Goal: Task Accomplishment & Management: Use online tool/utility

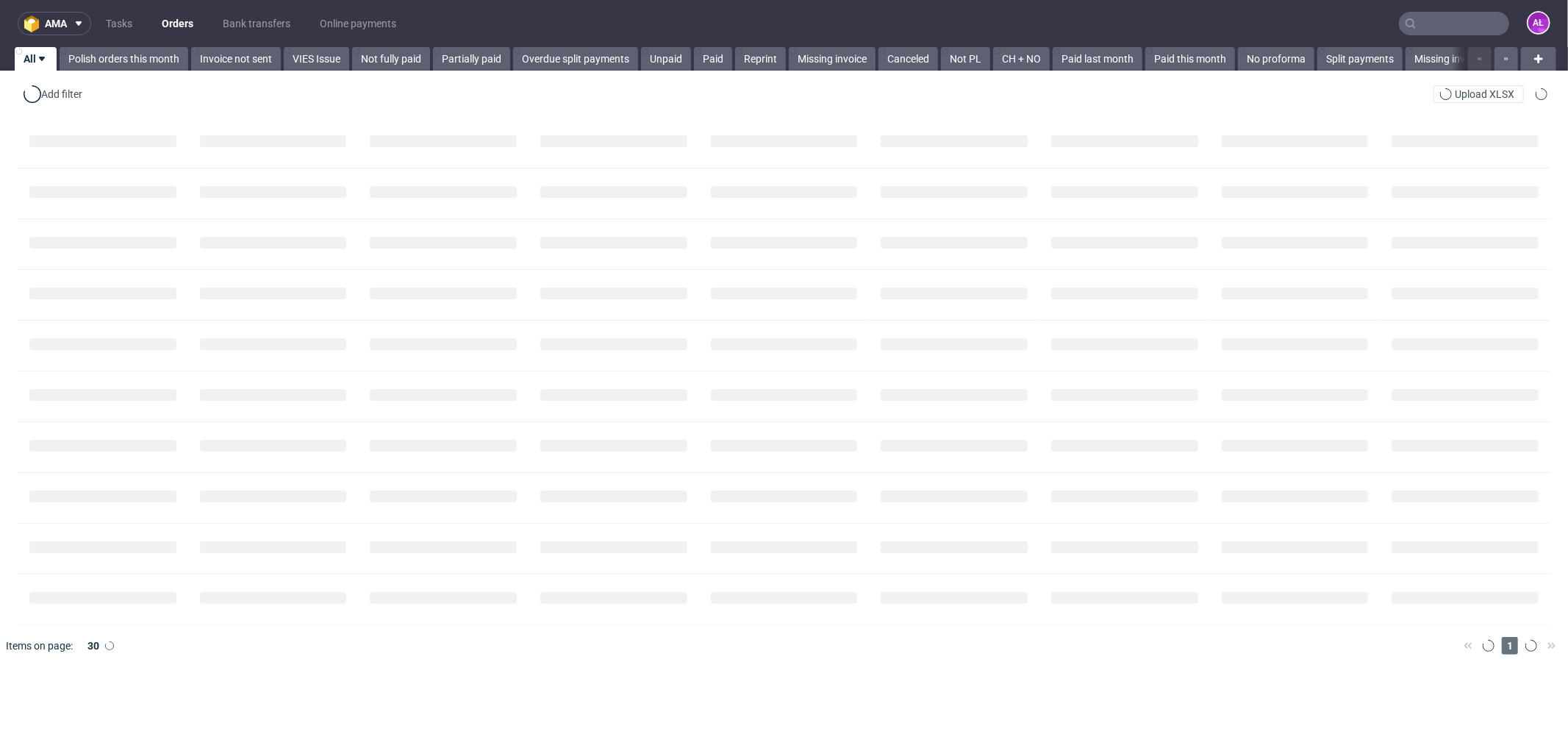
click at [1450, 18] on input "text" at bounding box center [1454, 24] width 110 height 24
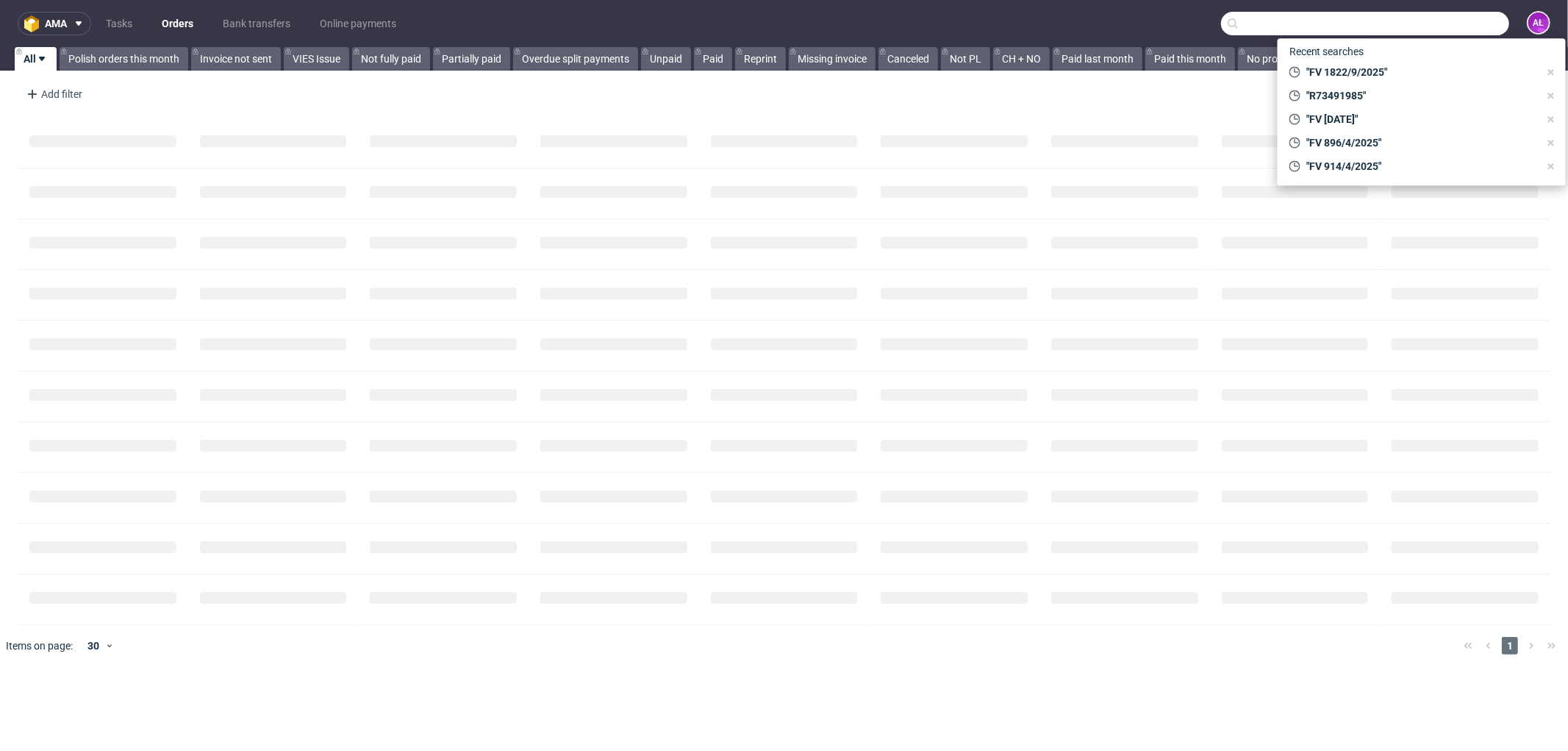
paste input "FV 138/10/2025"
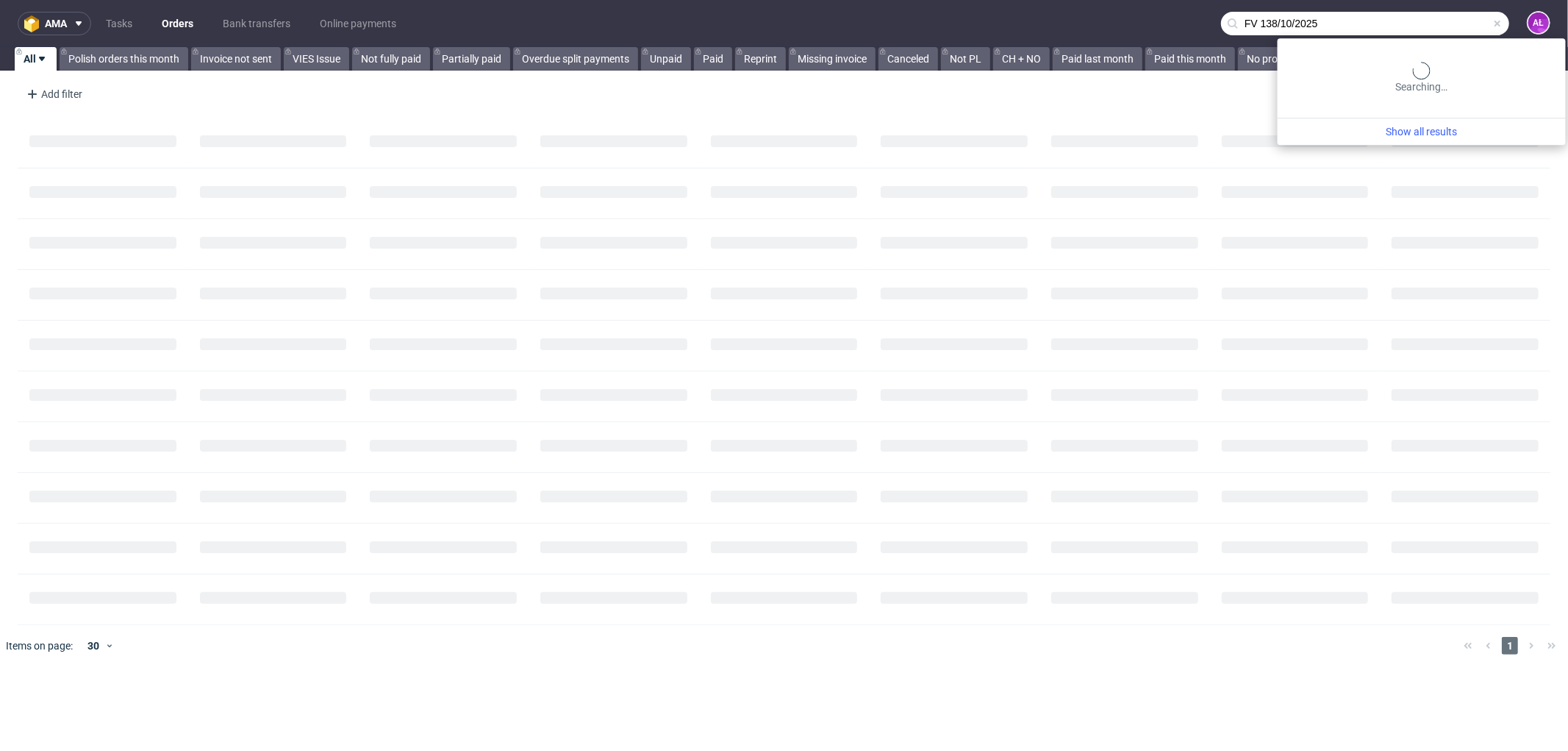
type input "FV 138/10/2025"
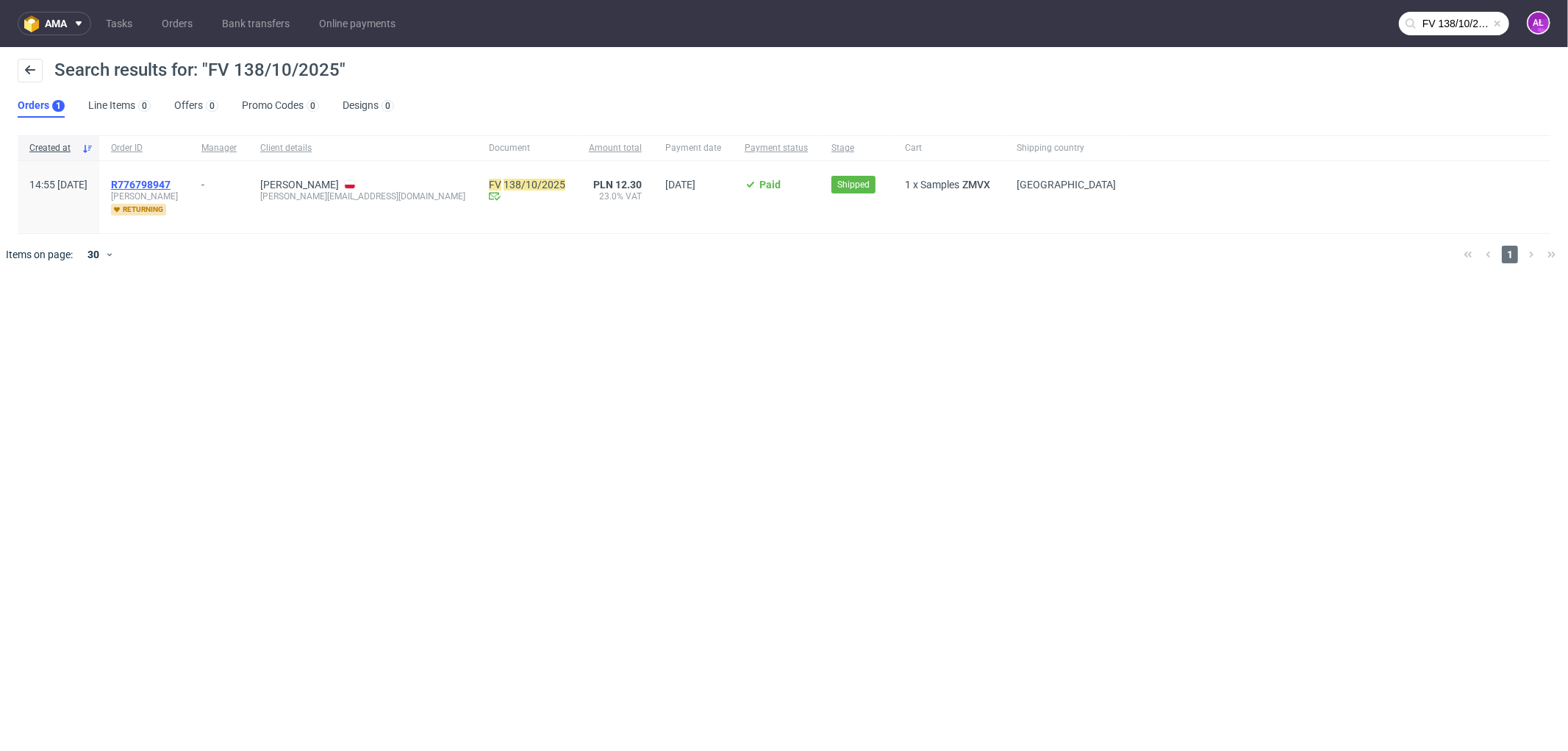
click at [171, 182] on span "R776798947" at bounding box center [141, 184] width 60 height 12
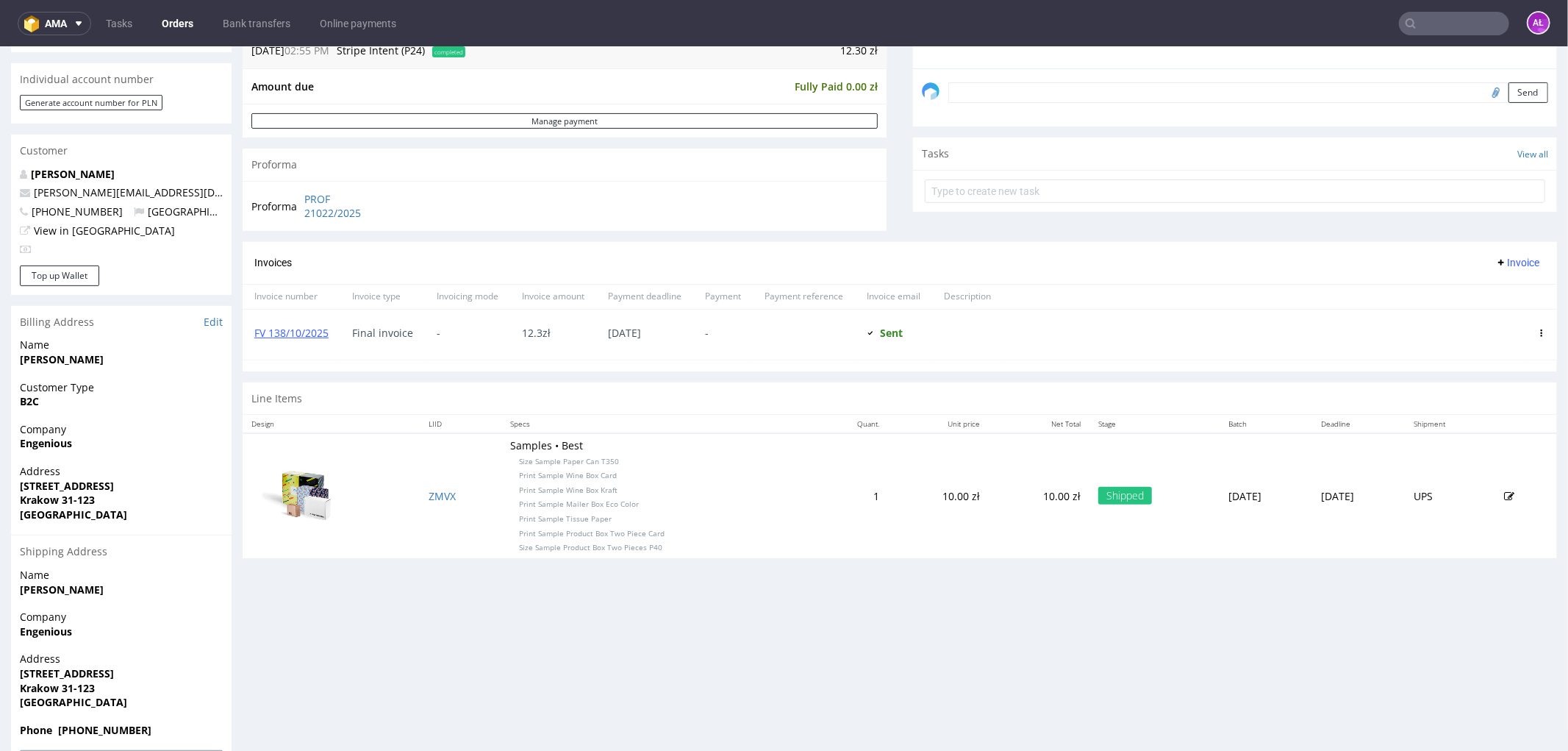
scroll to position [408, 0]
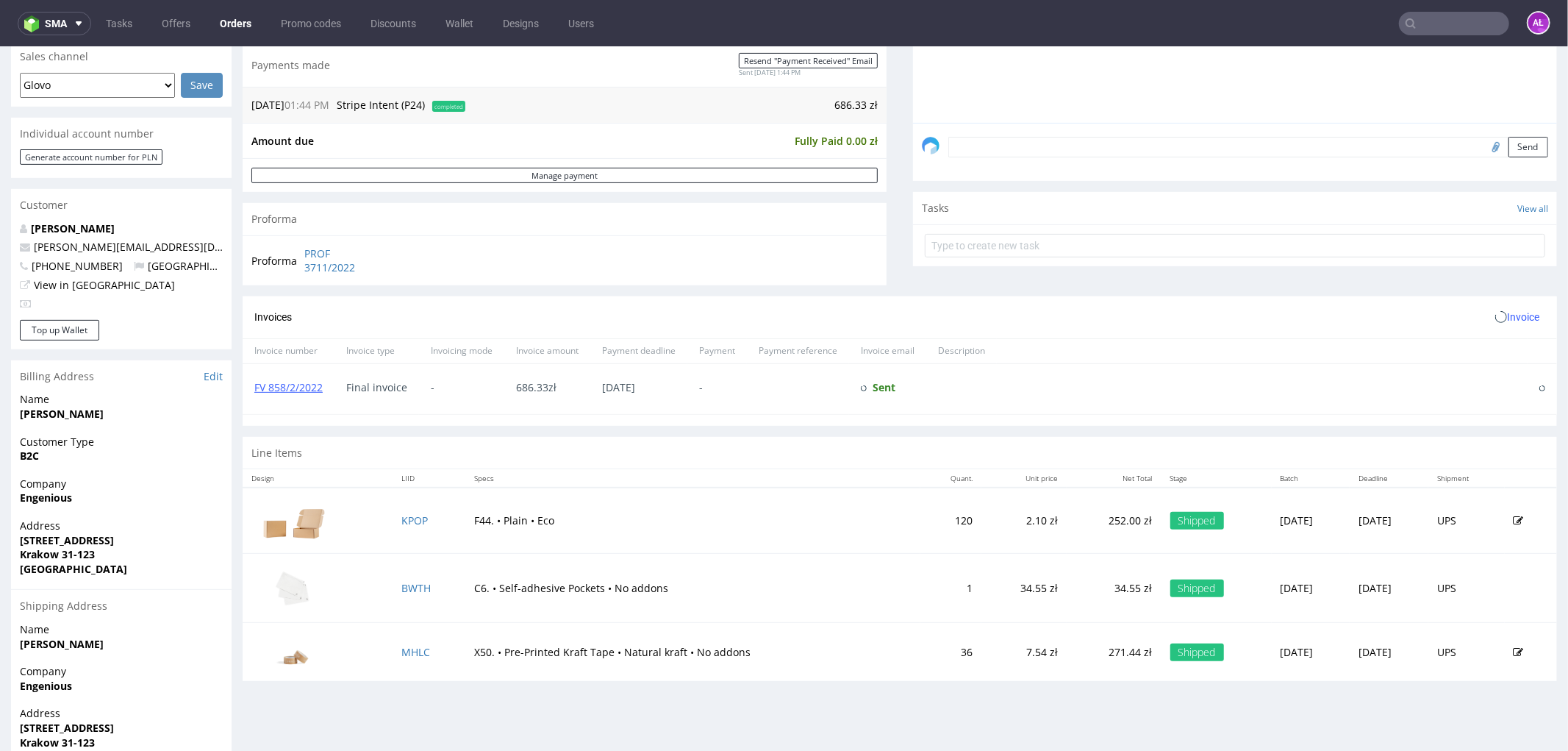
scroll to position [408, 0]
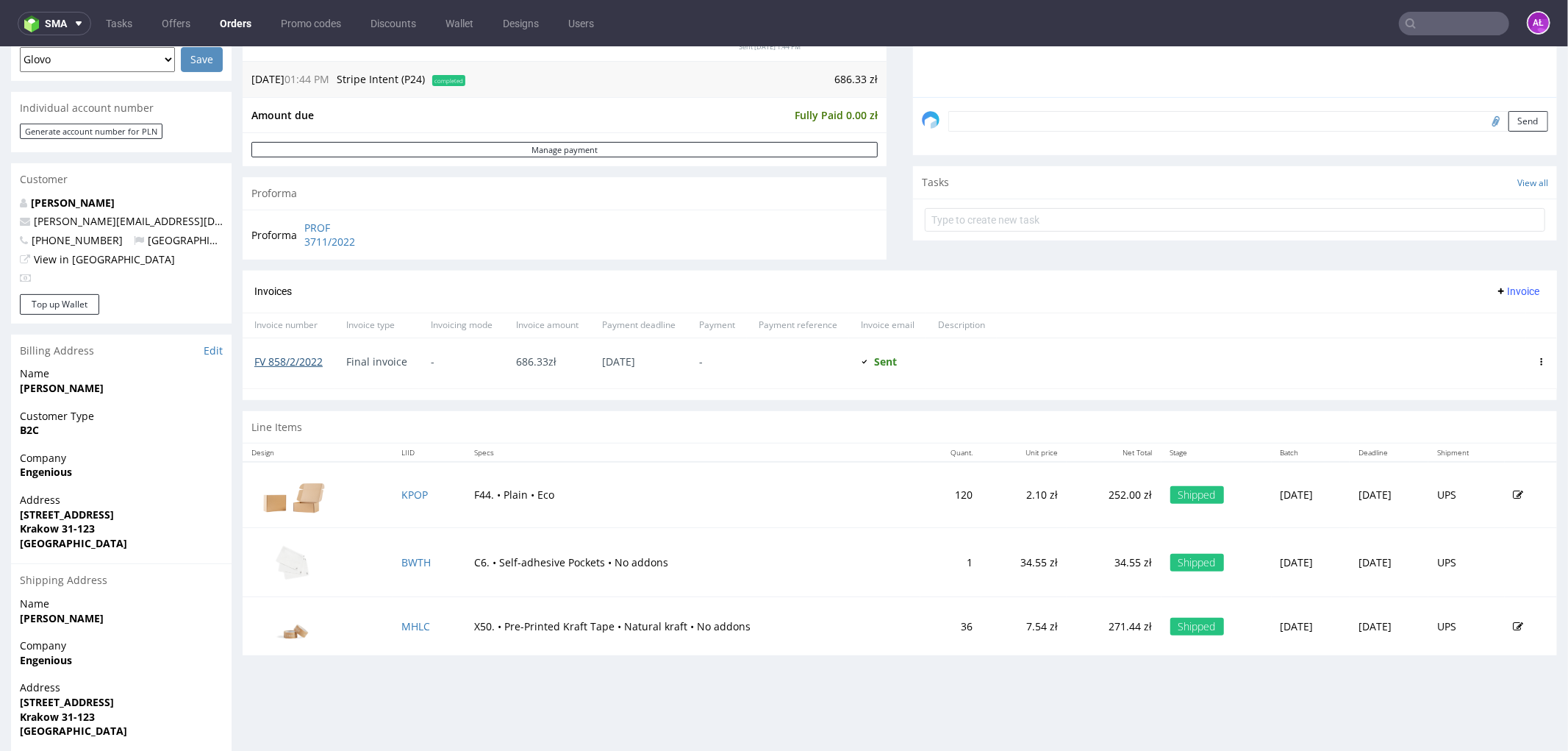
click at [289, 359] on link "FV 858/2/2022" at bounding box center [289, 360] width 69 height 14
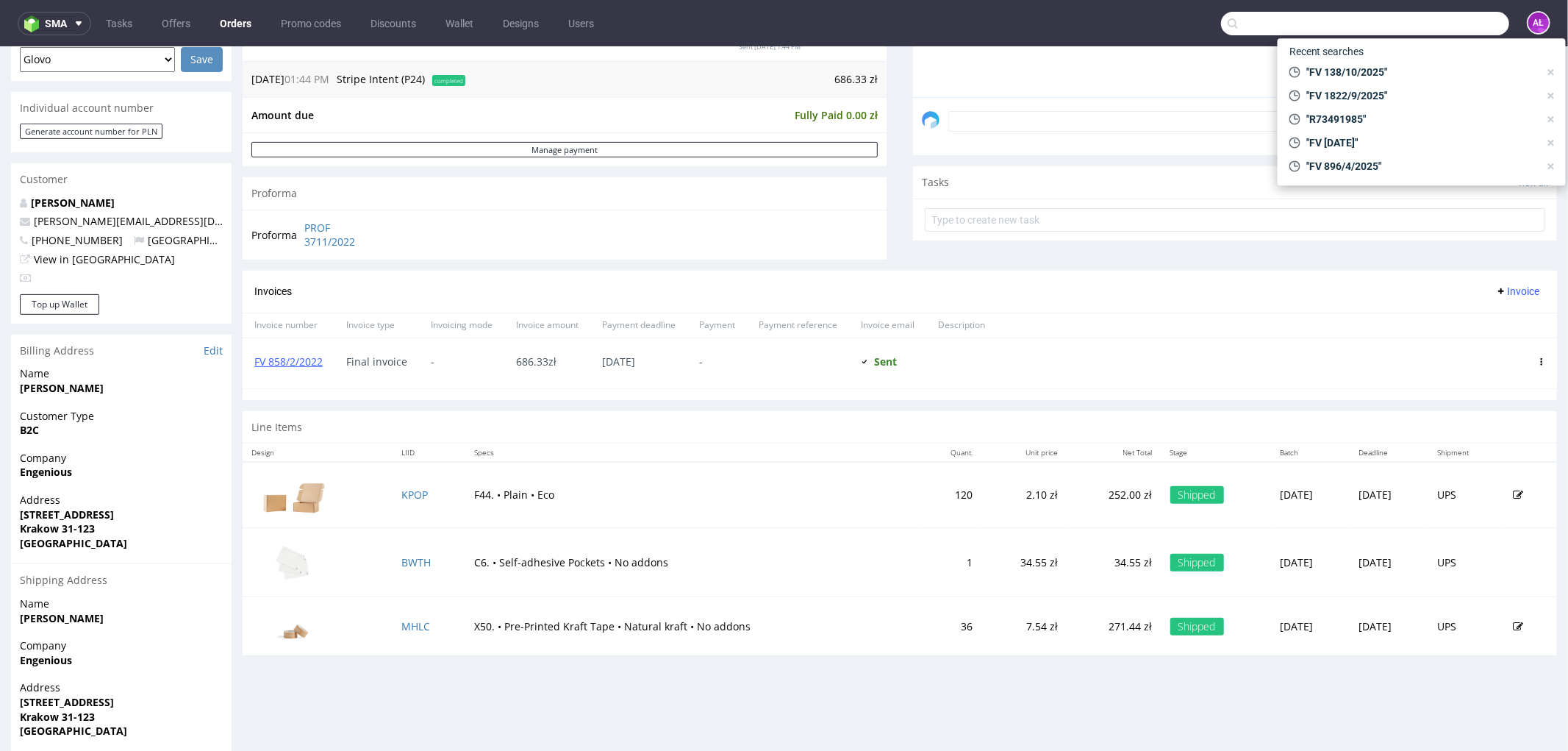
click at [1438, 19] on input "text" at bounding box center [1365, 24] width 289 height 24
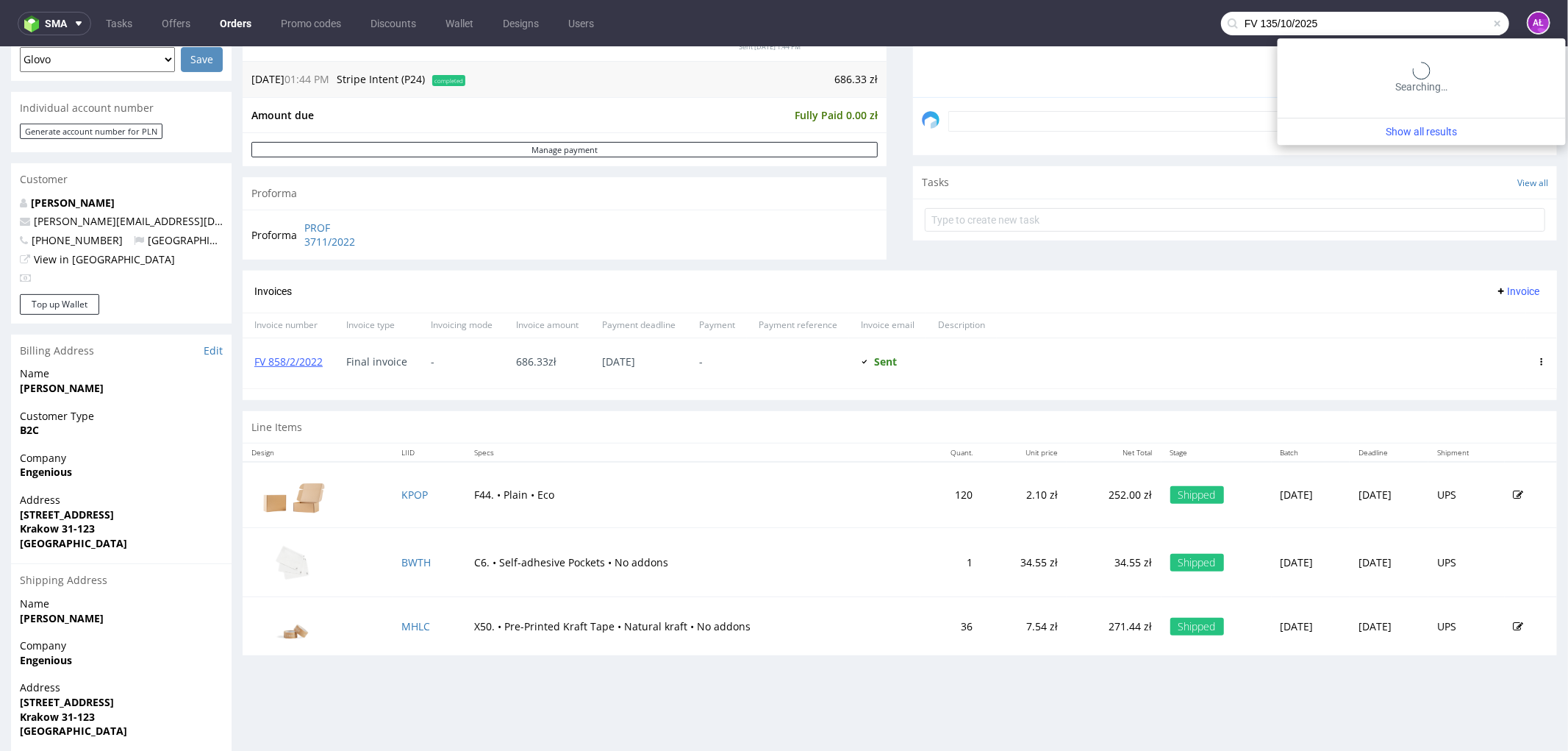
type input "FV 135/10/2025"
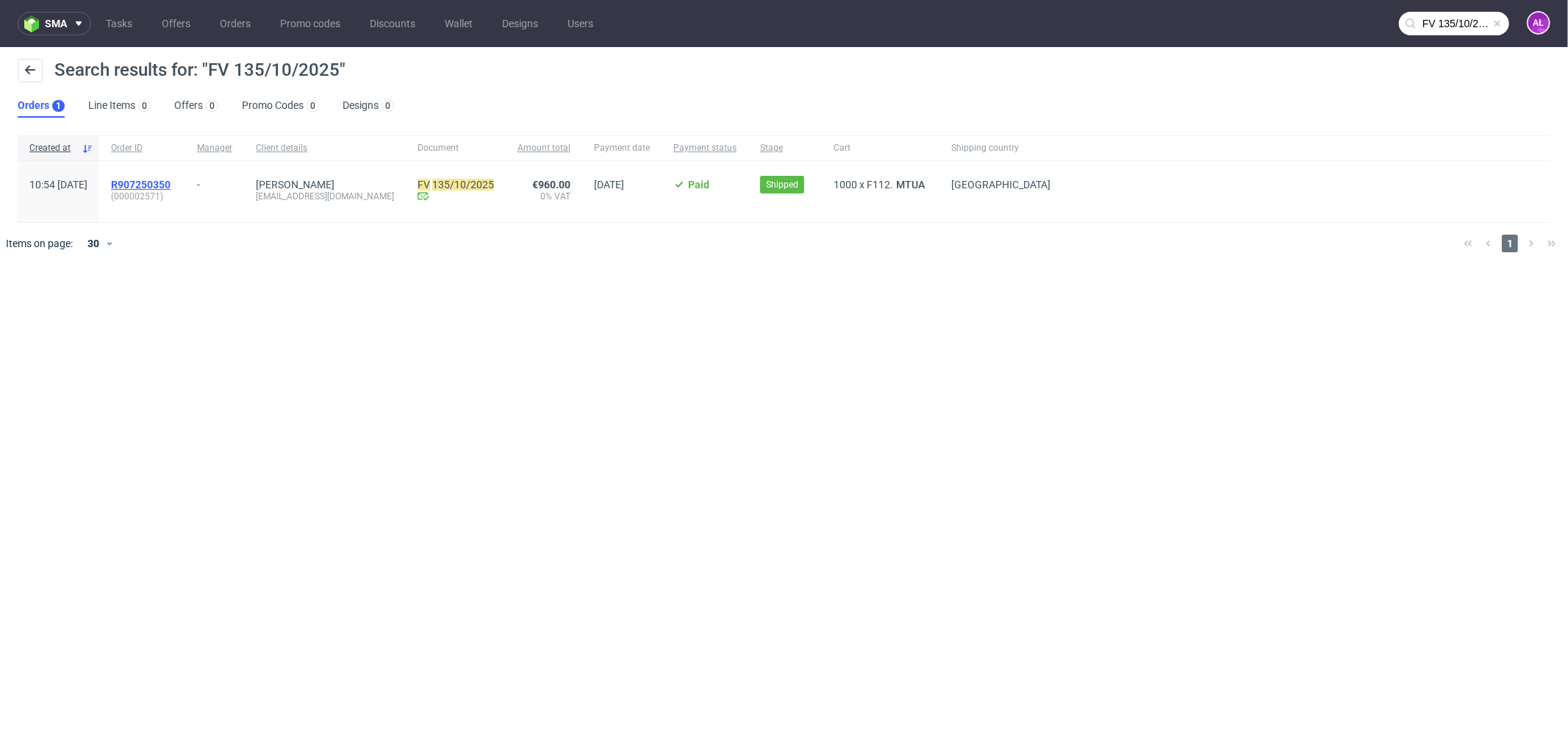
click at [171, 183] on span "R907250350" at bounding box center [141, 184] width 60 height 12
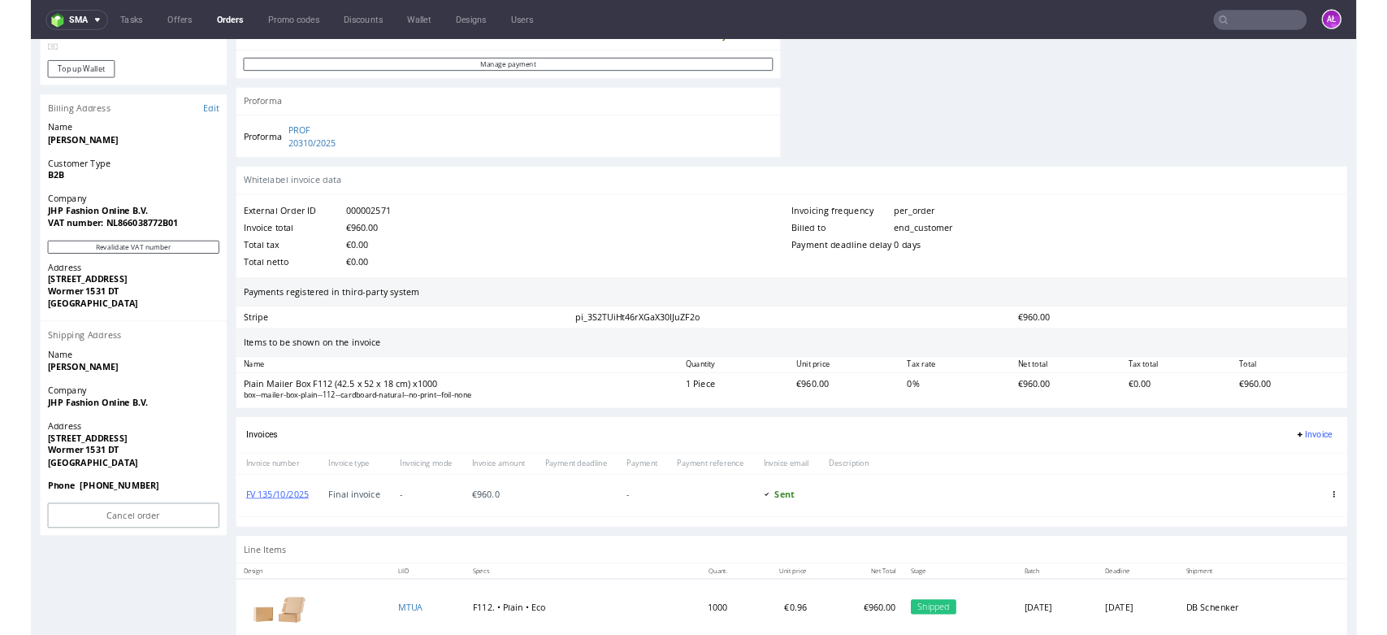
scroll to position [722, 0]
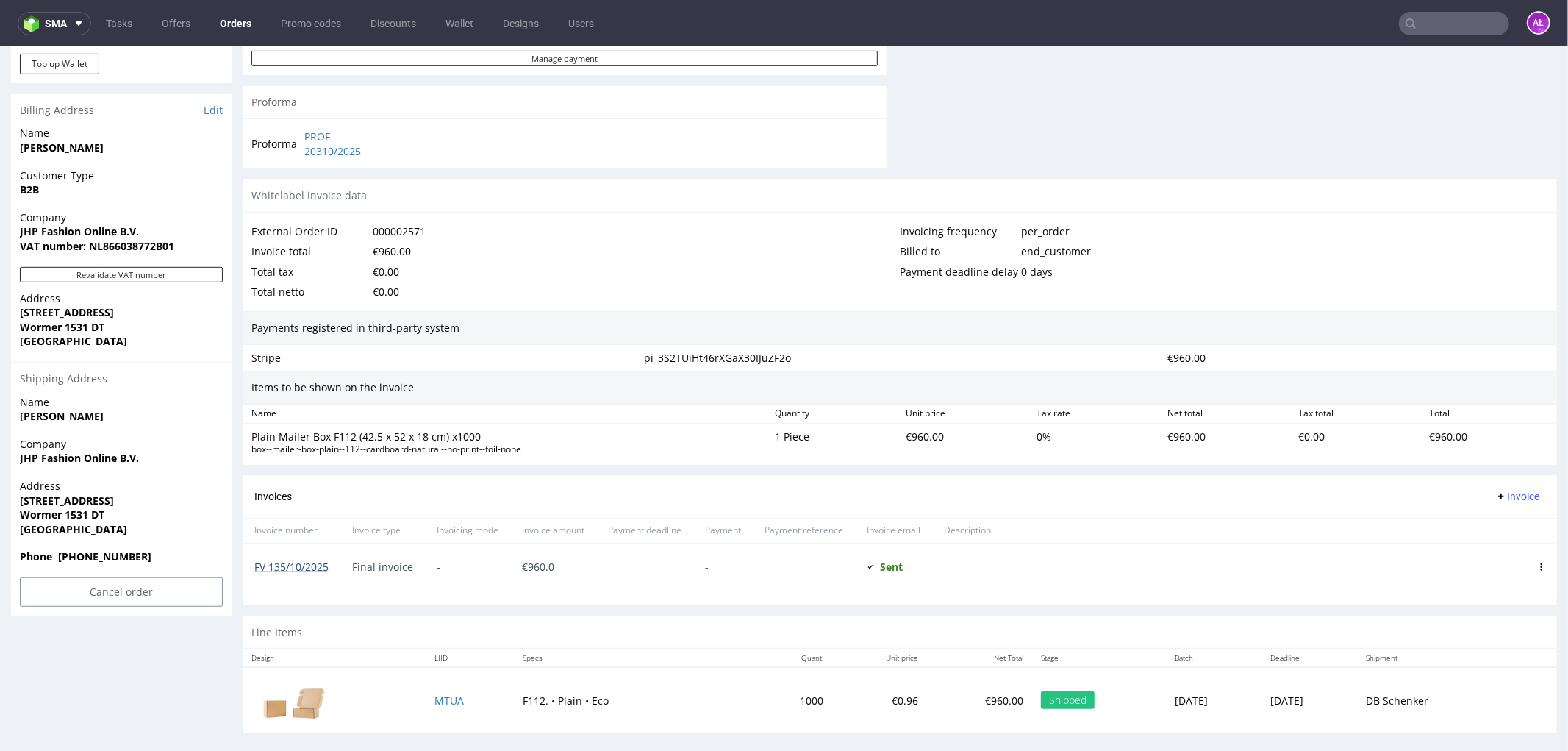
click at [316, 570] on link "FV 135/10/2025" at bounding box center [291, 566] width 74 height 14
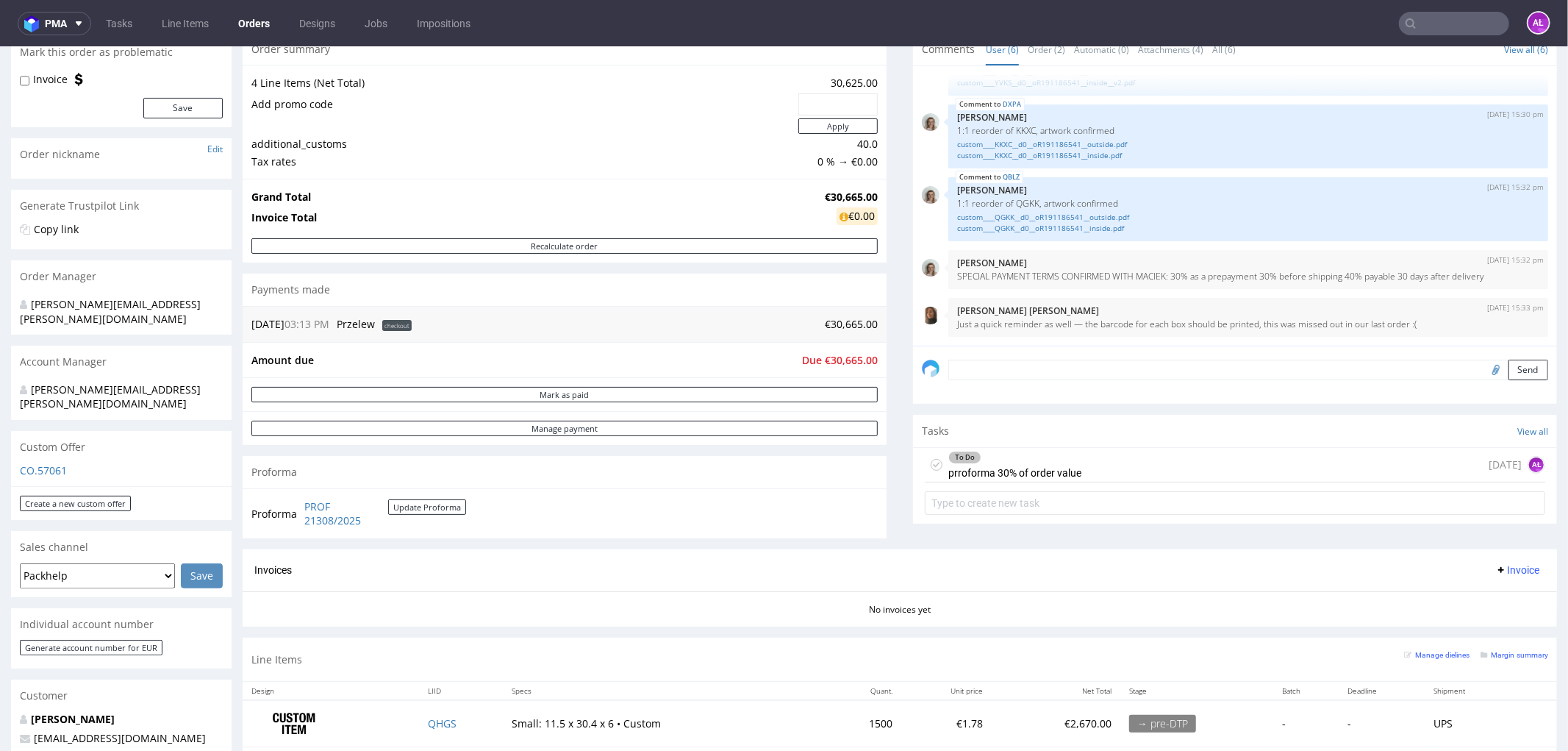
scroll to position [163, 0]
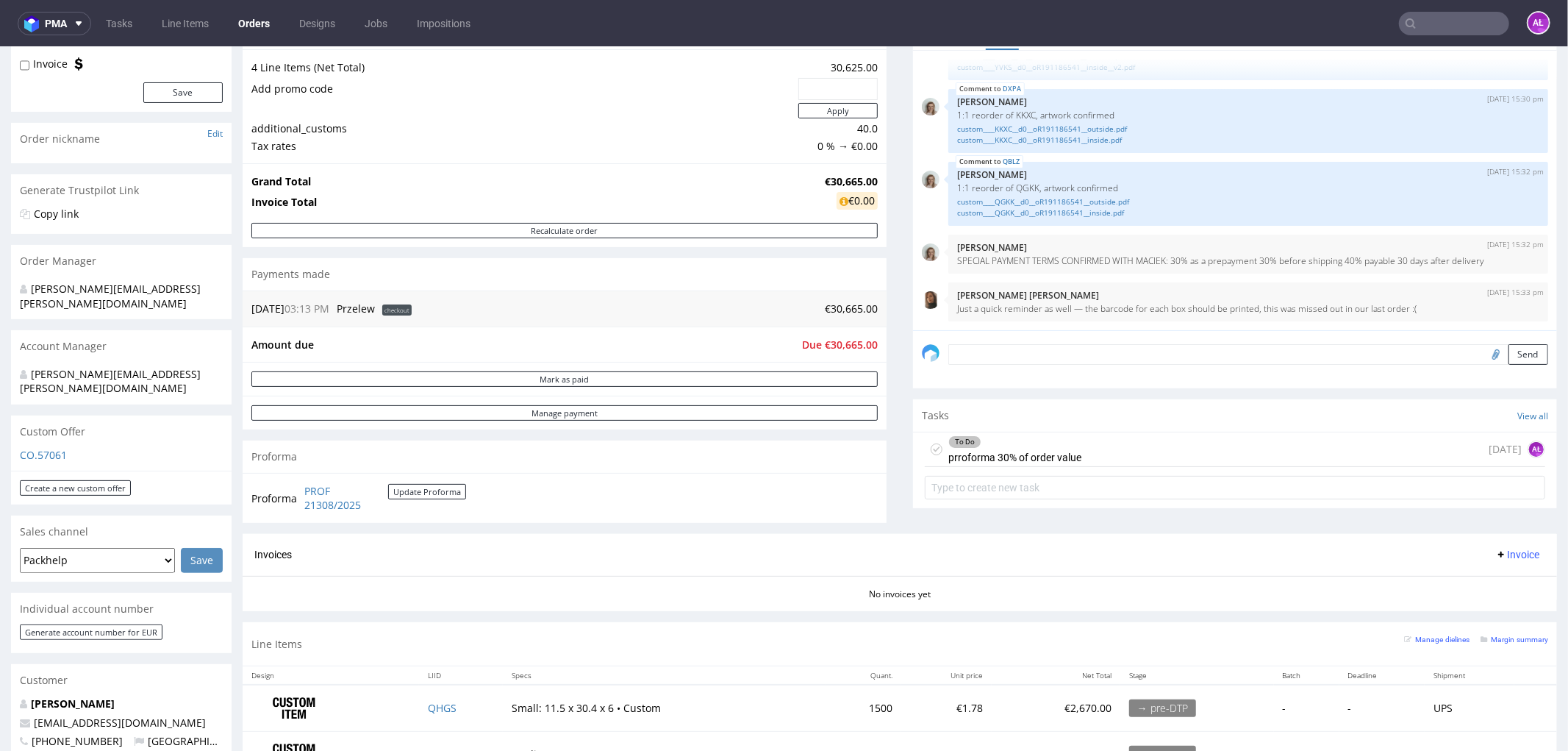
click at [1059, 456] on div "To Do prroforma 30% of order value" at bounding box center [1014, 448] width 133 height 33
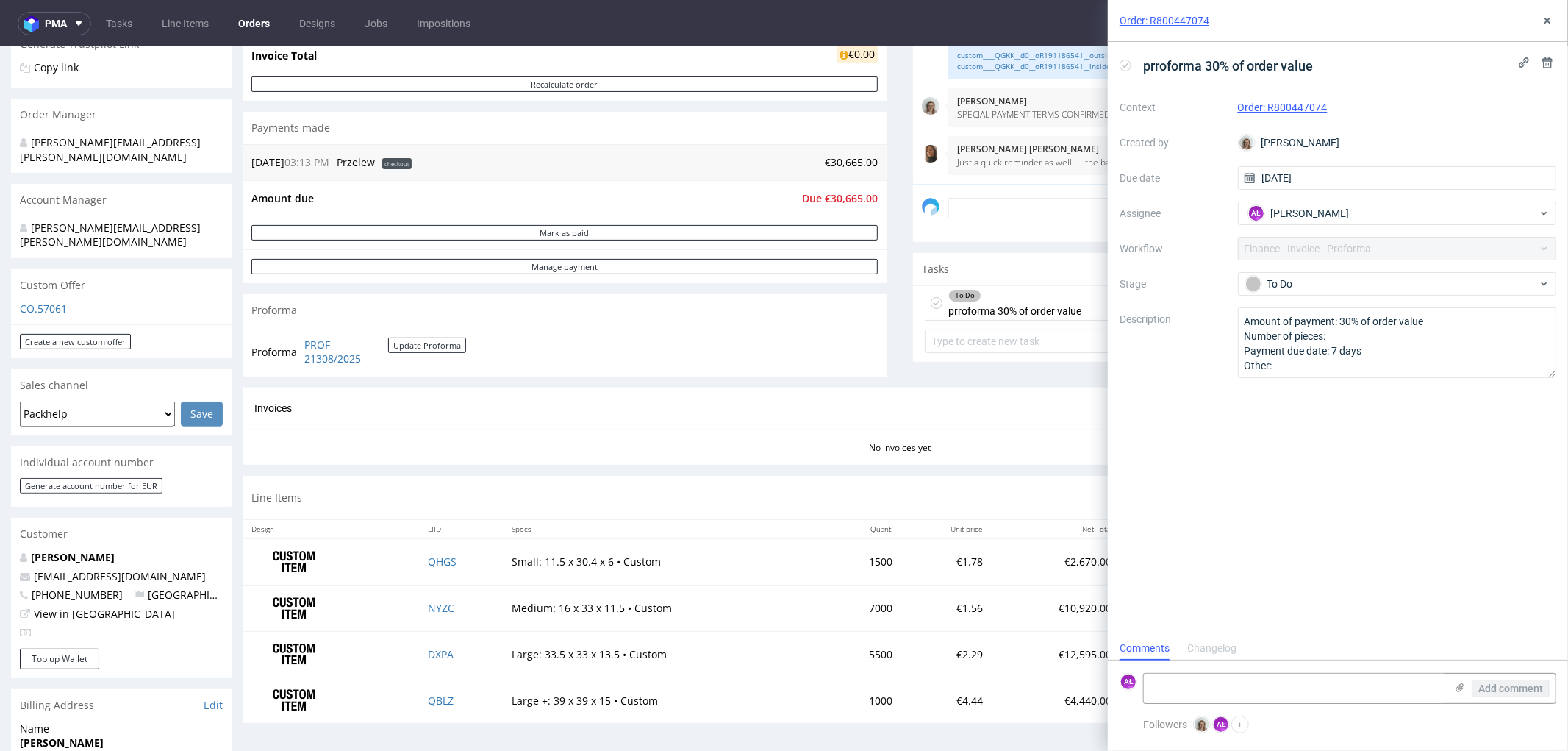
scroll to position [327, 0]
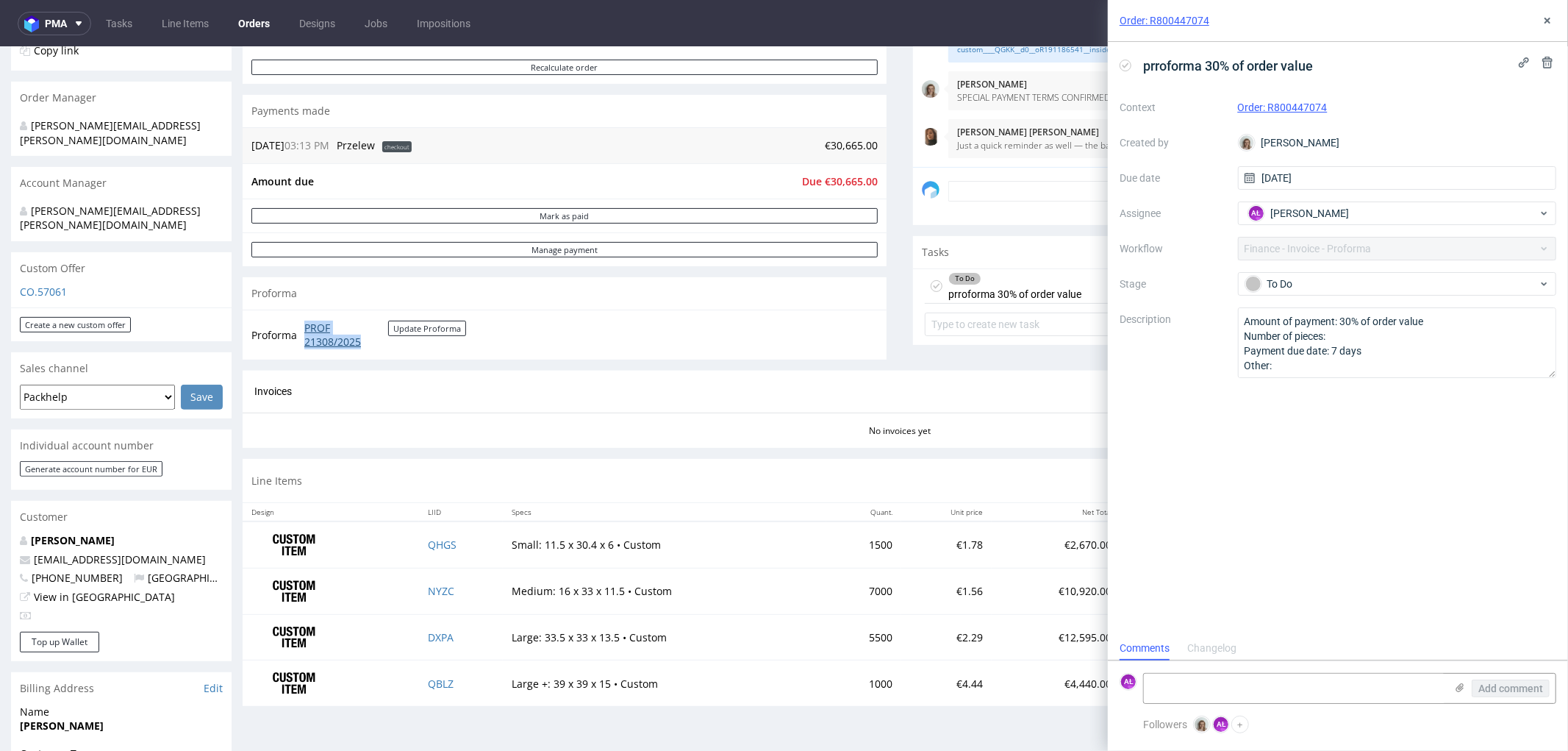
drag, startPoint x: 297, startPoint y: 324, endPoint x: 369, endPoint y: 339, distance: 73.5
click at [369, 339] on tr "Proforma PROF 21308/2025 Update Proforma" at bounding box center [359, 334] width 216 height 32
copy tr "PROF 21308/2025"
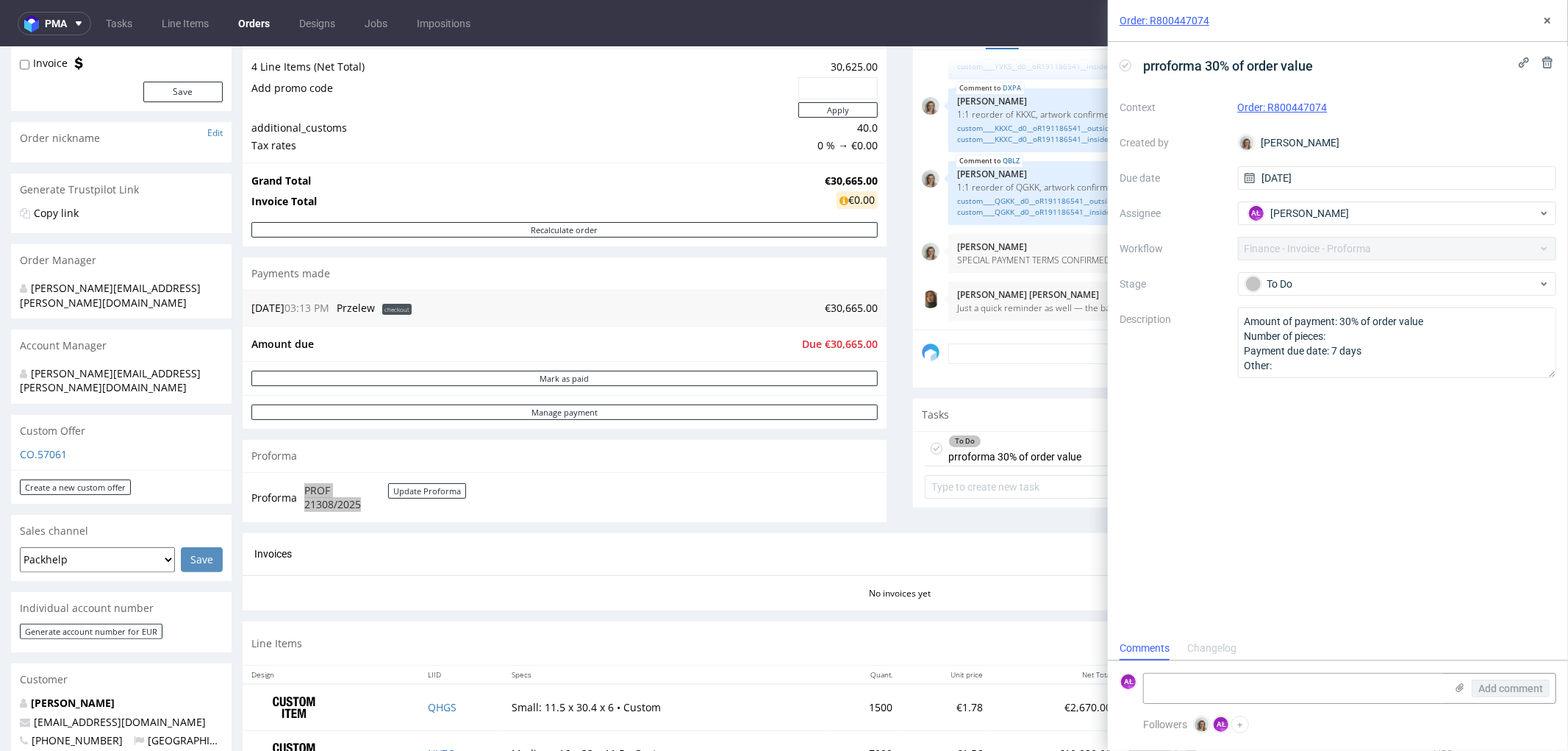
scroll to position [163, 0]
drag, startPoint x: 1354, startPoint y: 119, endPoint x: 1270, endPoint y: 119, distance: 84.0
click at [1270, 119] on div "Context Order: R800447074 Created by Monika Poźniak Due date 03/10/2025 Assigne…" at bounding box center [1338, 237] width 437 height 282
copy link "R800447074"
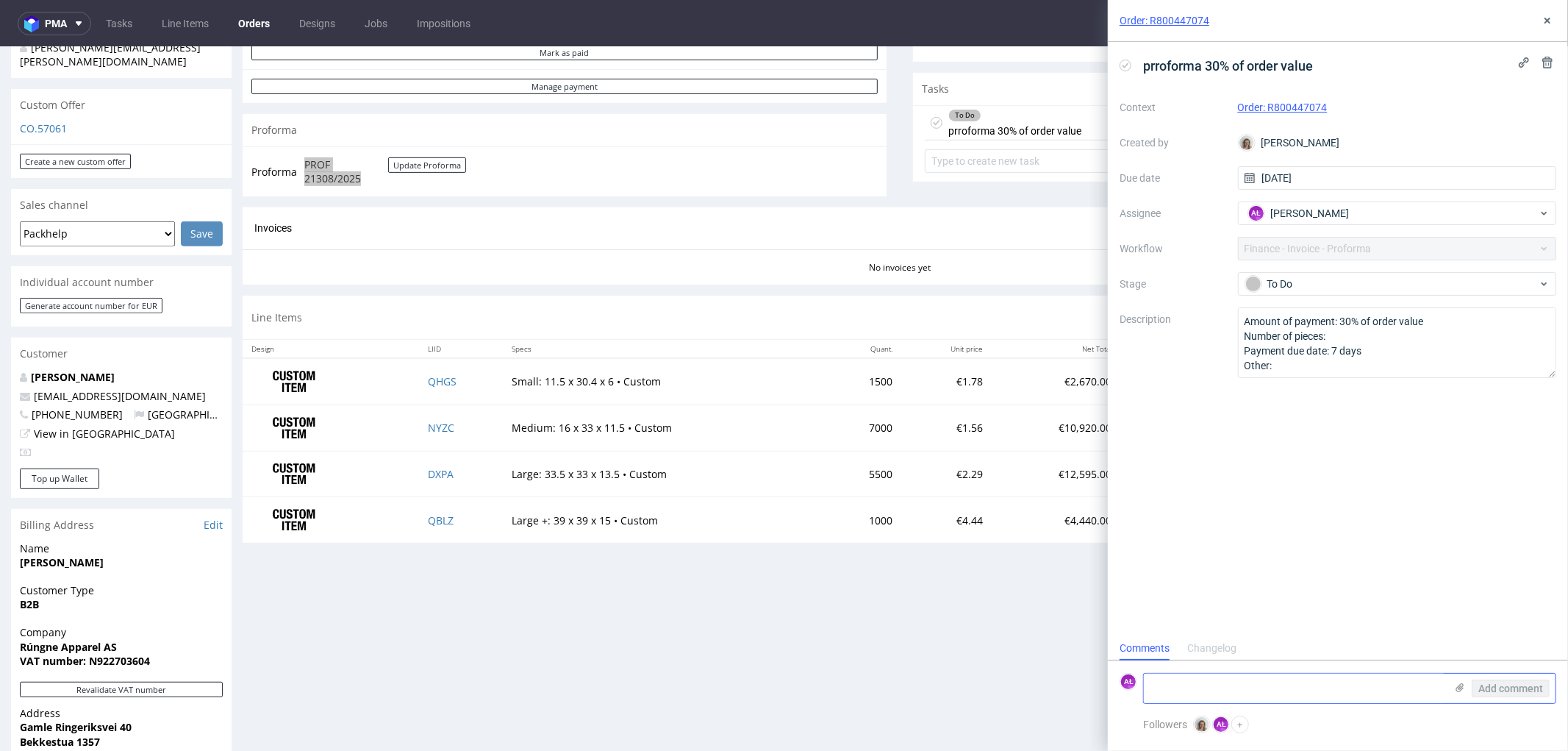
click at [1461, 688] on use at bounding box center [1460, 688] width 8 height 9
click at [0, 0] on input "file" at bounding box center [0, 0] width 0 height 0
click at [1516, 686] on span "Add comment" at bounding box center [1511, 688] width 65 height 10
click at [1128, 67] on icon at bounding box center [1126, 65] width 12 height 12
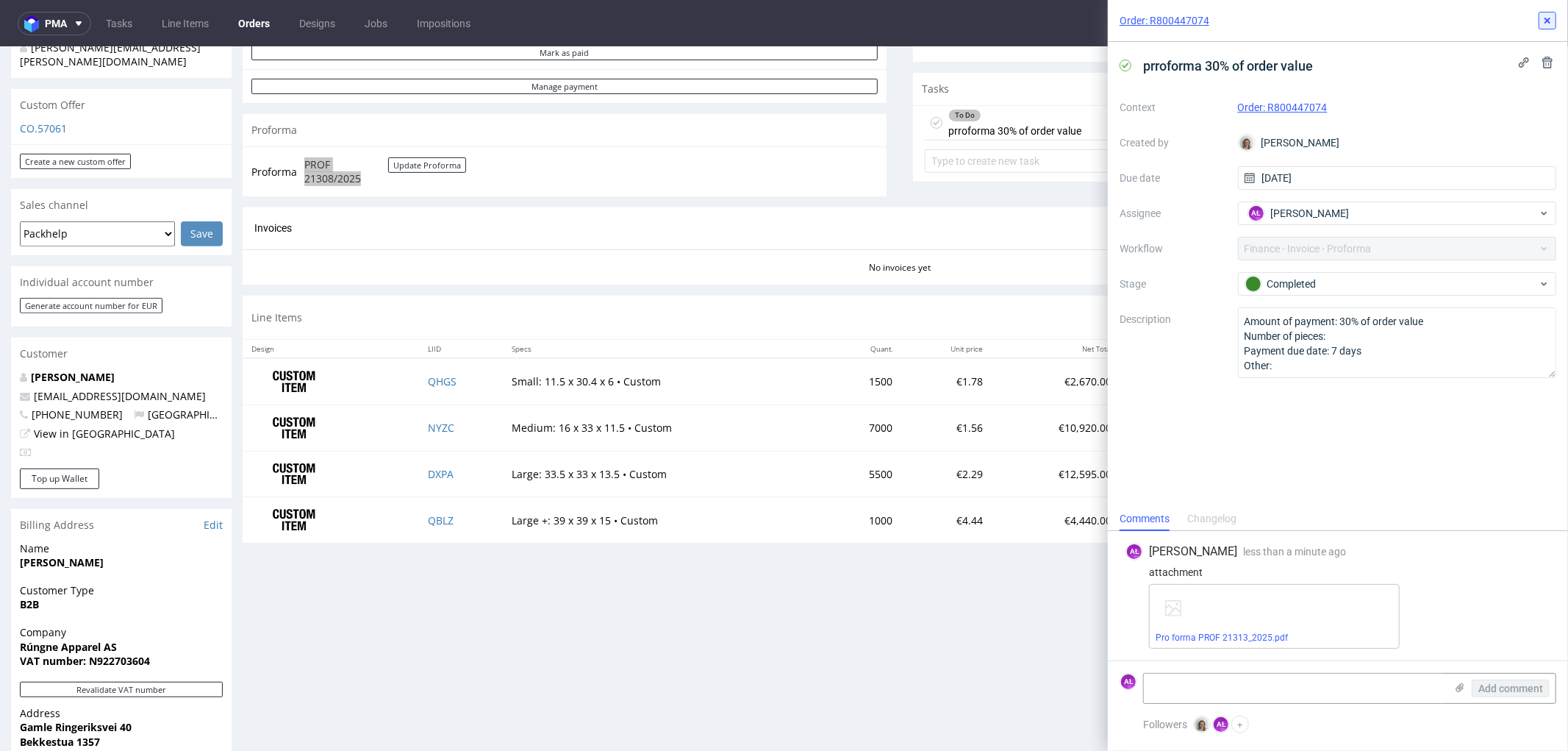
click at [1550, 20] on icon at bounding box center [1547, 20] width 12 height 12
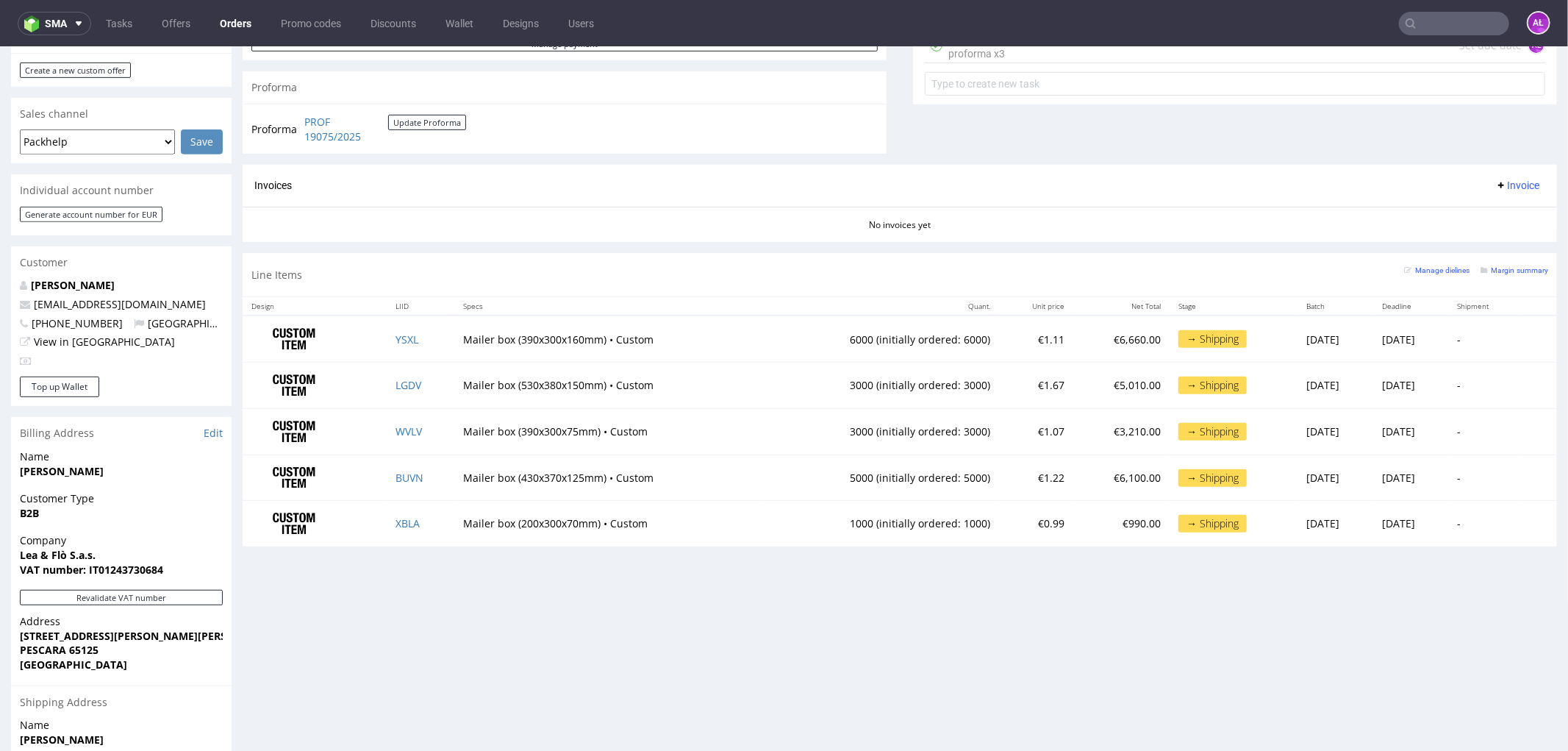
scroll to position [571, 0]
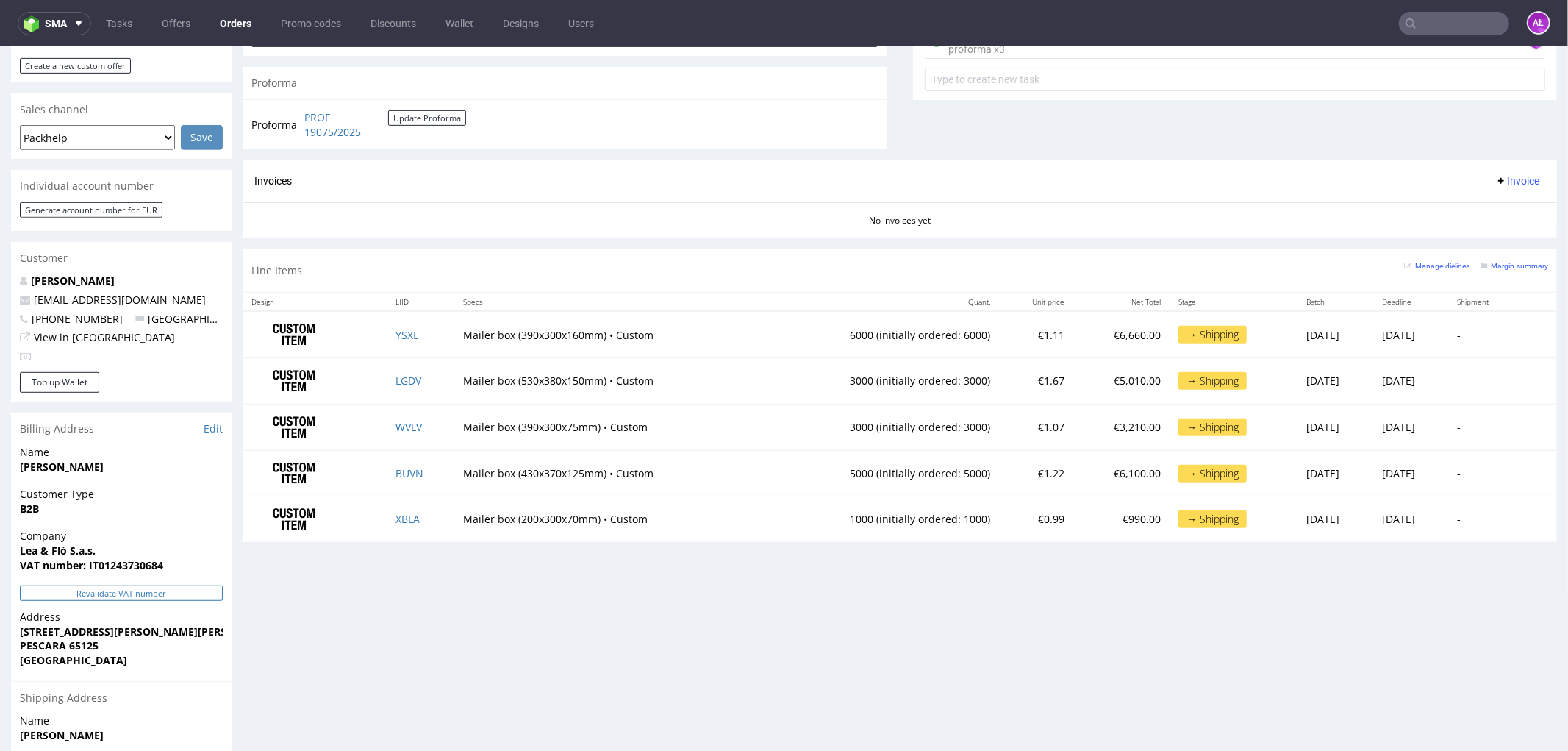
click at [169, 585] on button "Revalidate VAT number" at bounding box center [121, 592] width 203 height 15
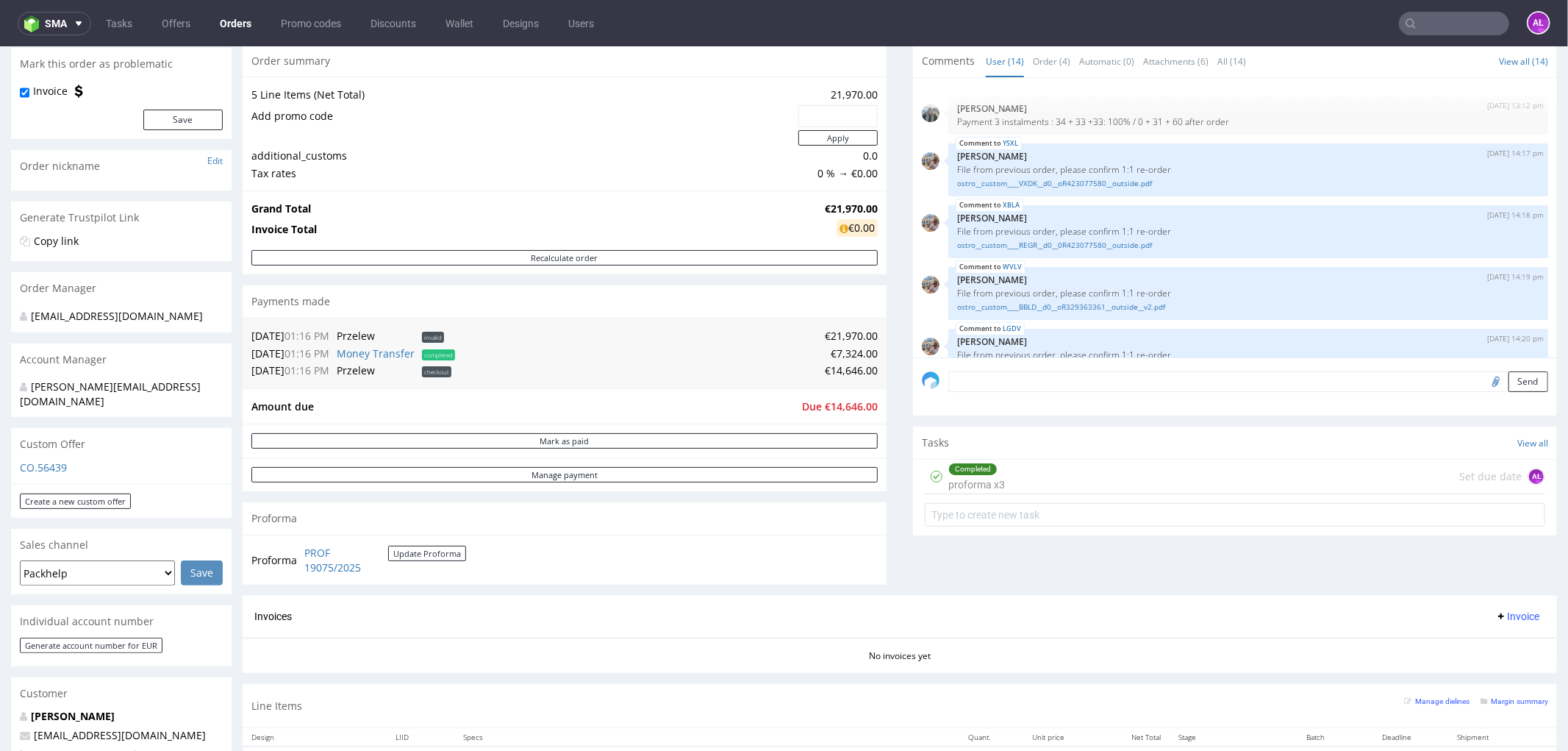
scroll to position [325, 0]
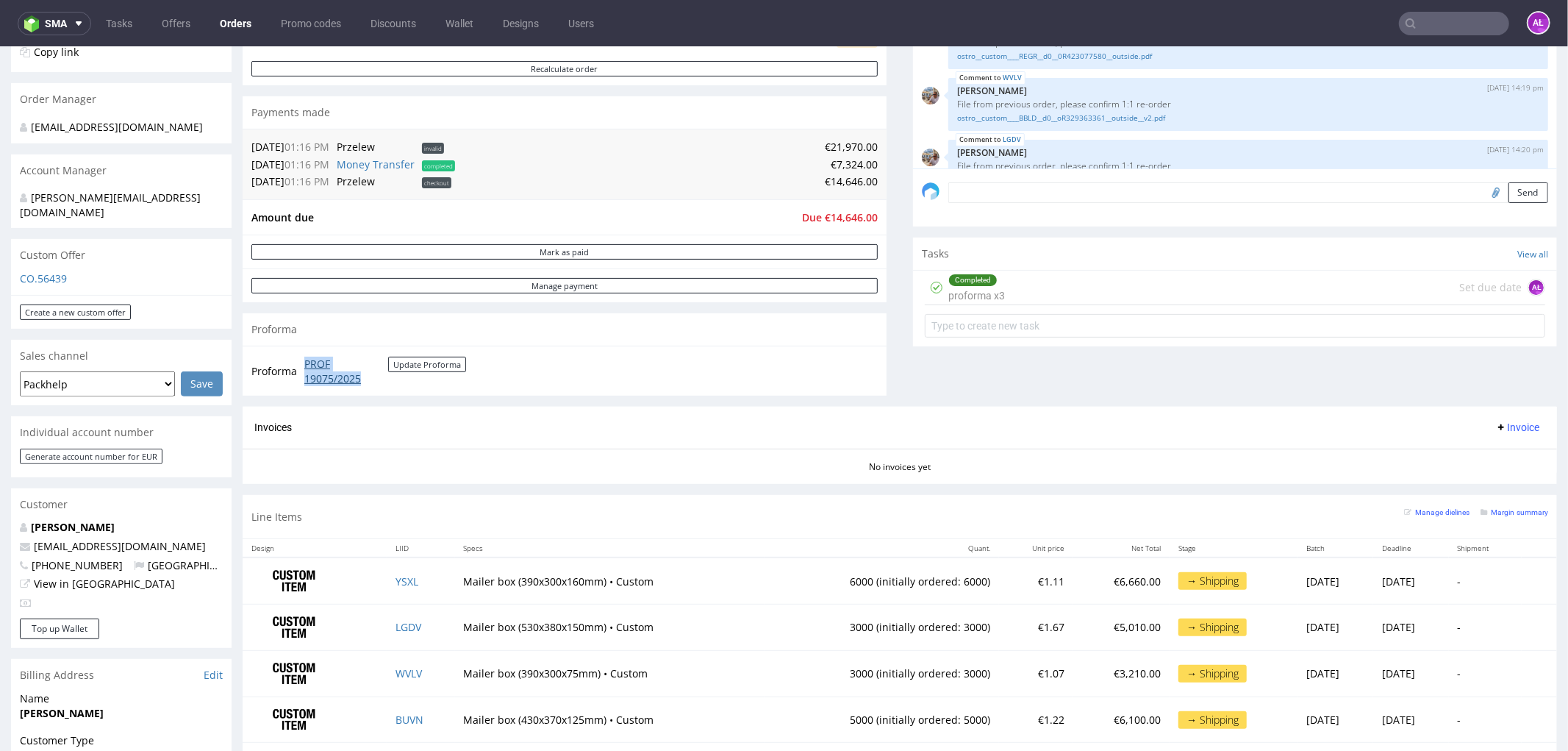
drag, startPoint x: 299, startPoint y: 363, endPoint x: 383, endPoint y: 377, distance: 85.2
click at [383, 377] on tr "Proforma PROF 19075/2025 Update Proforma" at bounding box center [359, 370] width 216 height 32
copy tr "PROF 19075/2025"
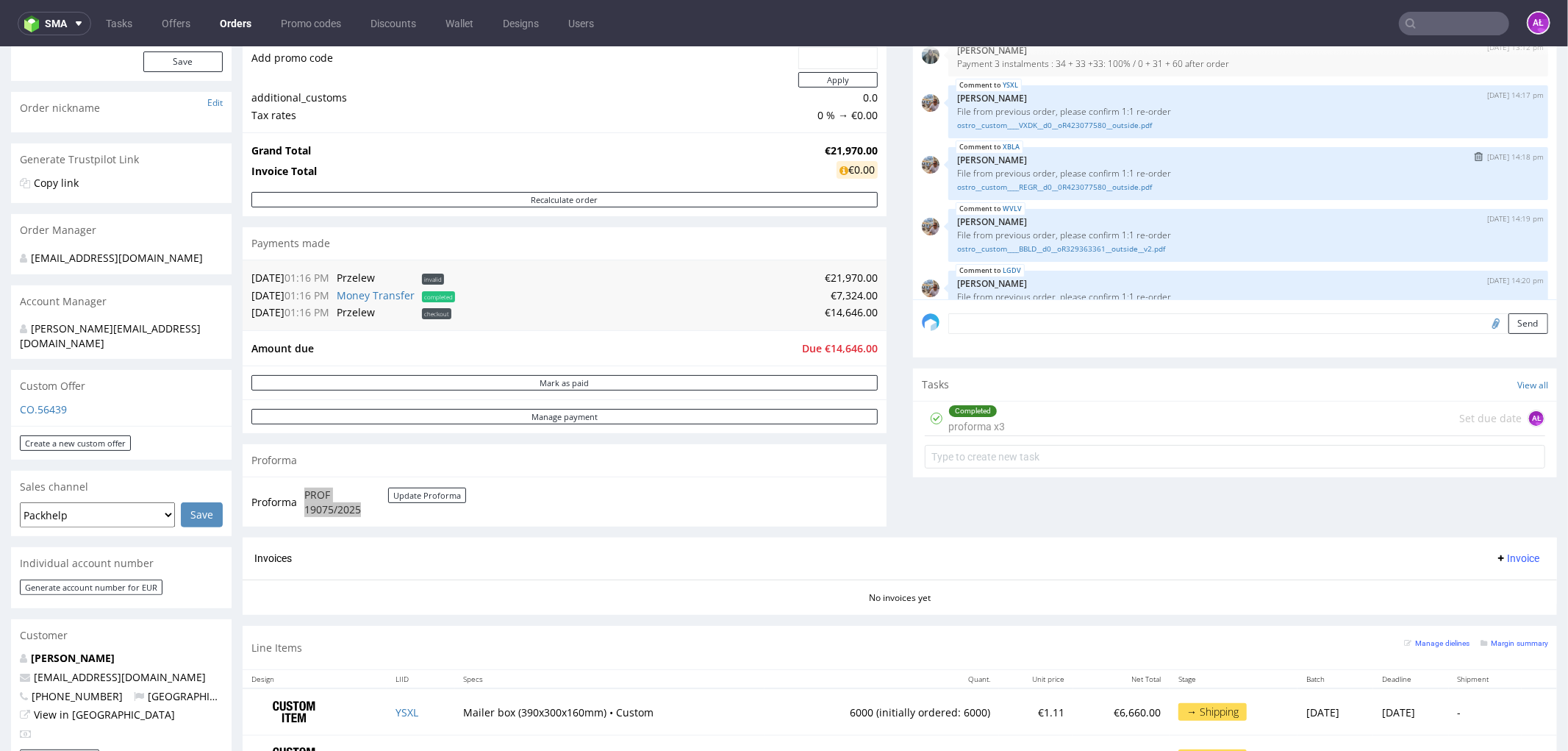
scroll to position [0, 0]
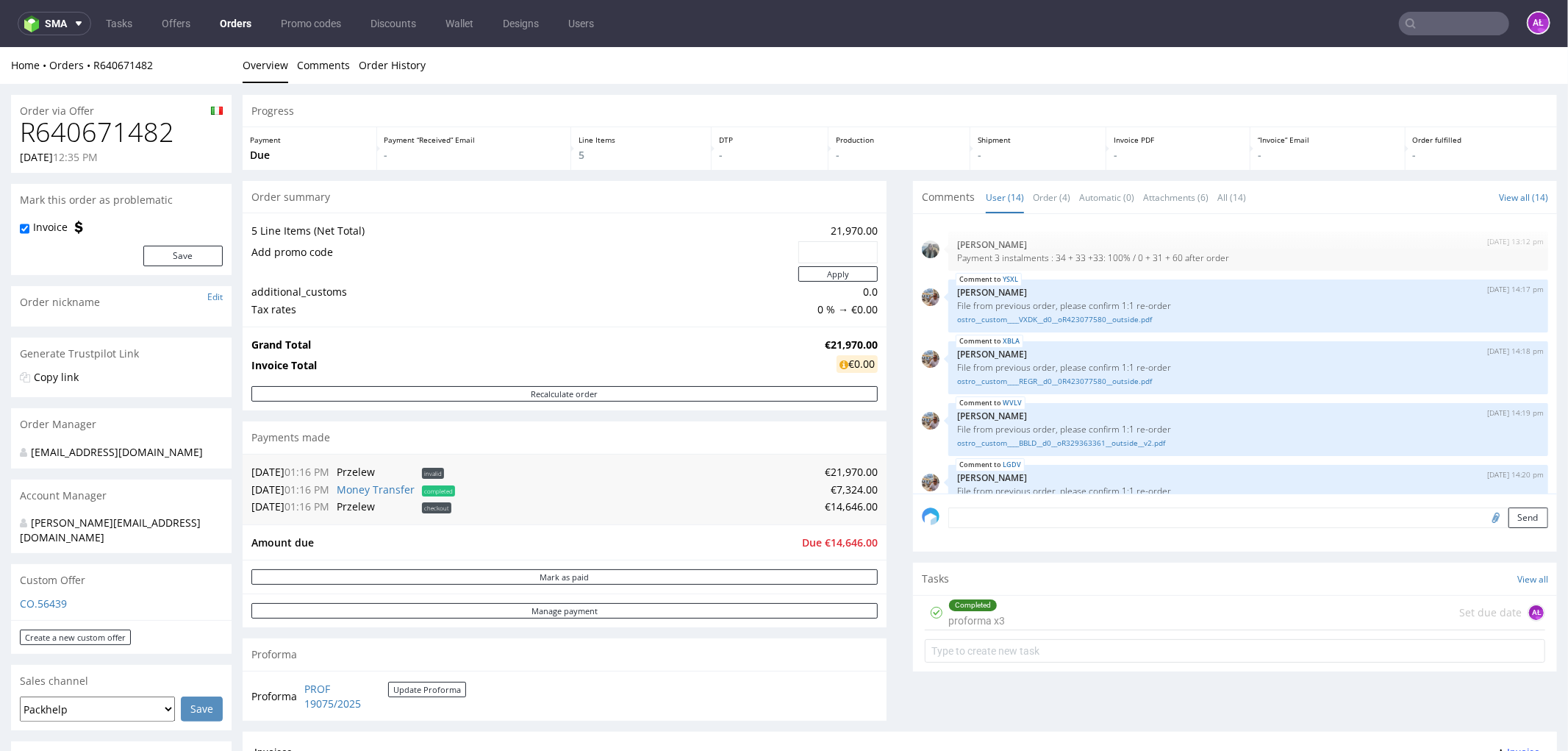
click at [1044, 606] on div "Completed proforma x3 Set due date AŁ" at bounding box center [1235, 612] width 621 height 34
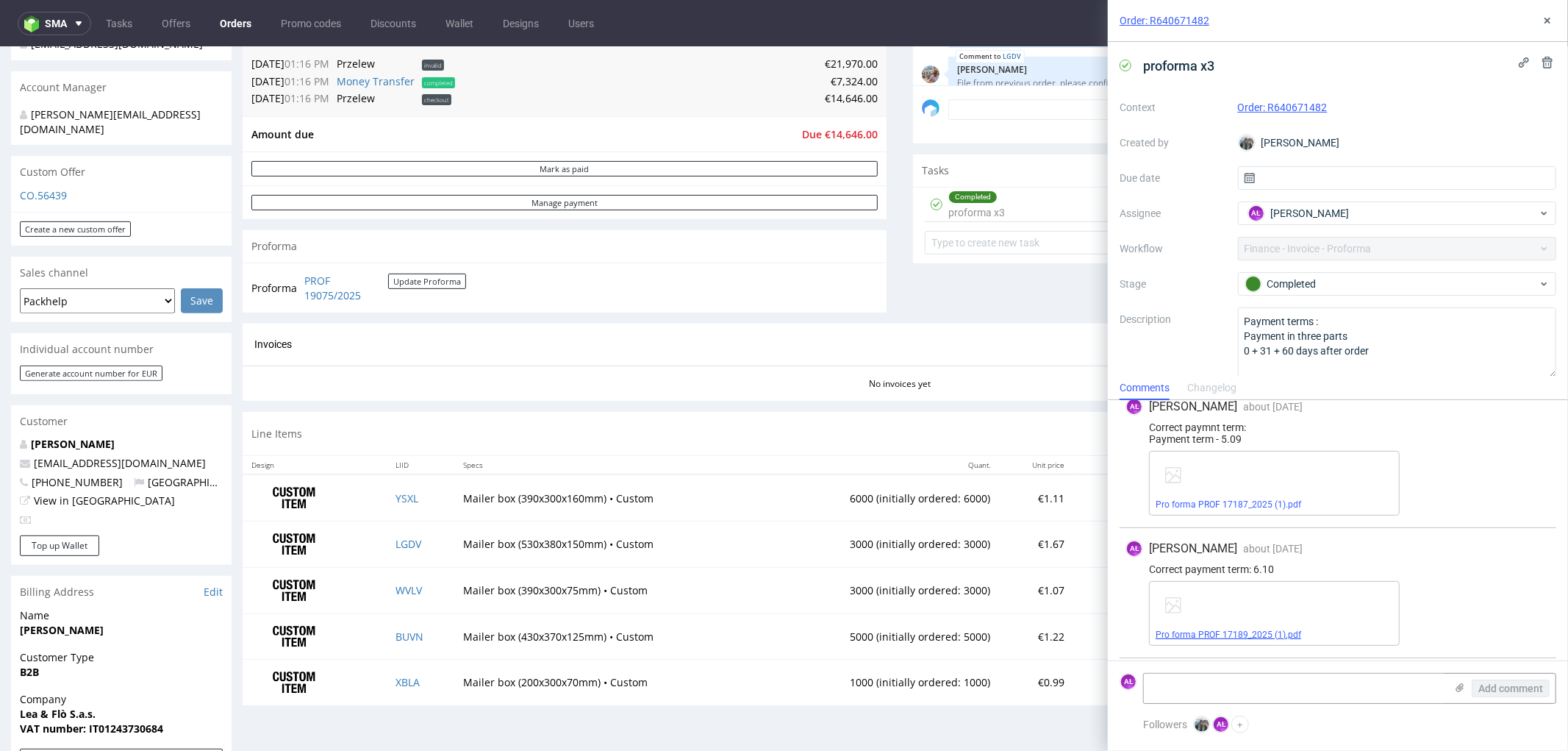
scroll to position [367, 0]
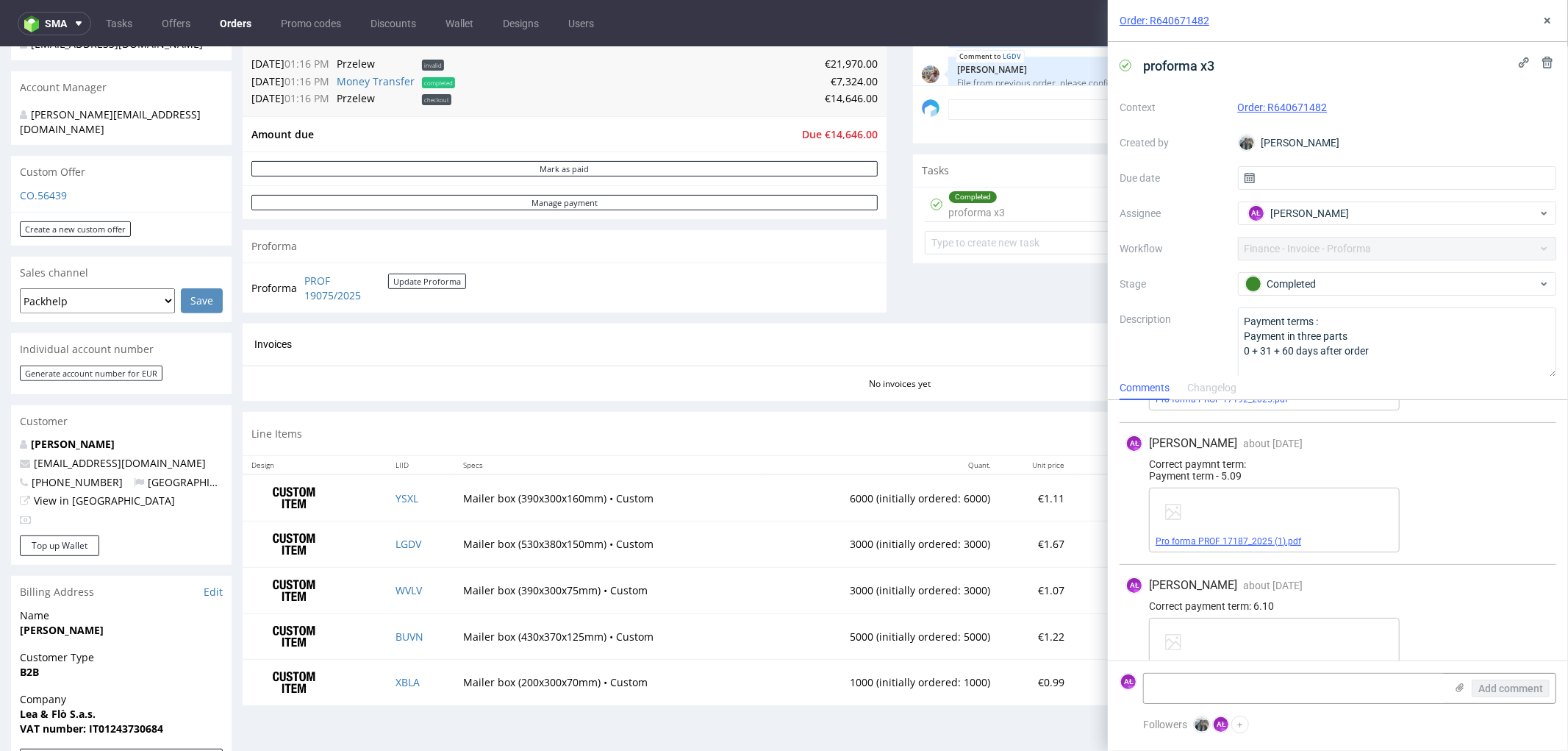
click at [1273, 537] on link "Pro forma PROF 17187_2025 (1).pdf" at bounding box center [1228, 540] width 146 height 10
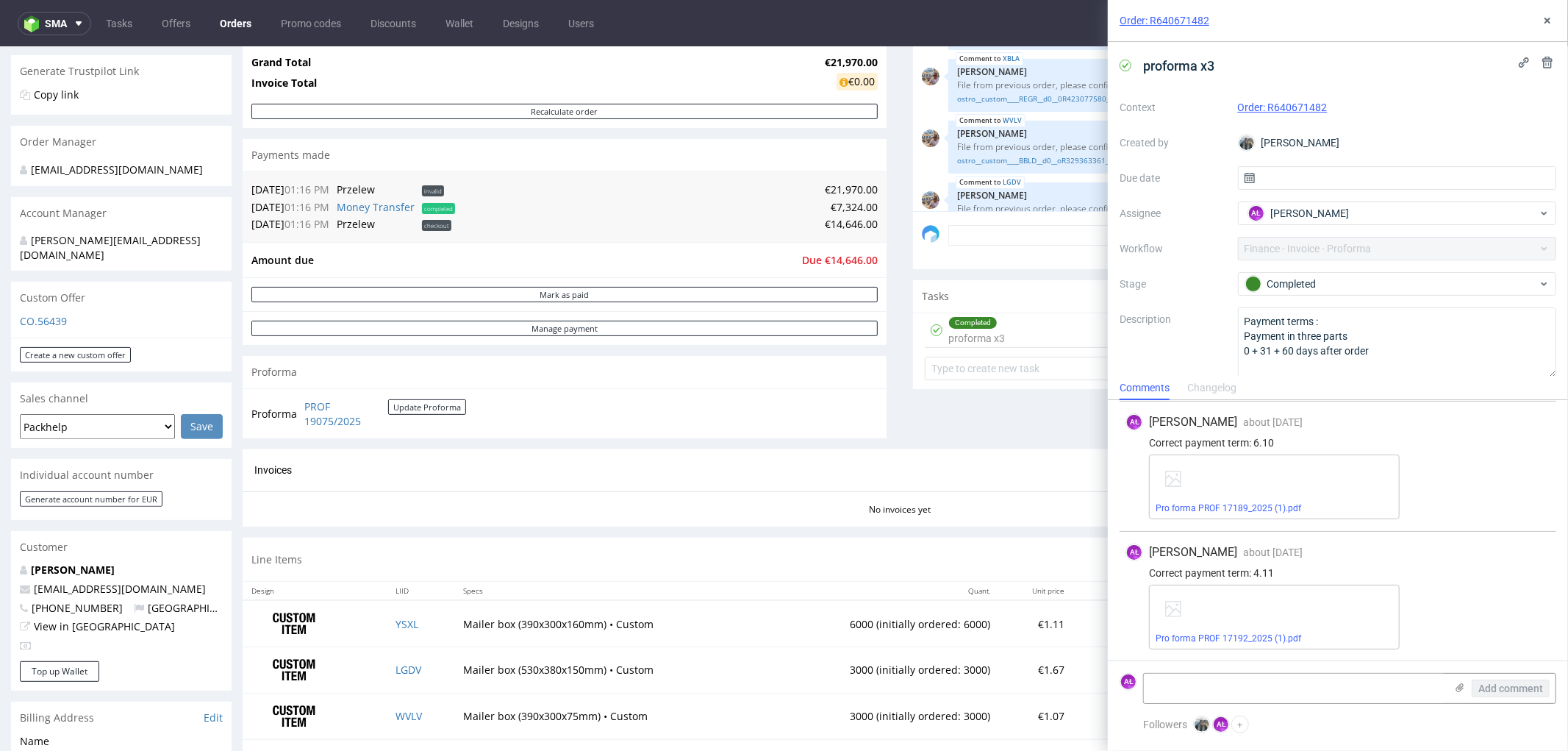
scroll to position [490, 0]
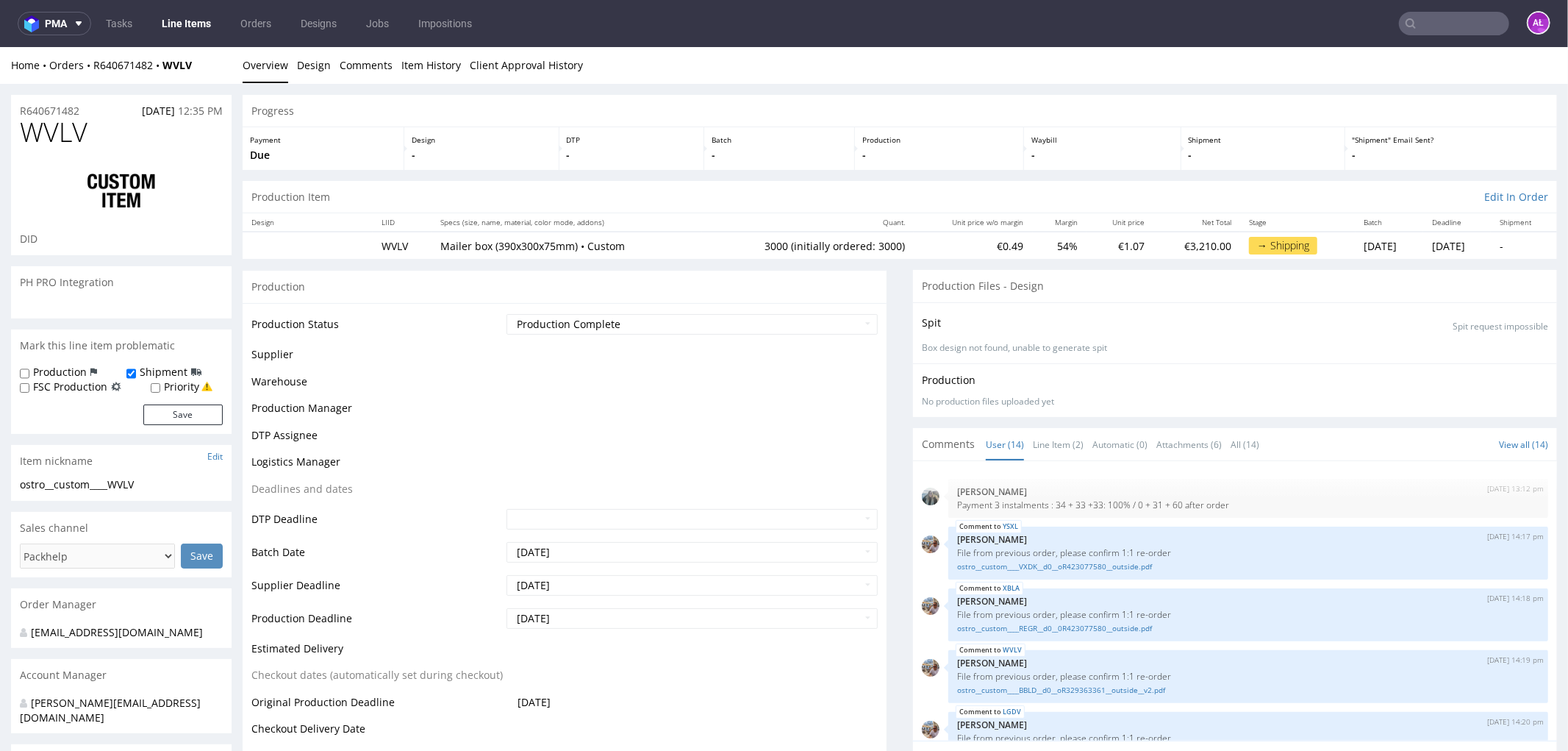
scroll to position [490, 0]
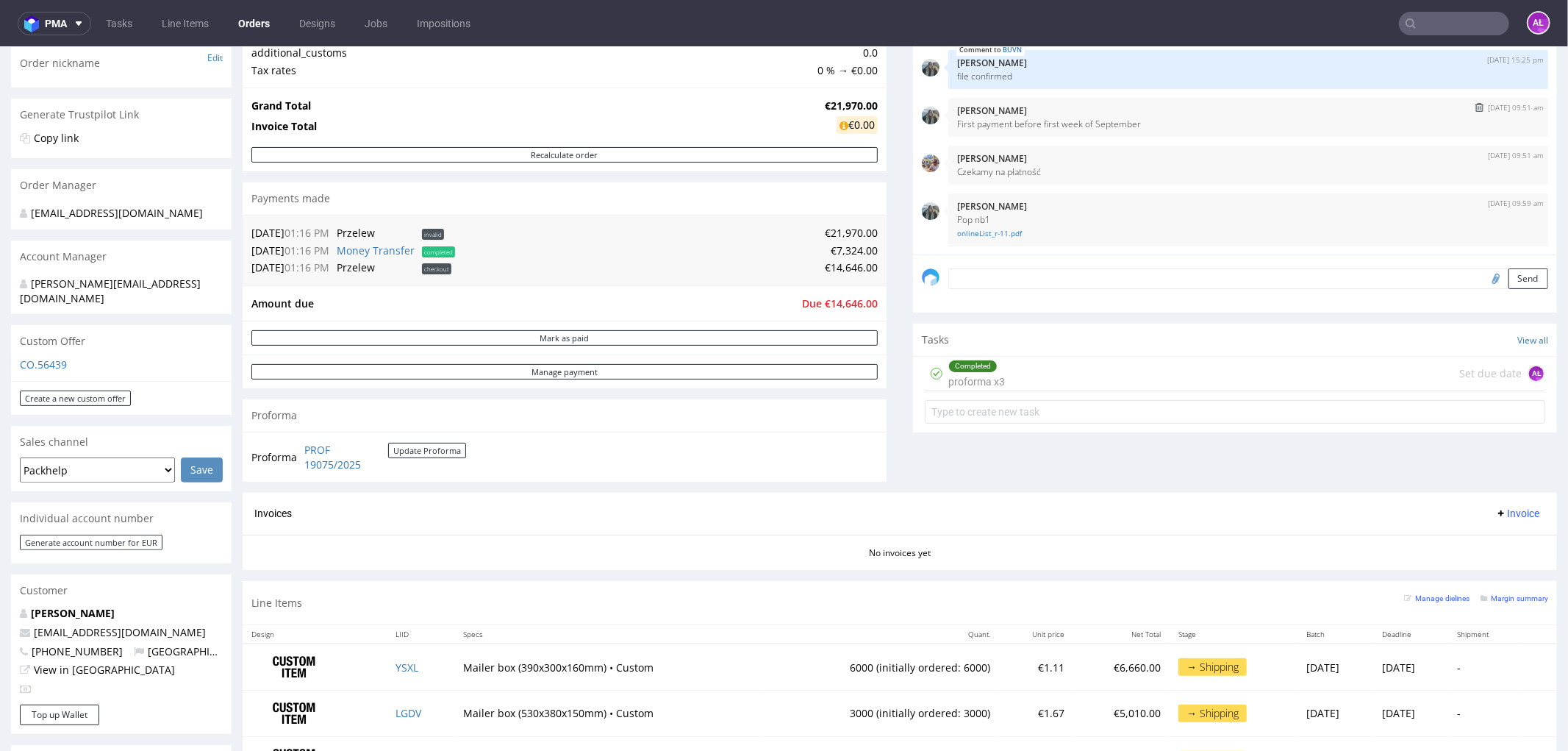
scroll to position [245, 0]
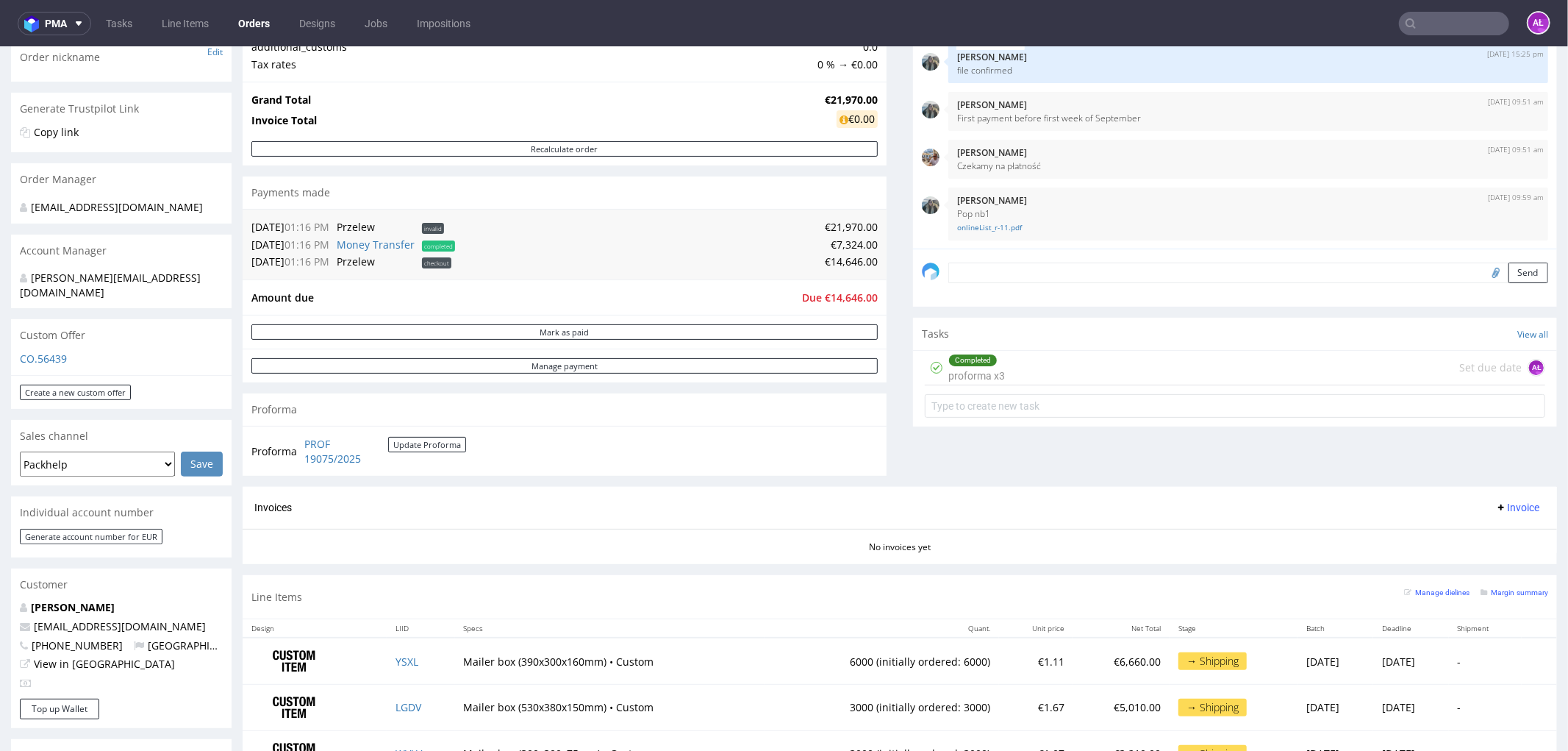
click at [1496, 508] on span "Invoice" at bounding box center [1517, 506] width 44 height 12
click at [1487, 566] on span "Upload" at bounding box center [1493, 566] width 71 height 14
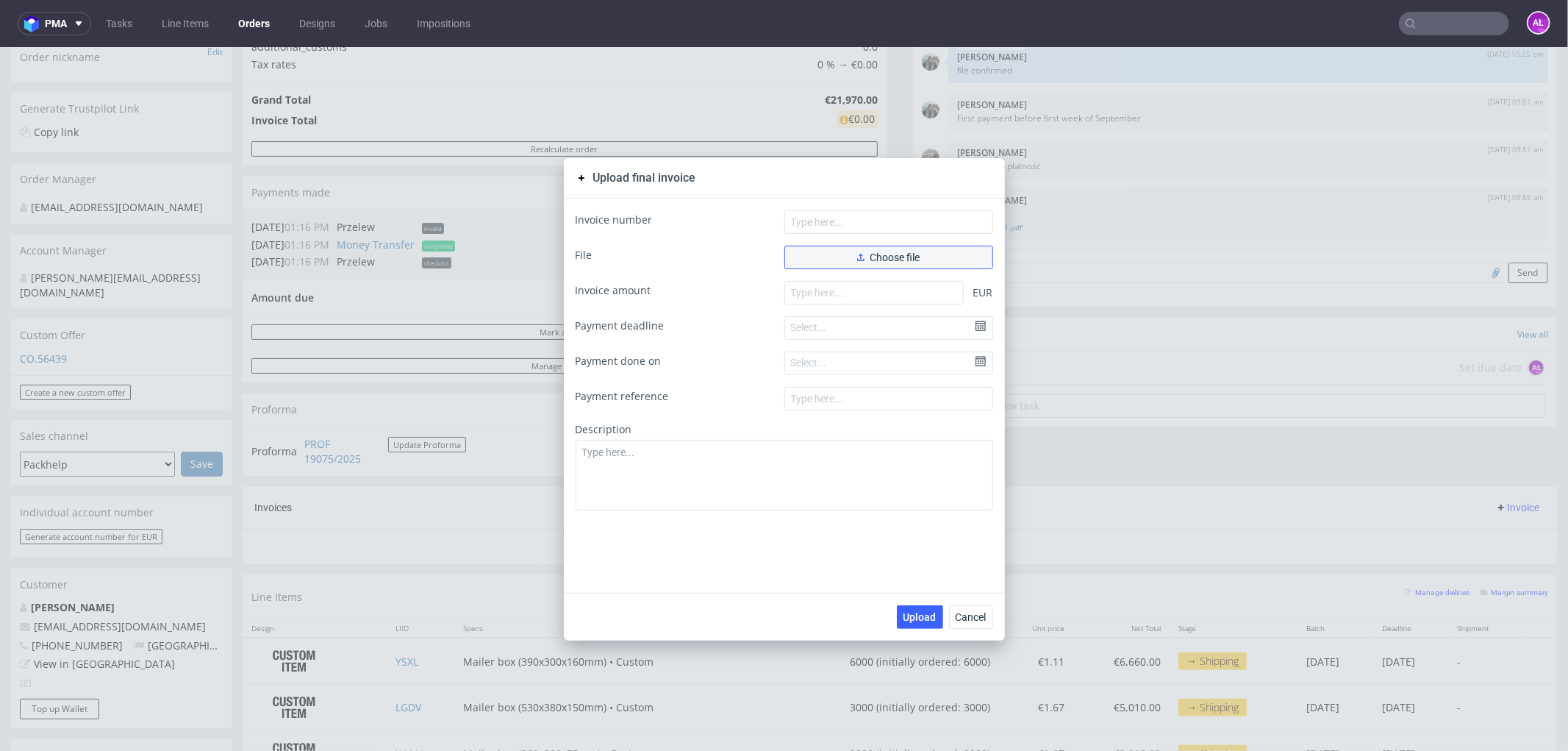
click at [861, 253] on span "Choose file" at bounding box center [889, 256] width 63 height 10
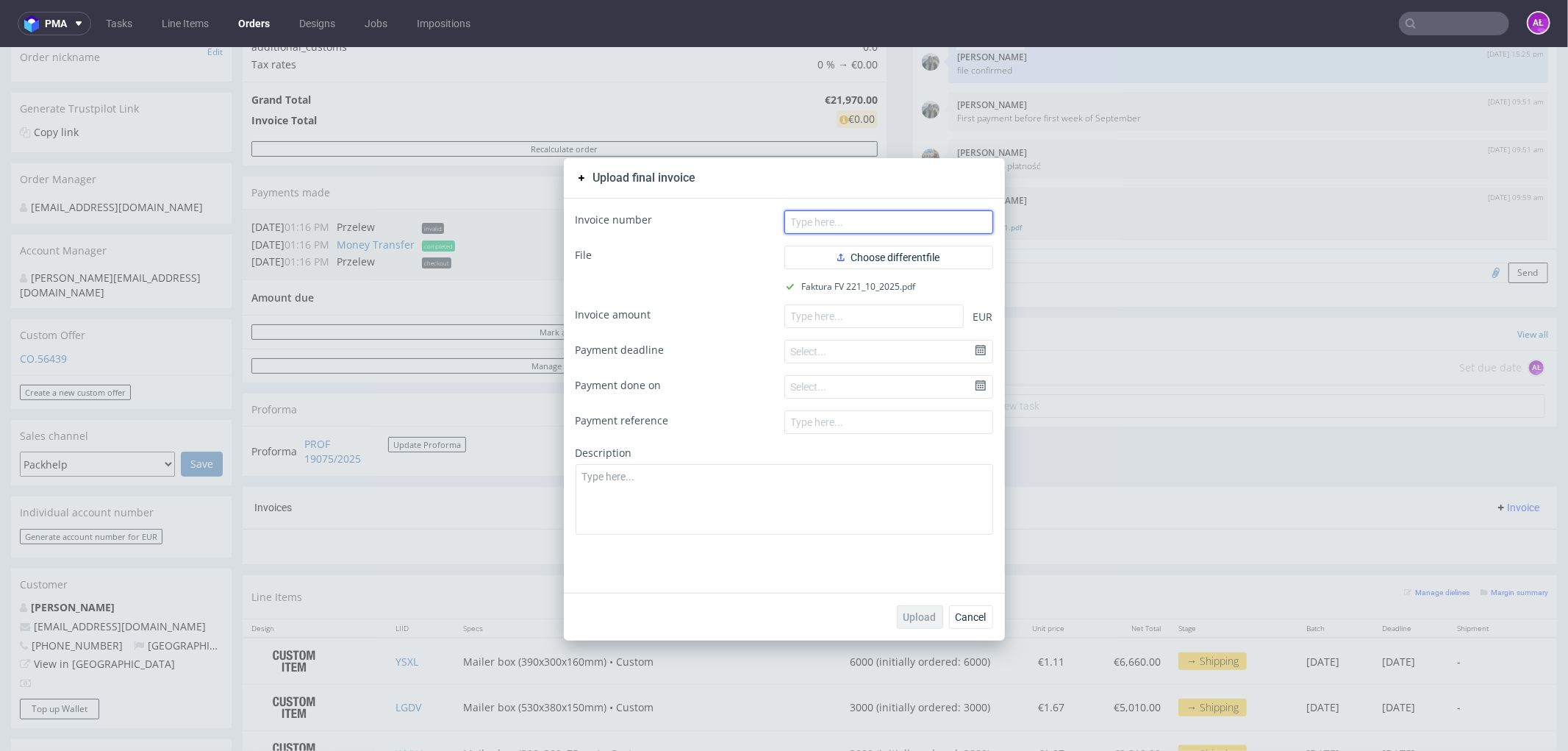
click at [886, 218] on input "text" at bounding box center [889, 222] width 209 height 24
paste input "FV 221/10/2025"
type input "FV 221/10/2025"
paste input "21970.00"
drag, startPoint x: 908, startPoint y: 312, endPoint x: 908, endPoint y: 356, distance: 44.0
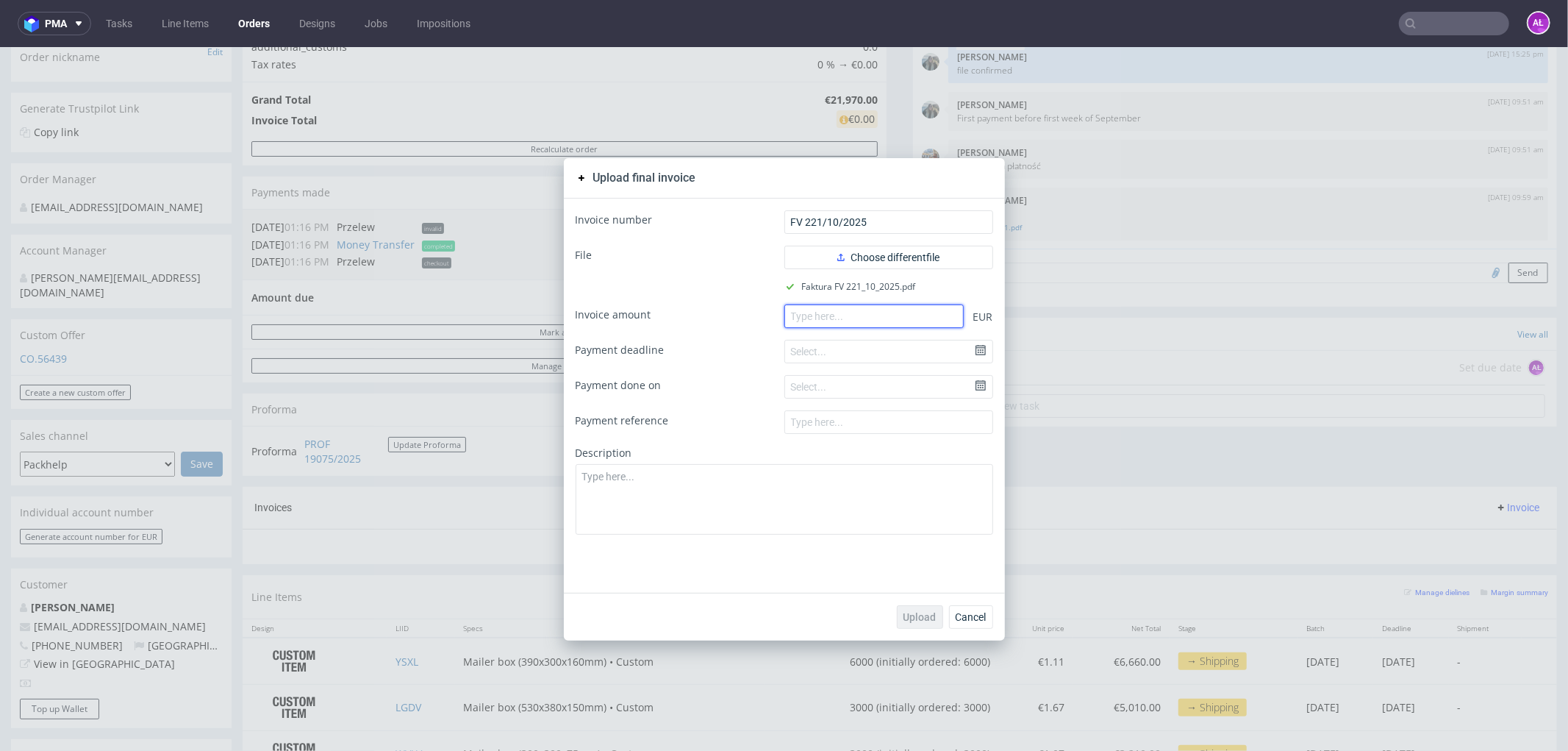
click at [908, 313] on input "number" at bounding box center [874, 316] width 179 height 24
type input "21970.00"
drag, startPoint x: 908, startPoint y: 614, endPoint x: 306, endPoint y: 162, distance: 752.8
click at [908, 613] on span "Upload" at bounding box center [920, 615] width 33 height 10
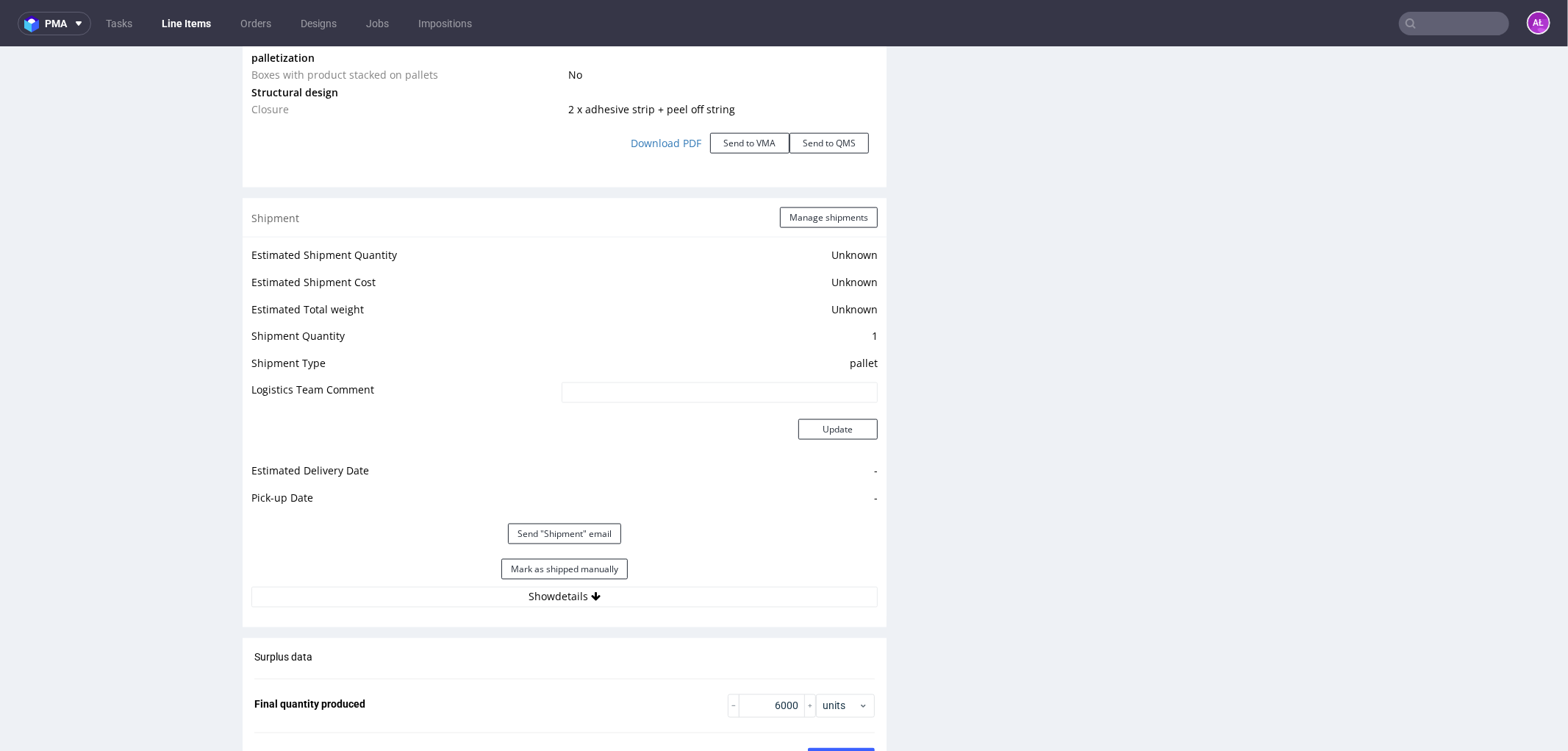
scroll to position [2206, 0]
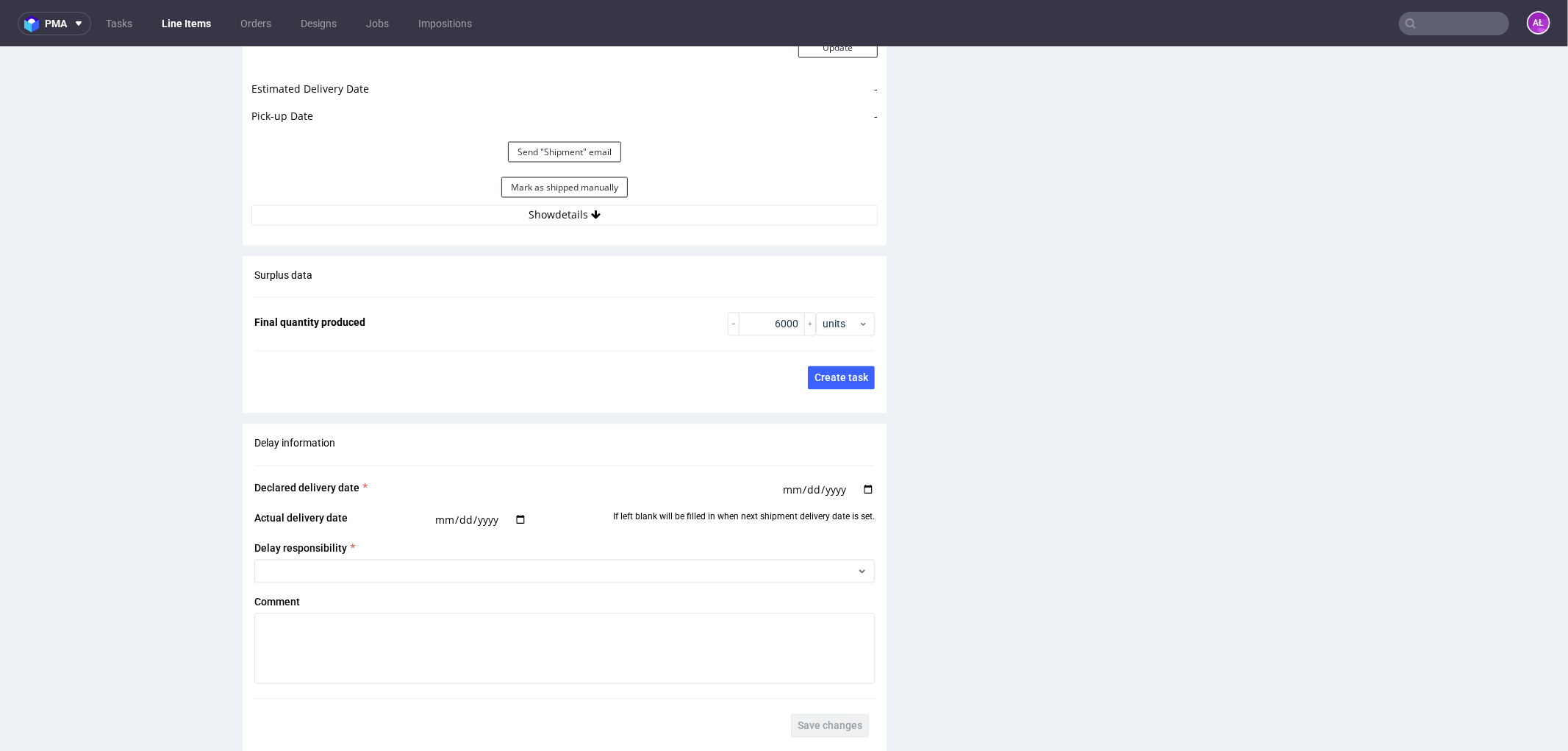
click at [626, 229] on div "Estimated Shipment Quantity Unknown Estimated Shipment Cost Unknown Estimated T…" at bounding box center [565, 43] width 644 height 378
click at [627, 220] on button "Show details" at bounding box center [565, 214] width 626 height 21
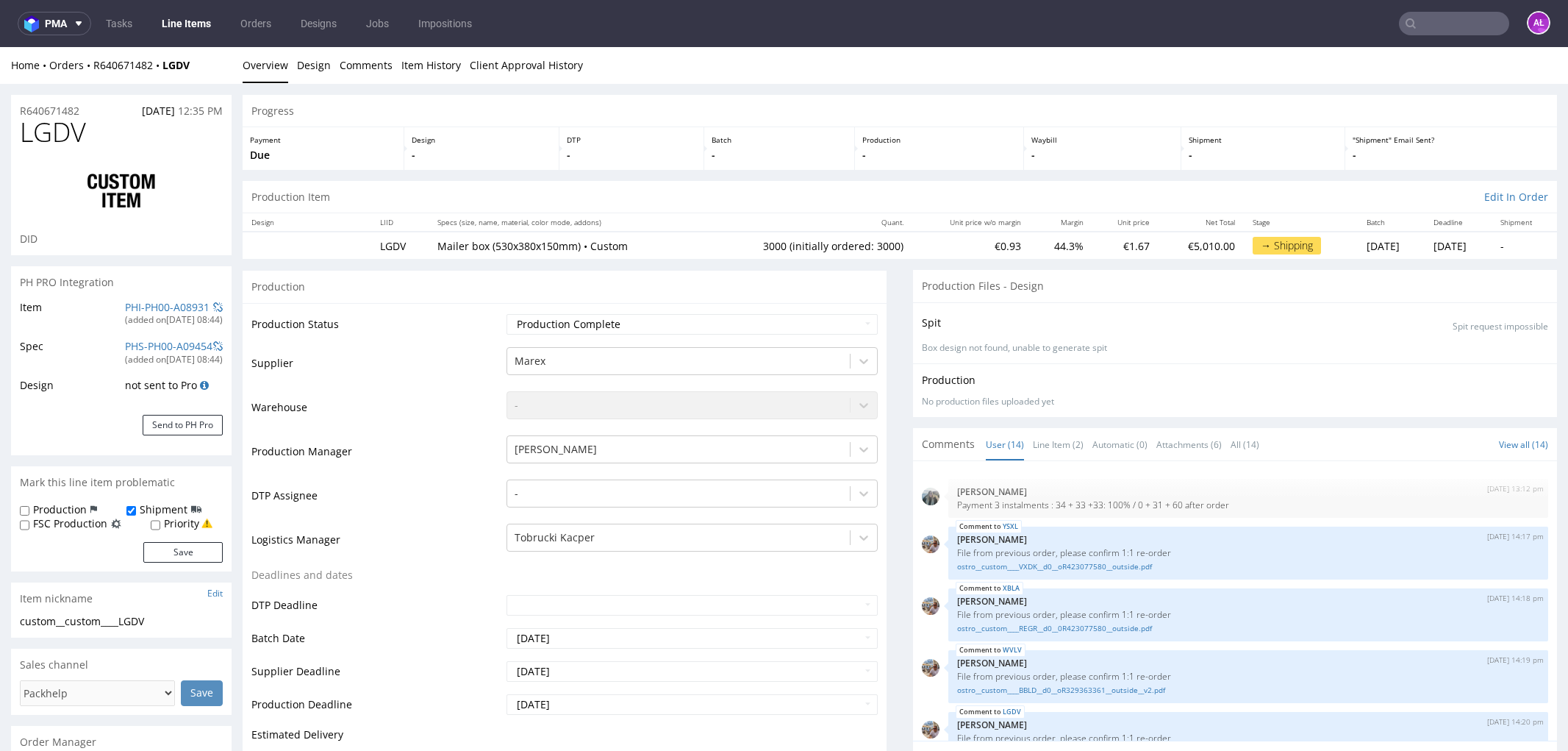
type input "3000"
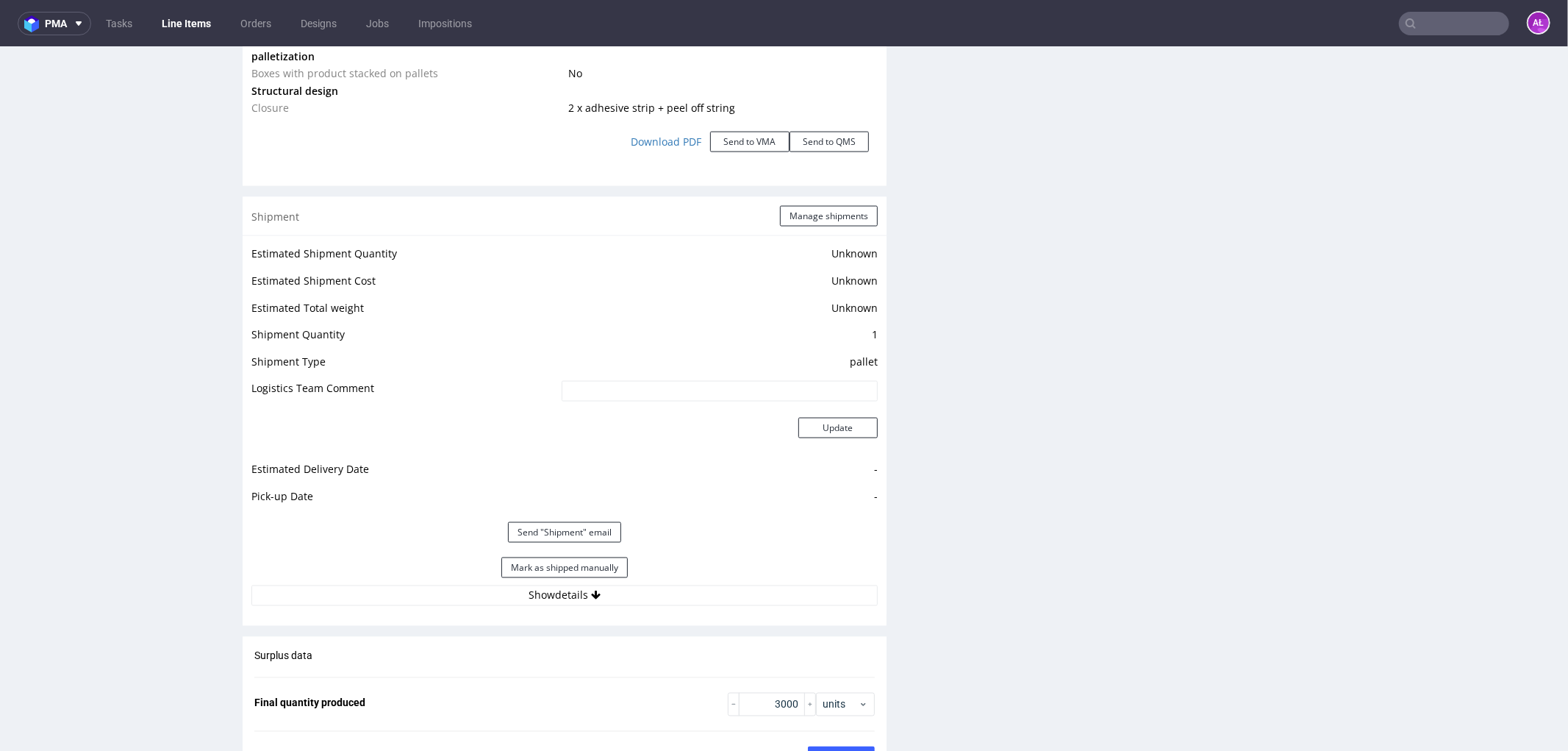
scroll to position [2042, 0]
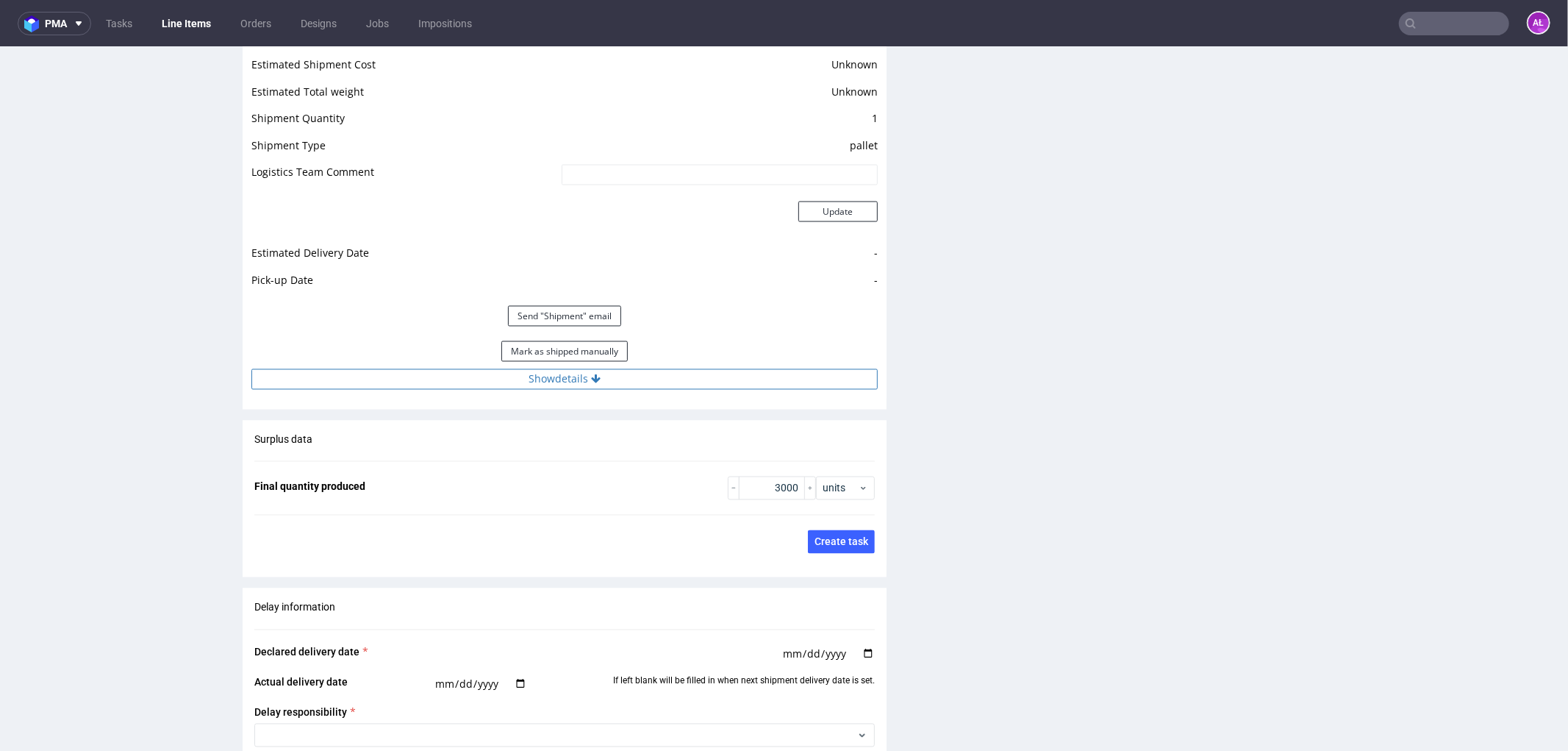
click at [613, 383] on button "Show details" at bounding box center [565, 378] width 626 height 21
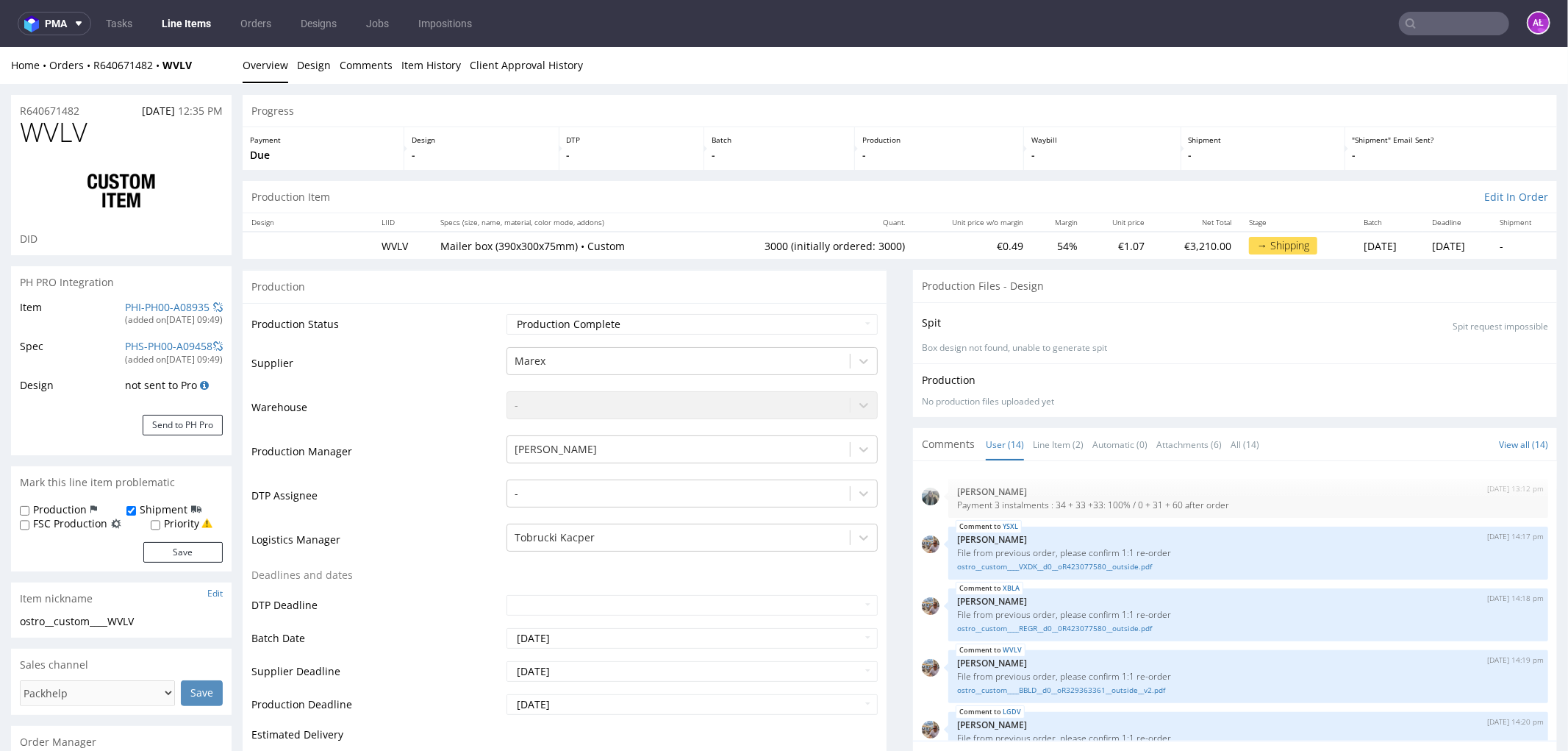
scroll to position [490, 0]
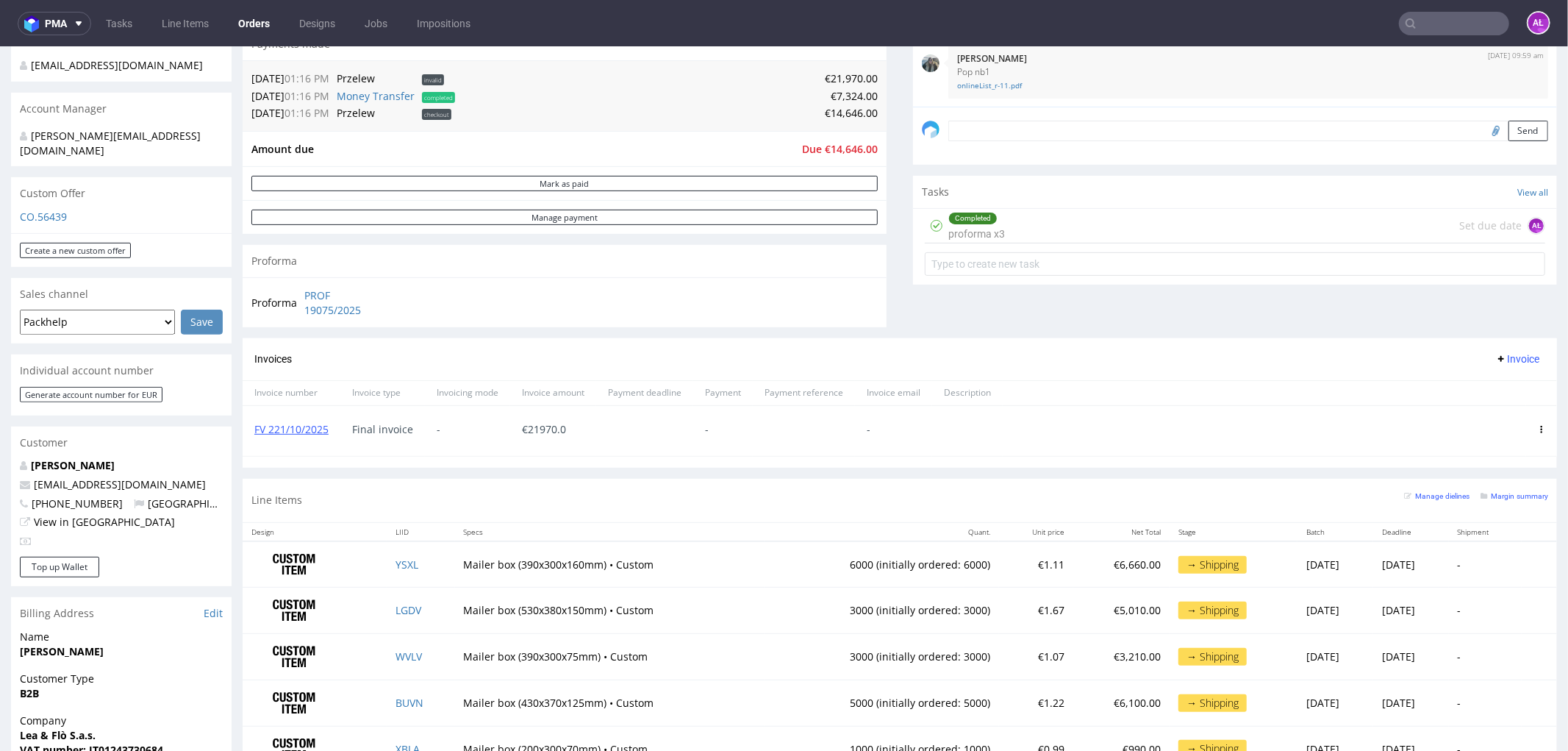
scroll to position [490, 0]
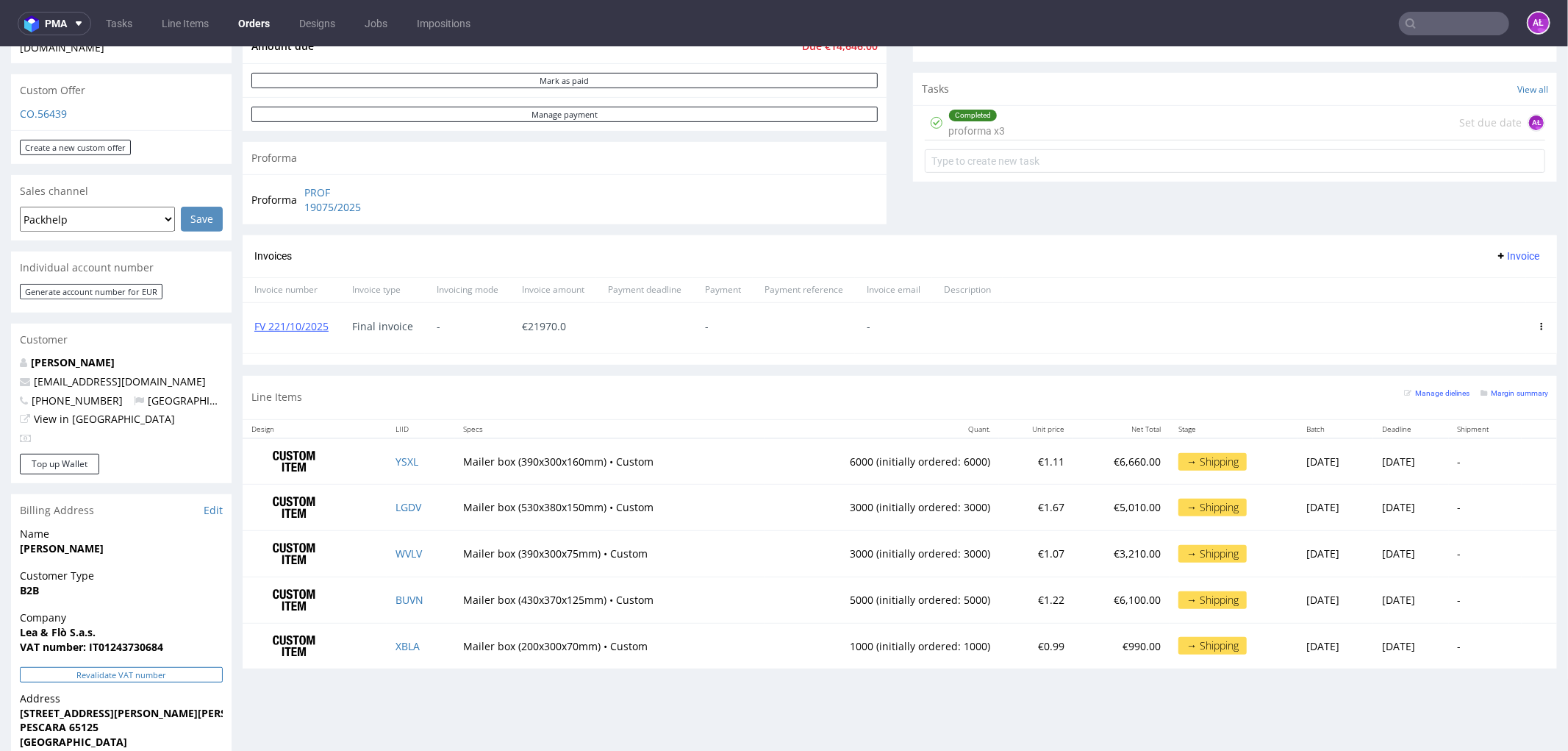
click at [175, 666] on button "Revalidate VAT number" at bounding box center [121, 673] width 203 height 15
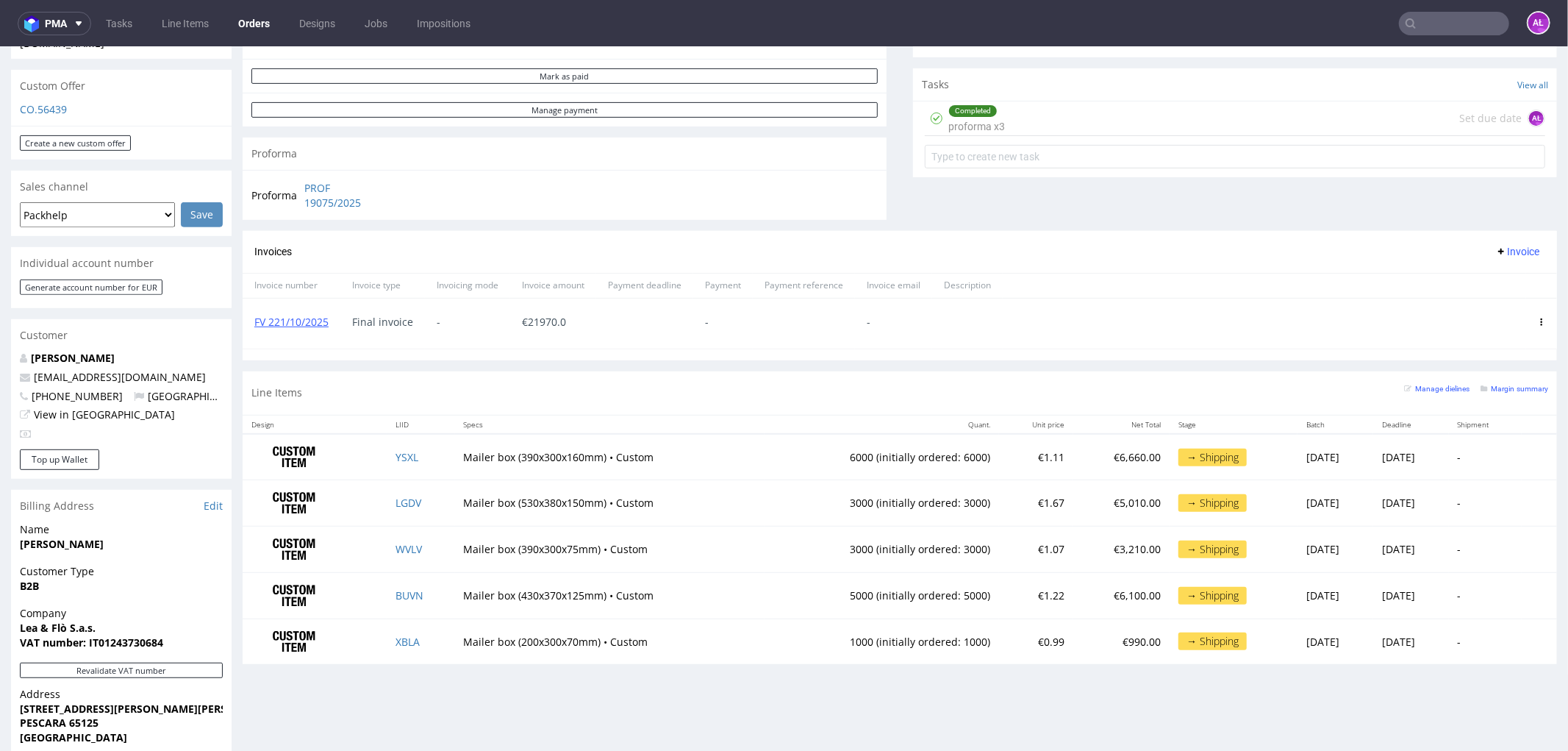
scroll to position [571, 0]
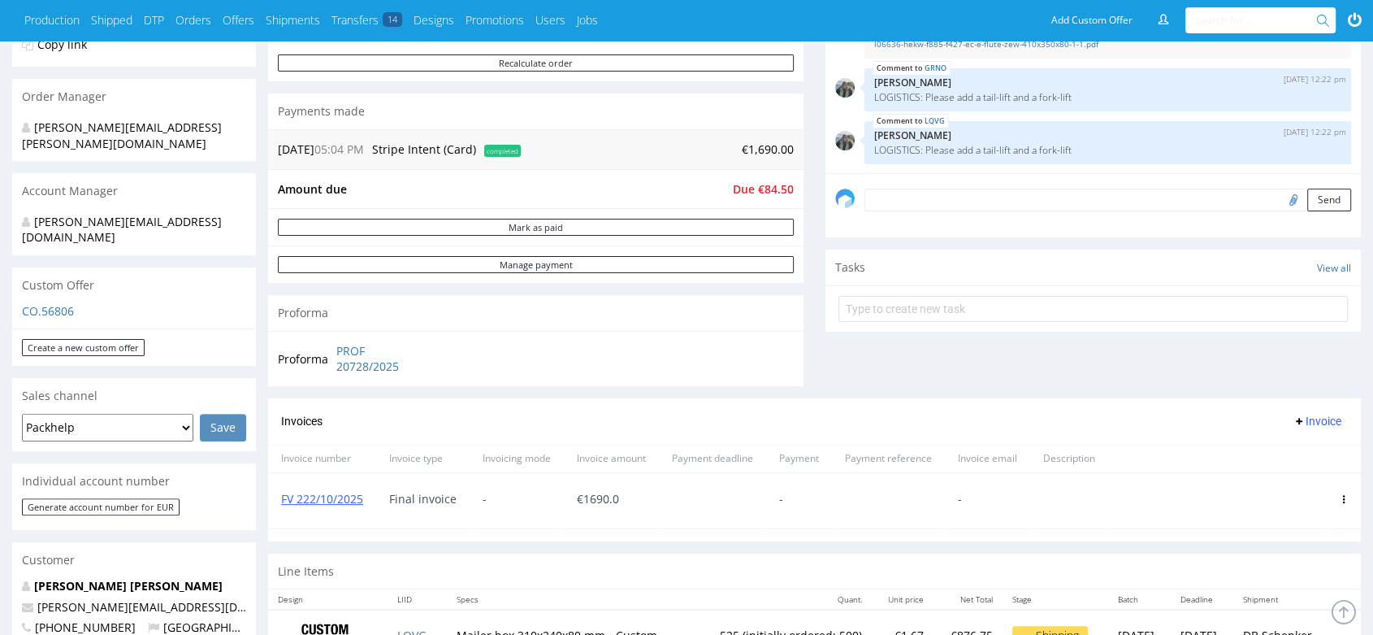
scroll to position [541, 0]
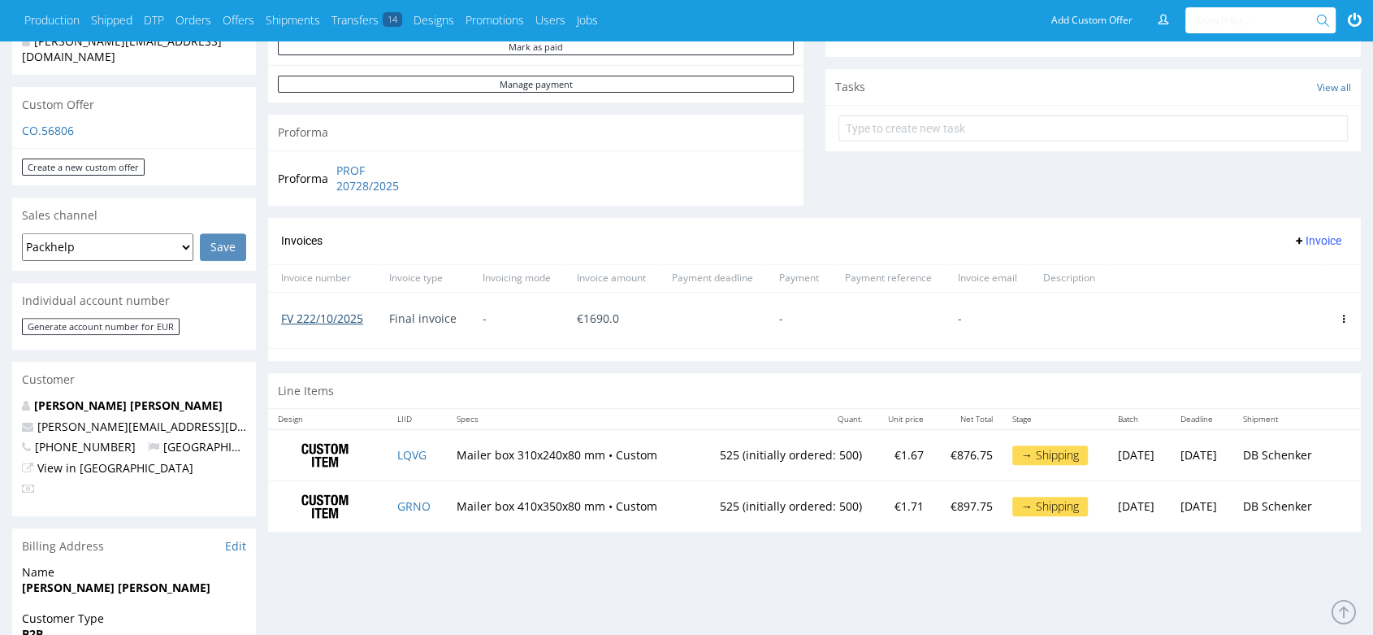
click at [345, 319] on link "FV 222/10/2025" at bounding box center [322, 317] width 82 height 15
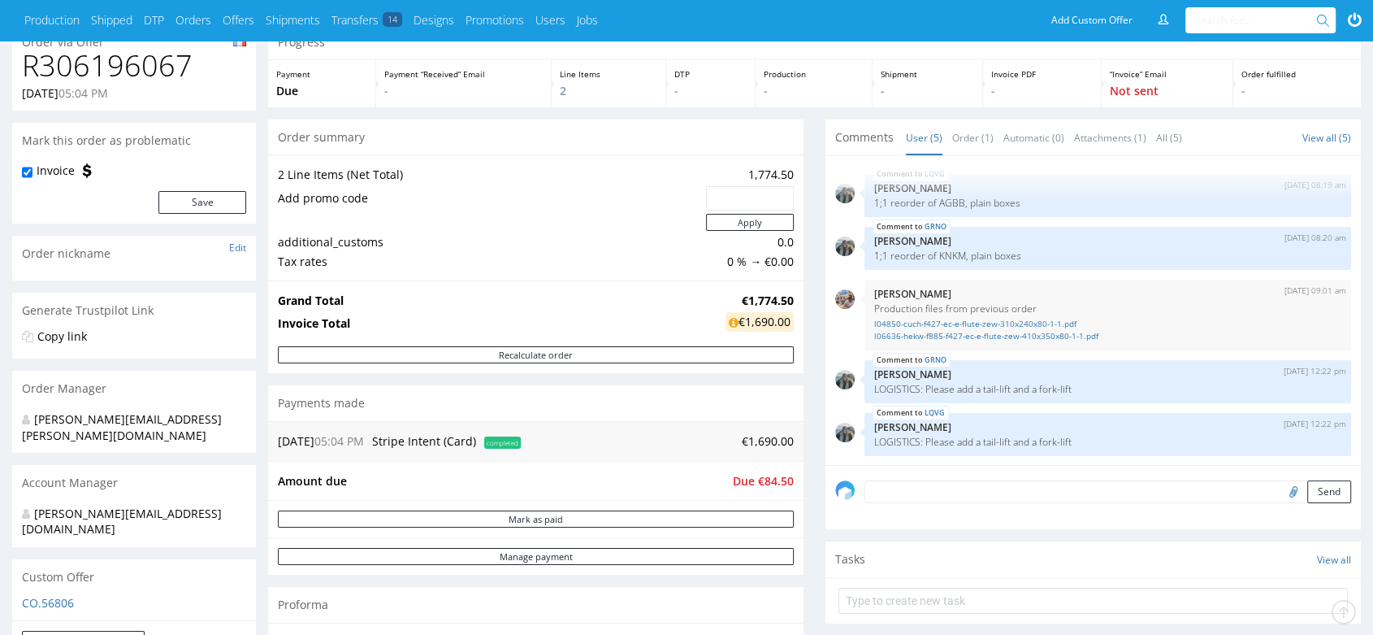
scroll to position [0, 0]
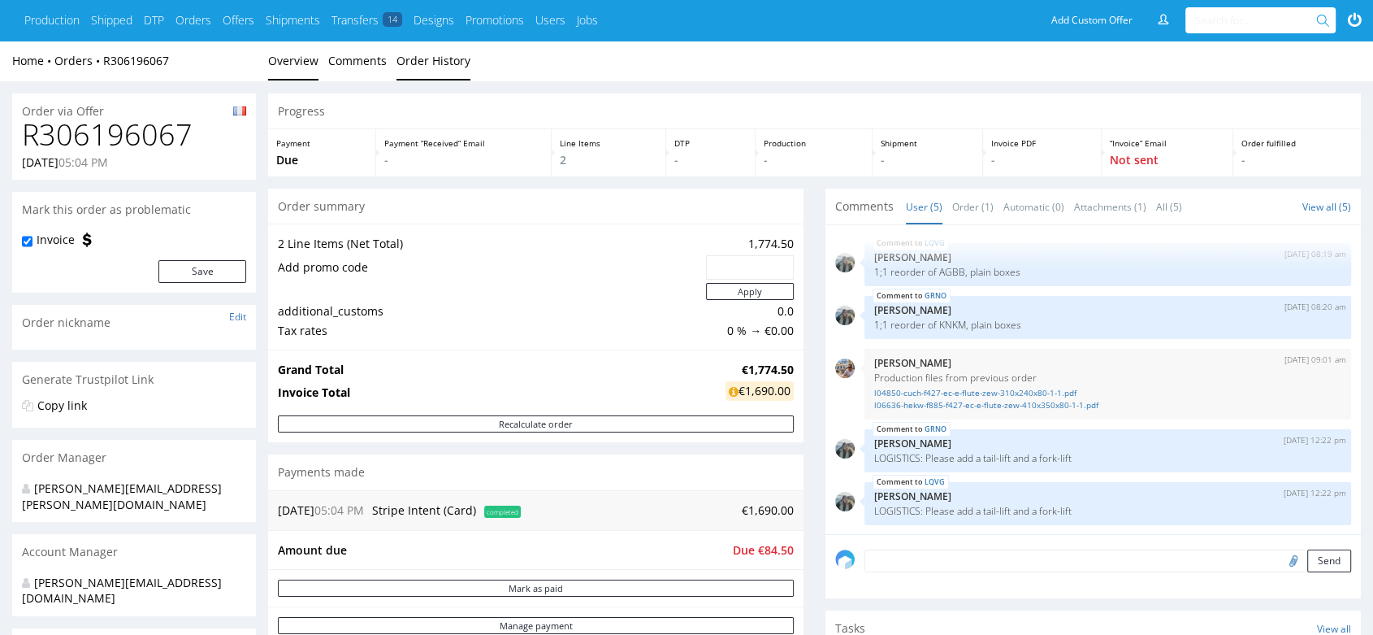
click at [407, 59] on link "Order History" at bounding box center [434, 61] width 74 height 40
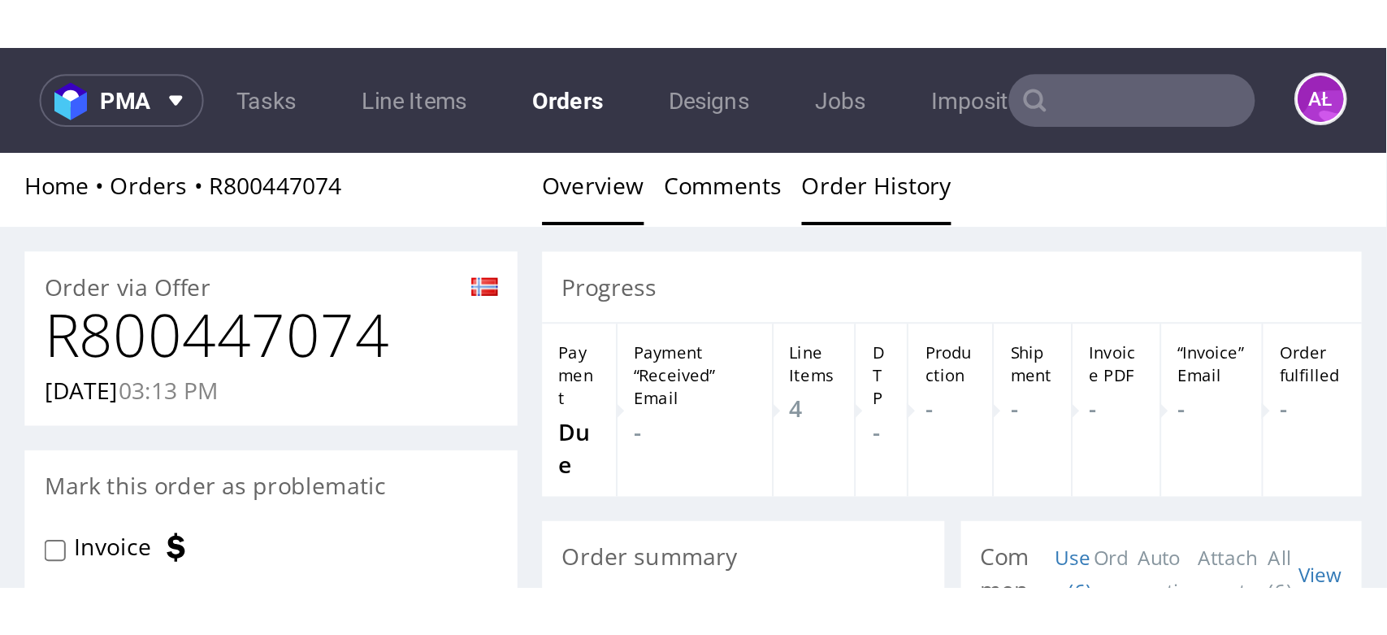
scroll to position [137, 0]
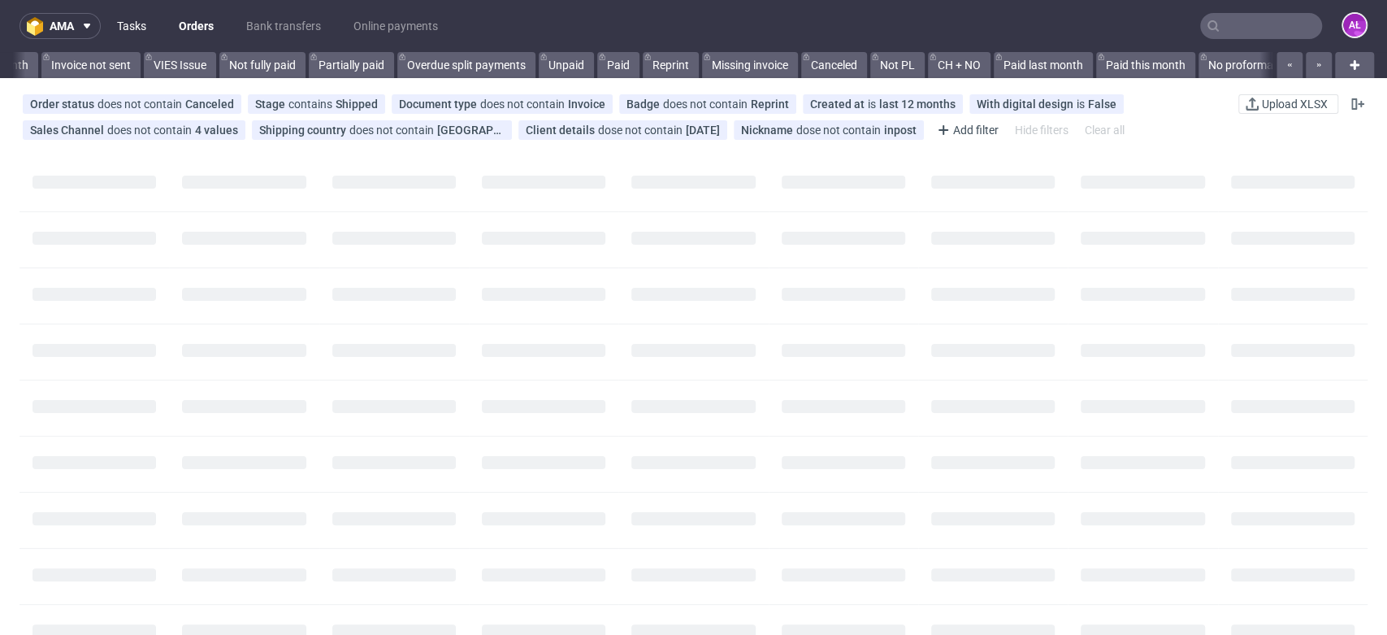
scroll to position [0, 1045]
click at [129, 27] on link "Tasks" at bounding box center [131, 26] width 49 height 26
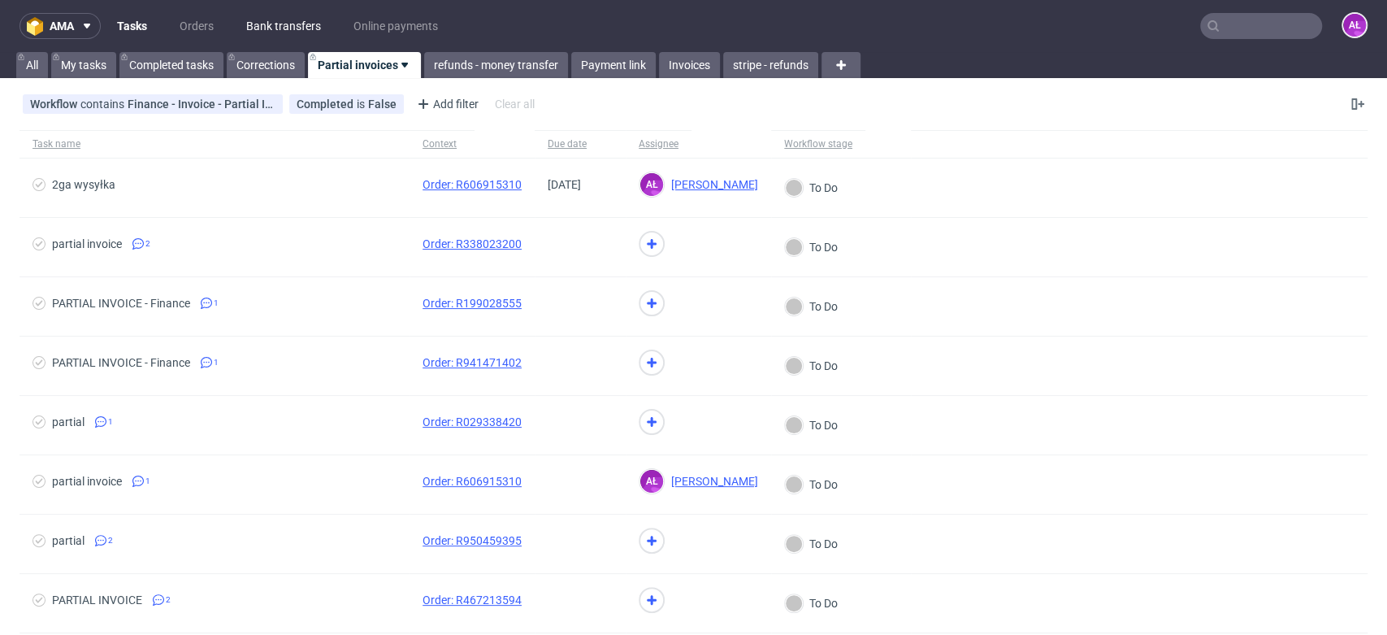
click at [280, 18] on link "Bank transfers" at bounding box center [283, 26] width 94 height 26
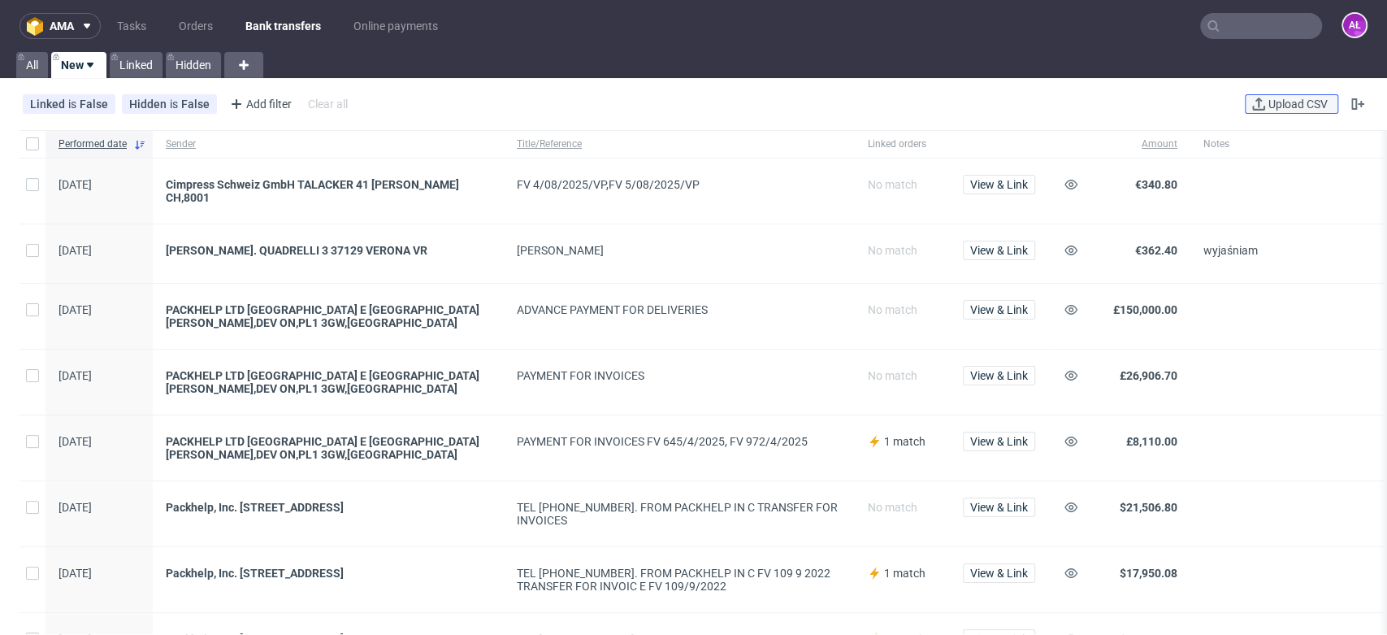
click at [1293, 104] on span "Upload CSV" at bounding box center [1298, 103] width 66 height 11
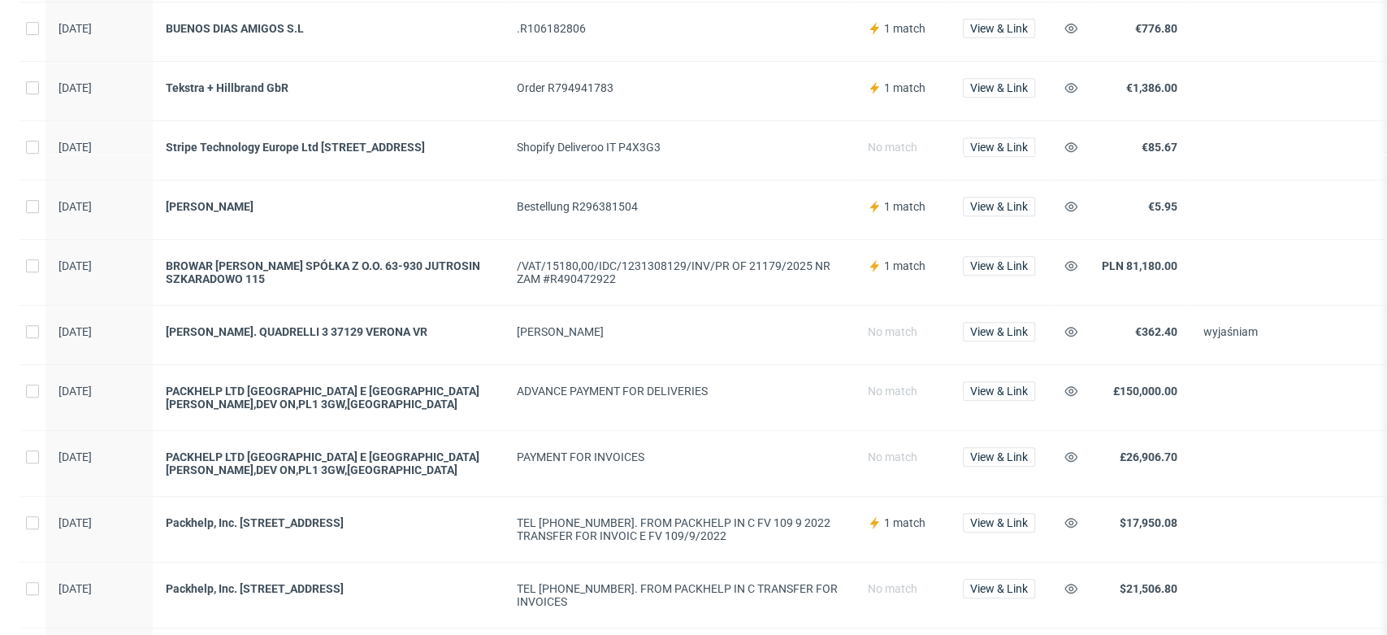
scroll to position [631, 0]
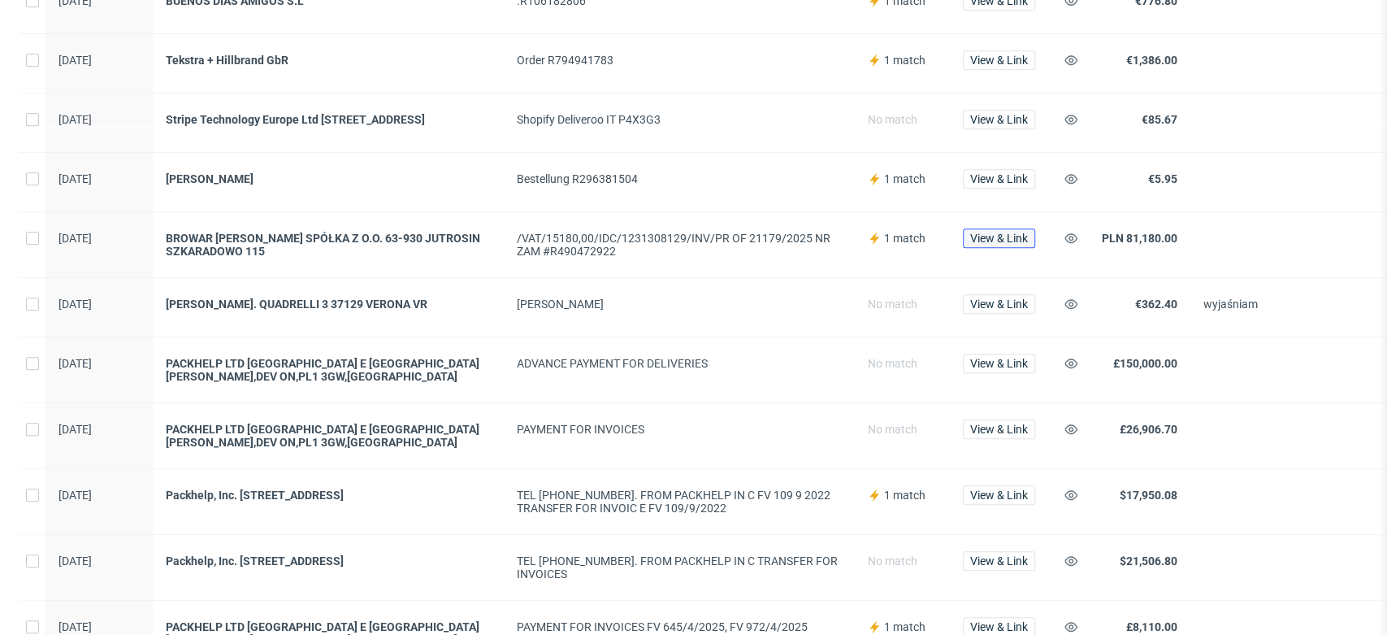
click at [1021, 239] on span "View & Link" at bounding box center [999, 237] width 58 height 11
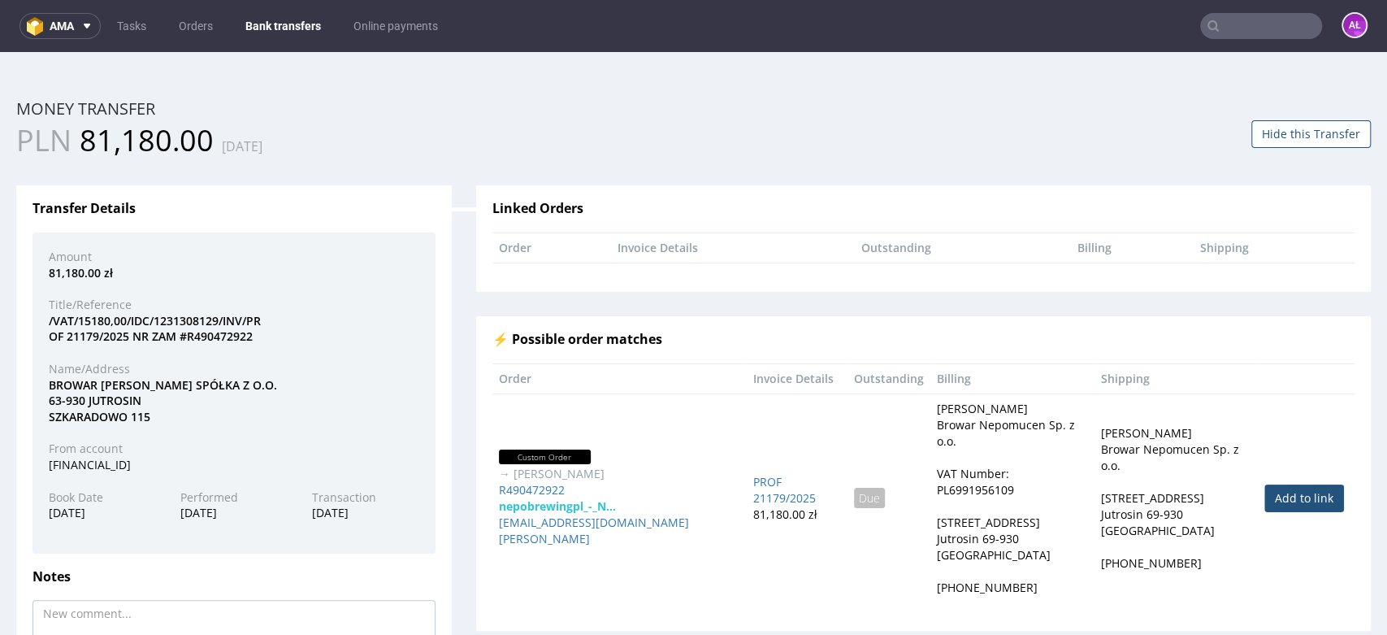
scroll to position [90, 0]
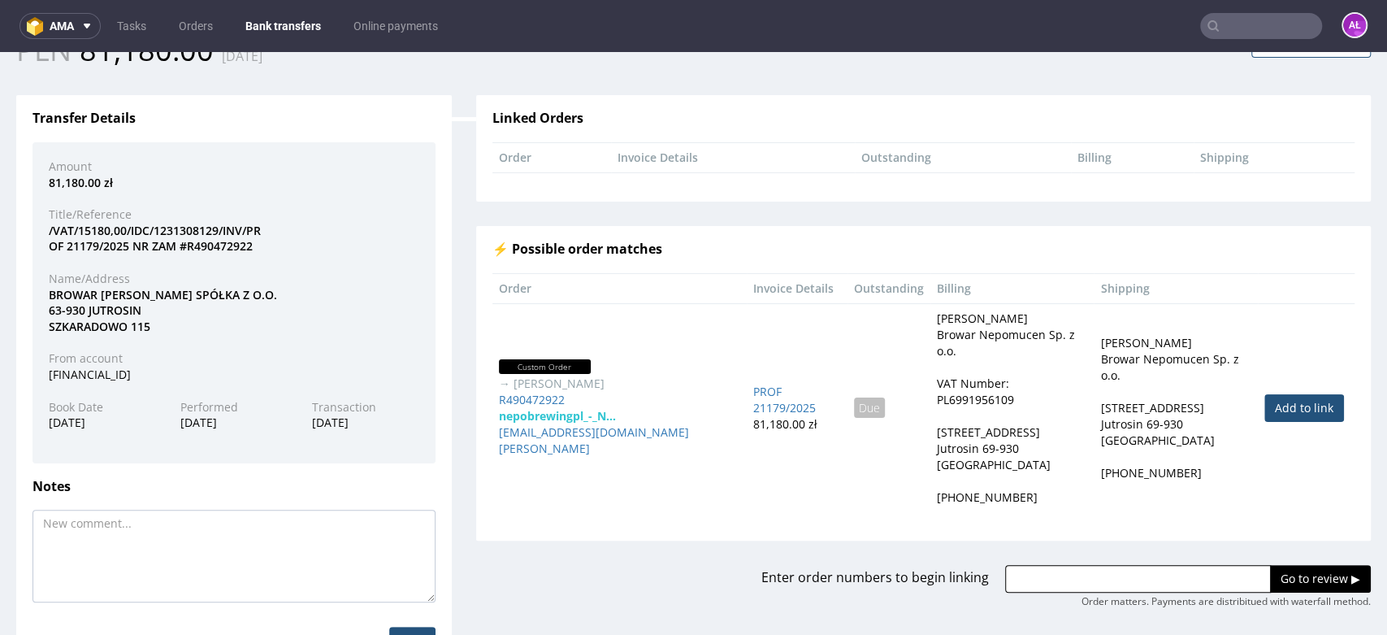
click at [1267, 394] on link "Add to link" at bounding box center [1304, 408] width 80 height 28
type input "R490472922"
click at [1280, 565] on input "Go to review ▶" at bounding box center [1320, 579] width 101 height 28
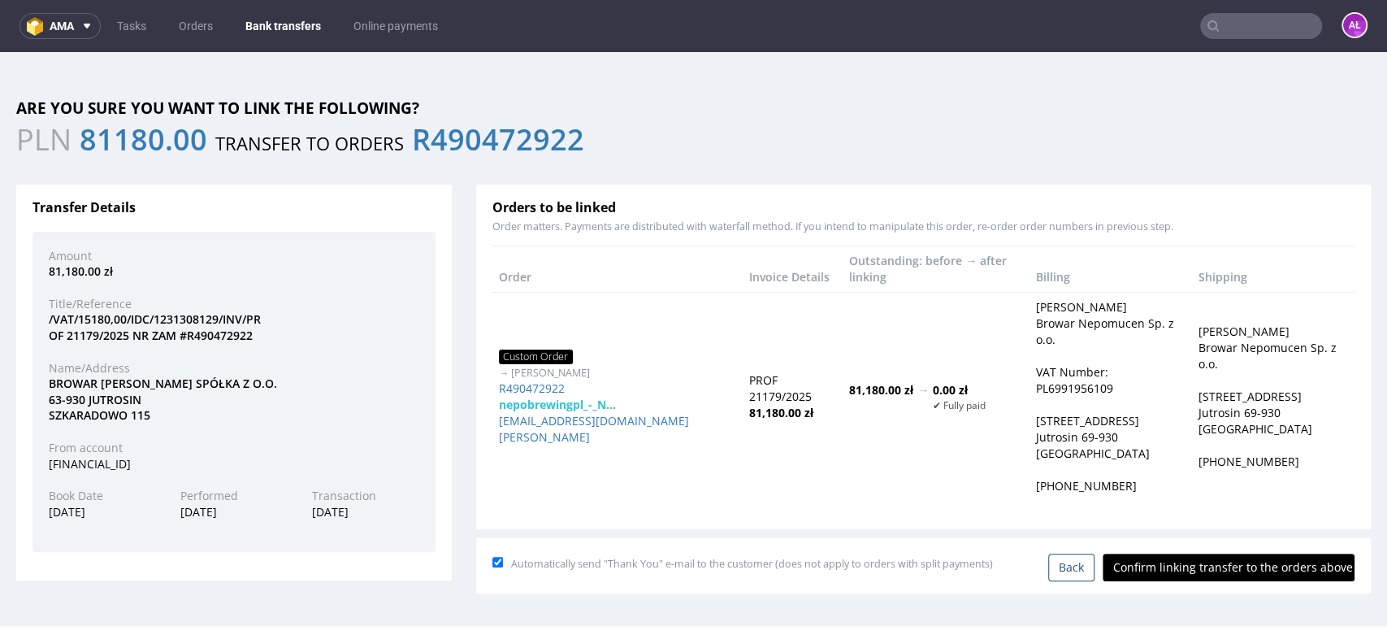
scroll to position [0, 0]
click at [1253, 553] on input "Confirm linking transfer to the orders above" at bounding box center [1229, 567] width 252 height 28
type input "In progress..."
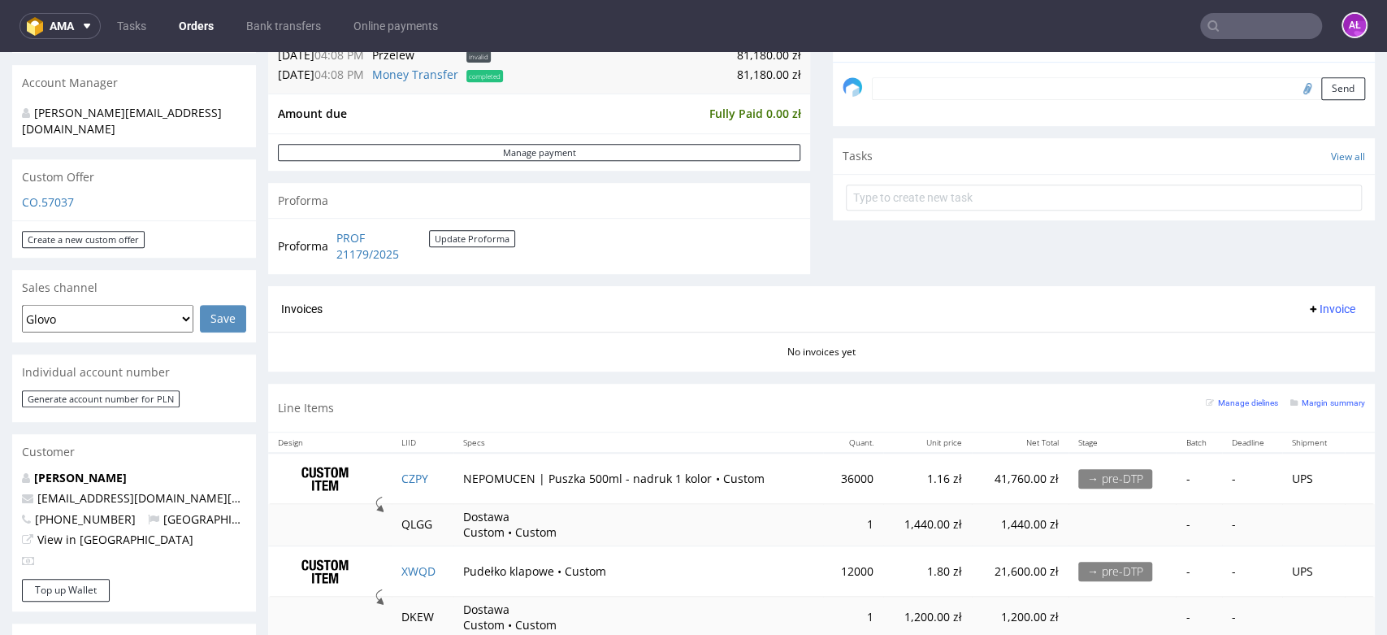
scroll to position [541, 0]
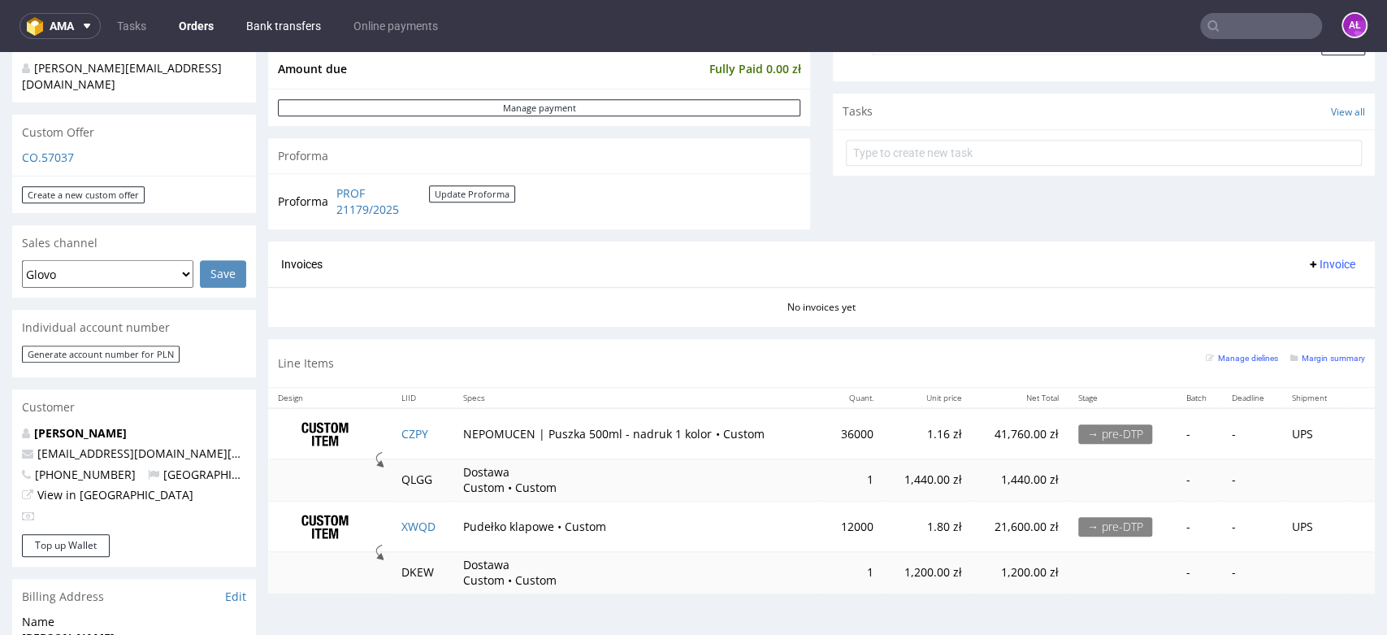
click at [258, 31] on link "Bank transfers" at bounding box center [283, 26] width 94 height 26
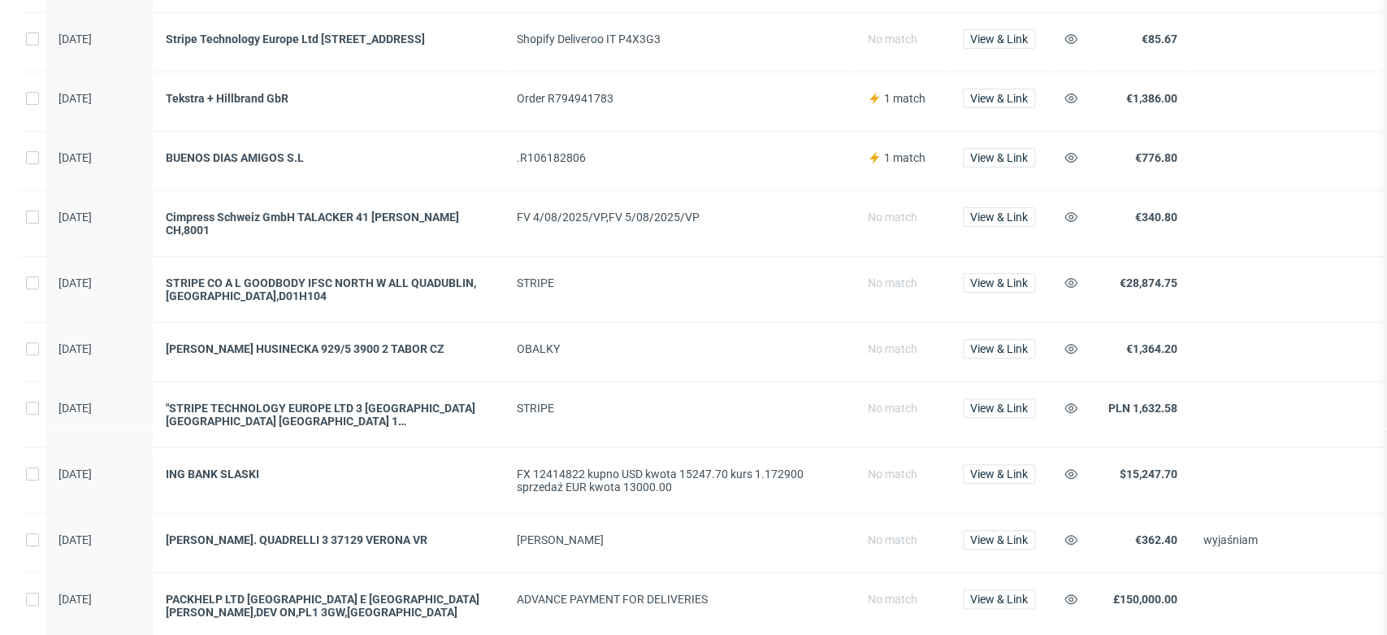
scroll to position [361, 0]
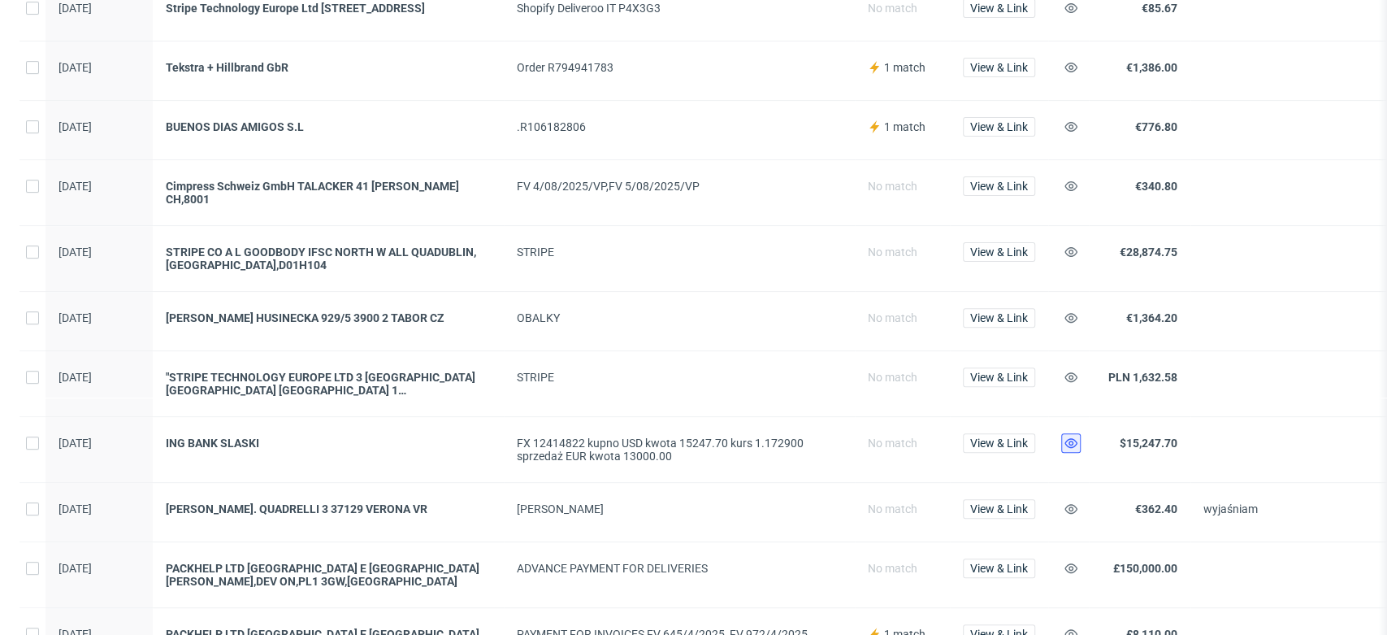
click at [1075, 442] on icon at bounding box center [1070, 442] width 13 height 13
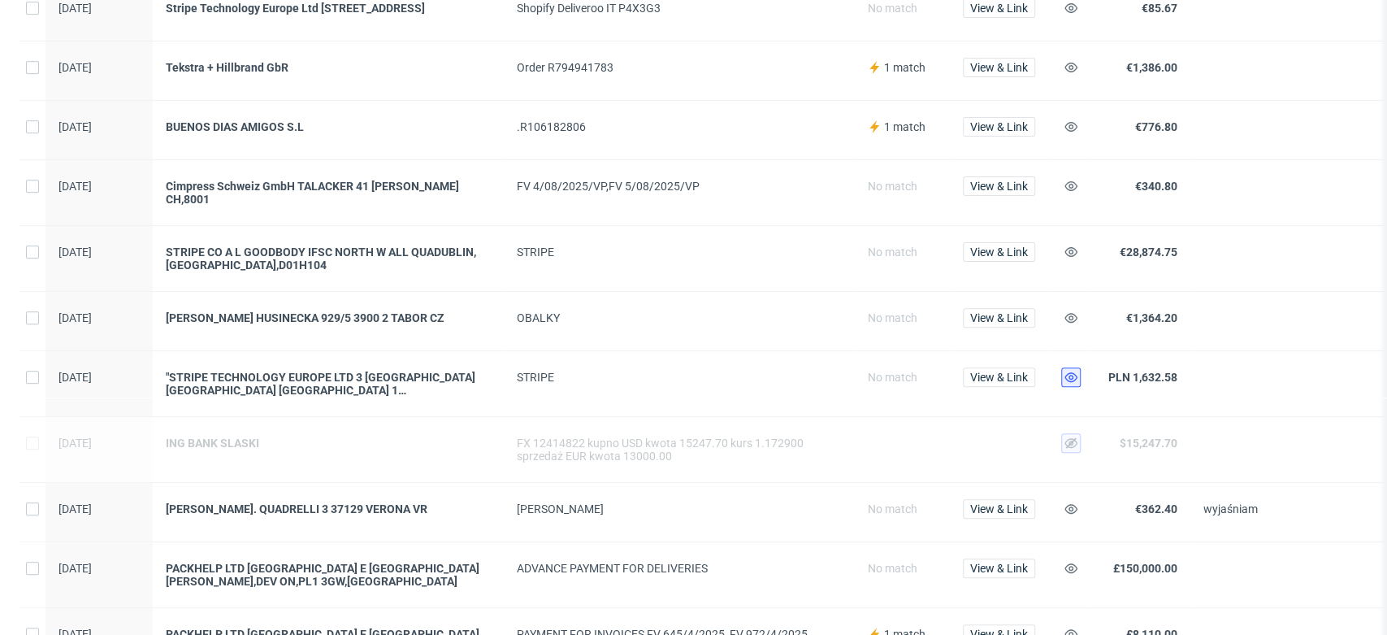
click at [1074, 374] on icon at bounding box center [1070, 377] width 13 height 13
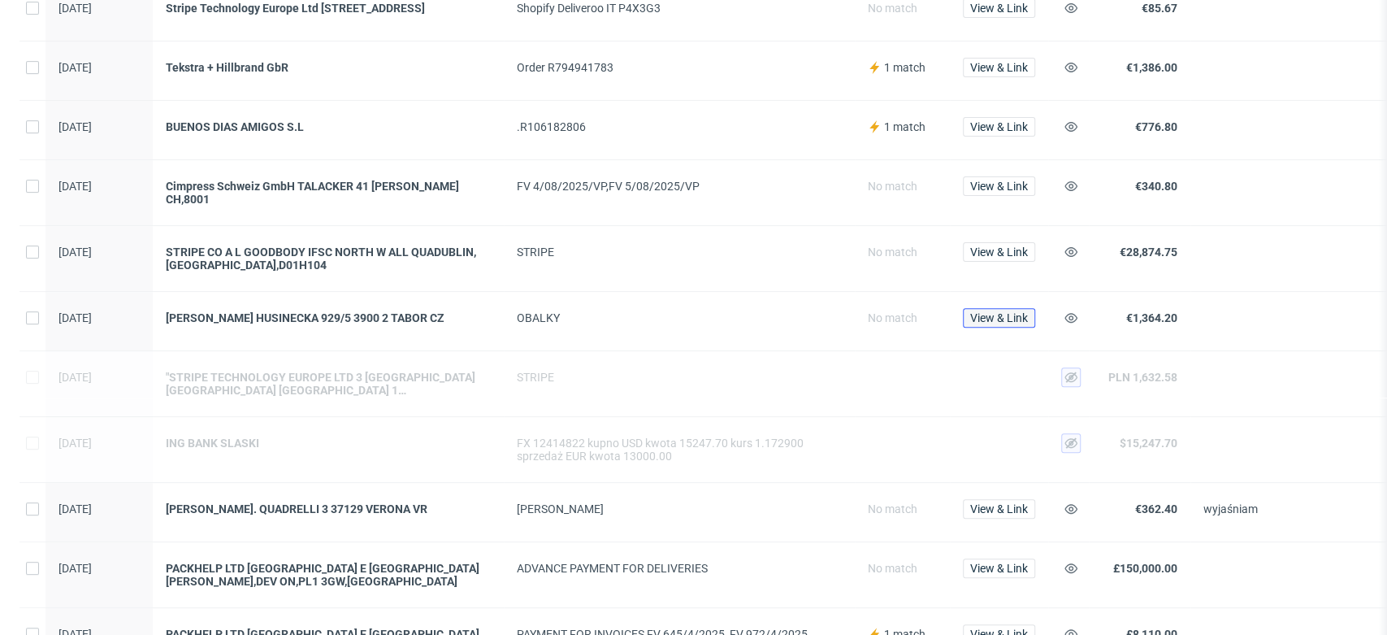
click at [998, 312] on span "View & Link" at bounding box center [999, 317] width 58 height 11
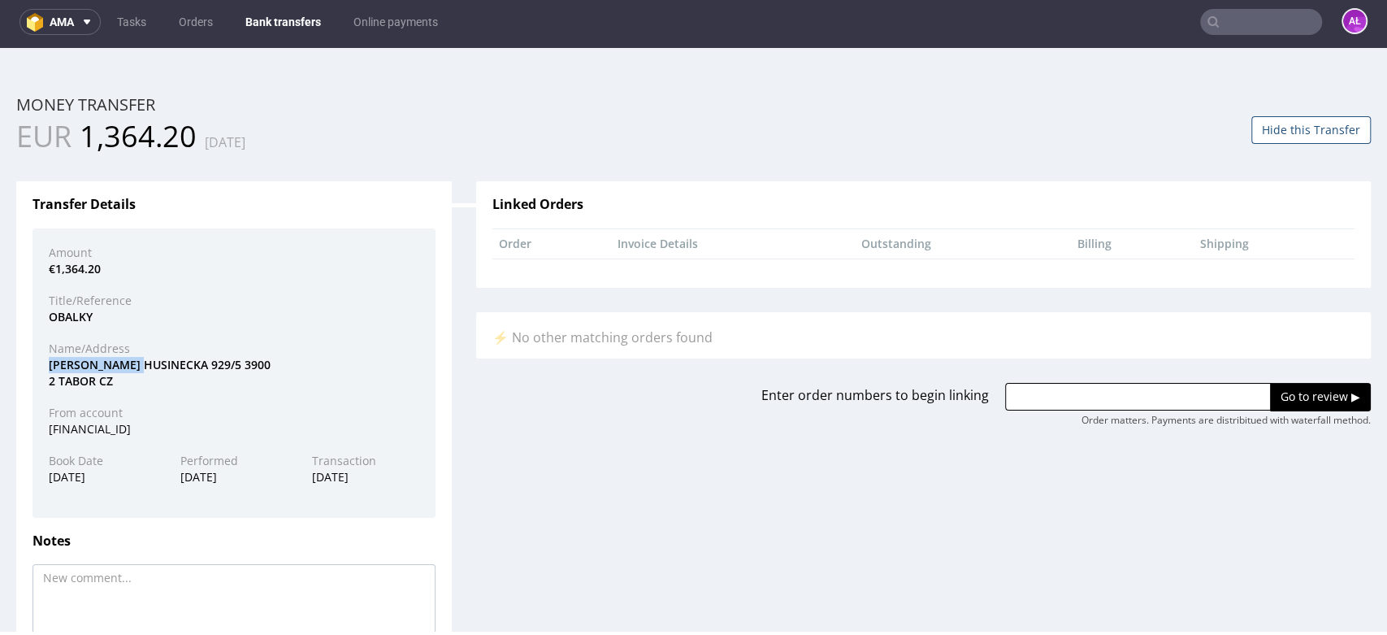
drag, startPoint x: 48, startPoint y: 360, endPoint x: 150, endPoint y: 371, distance: 102.1
click at [150, 371] on div "LEONA PRUCHOVA HUSINECKA 929/5 3900 2 TABOR CZ" at bounding box center [234, 373] width 395 height 32
copy div "[PERSON_NAME]"
click at [1053, 397] on input "text" at bounding box center [1138, 397] width 266 height 28
paste input "R613311070"
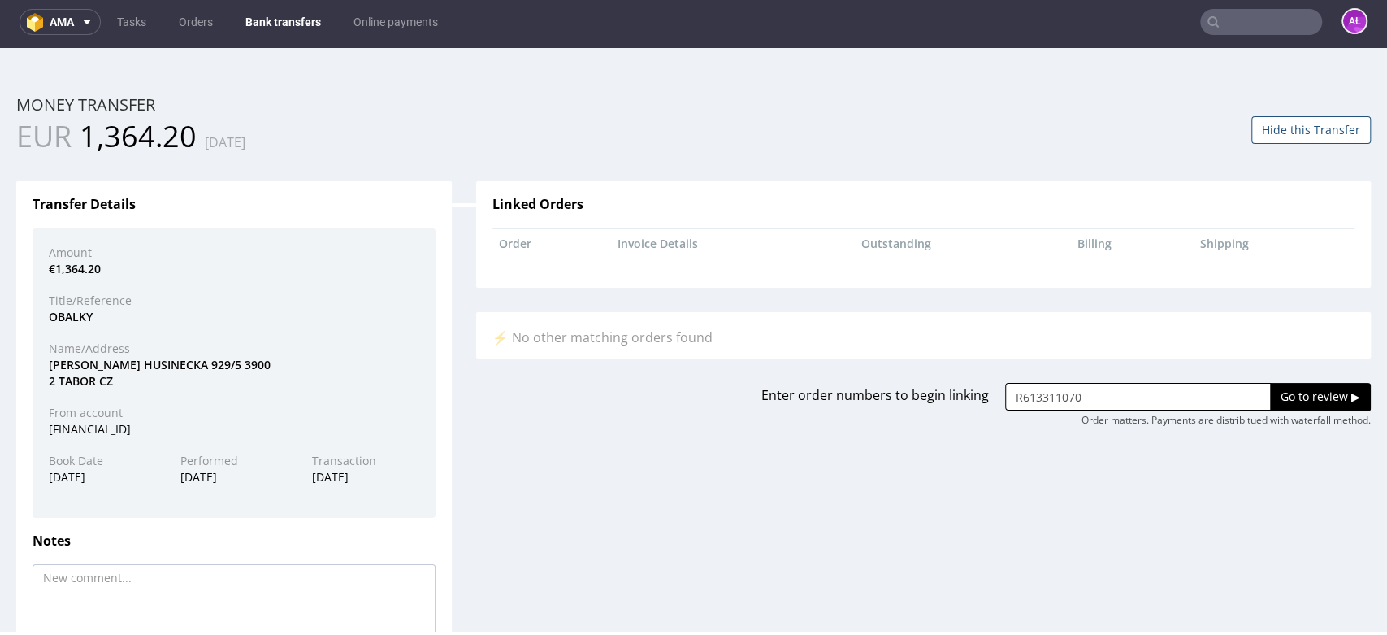
type input "R613311070"
click at [1295, 392] on input "Go to review ▶" at bounding box center [1320, 397] width 101 height 28
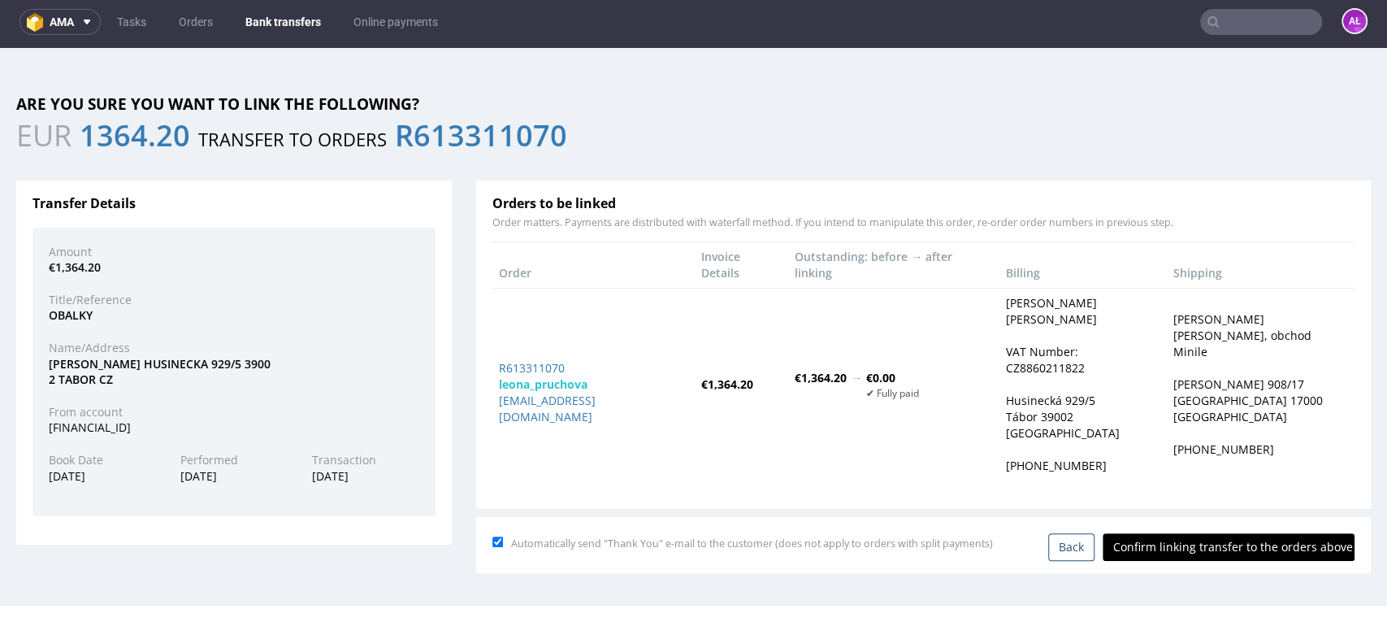
click at [1189, 533] on input "Confirm linking transfer to the orders above" at bounding box center [1229, 547] width 252 height 28
type input "In progress..."
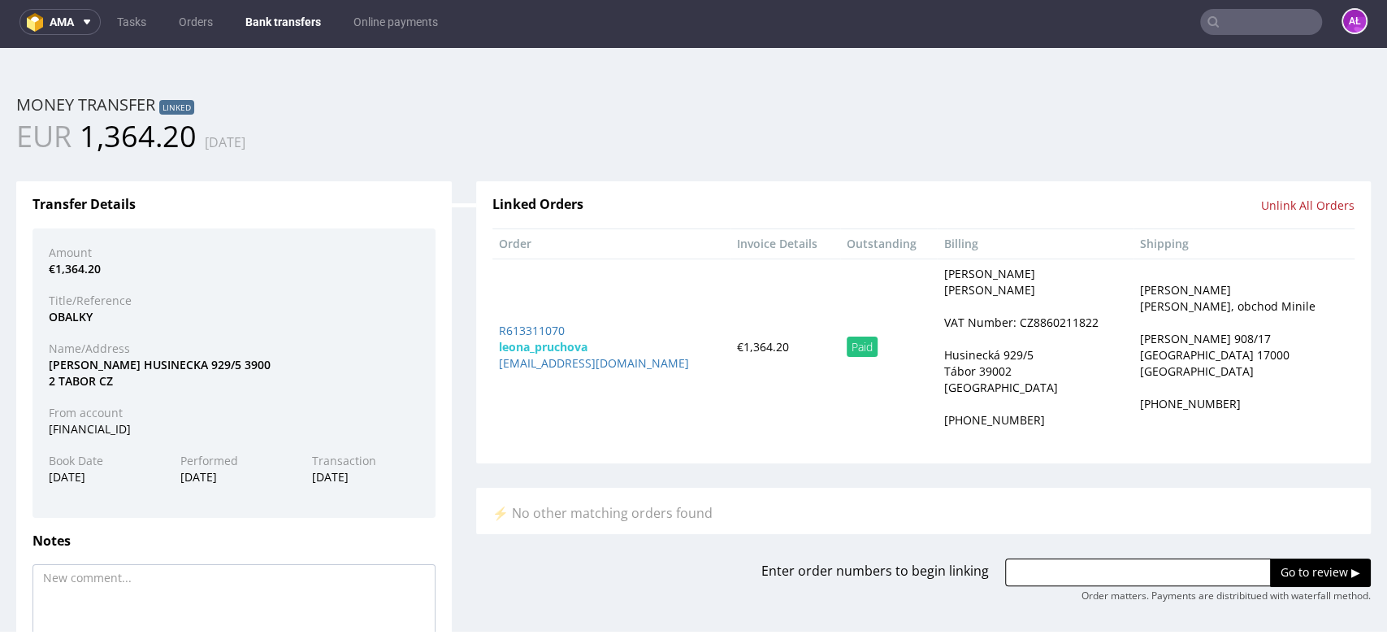
click at [267, 28] on link "Bank transfers" at bounding box center [283, 22] width 95 height 26
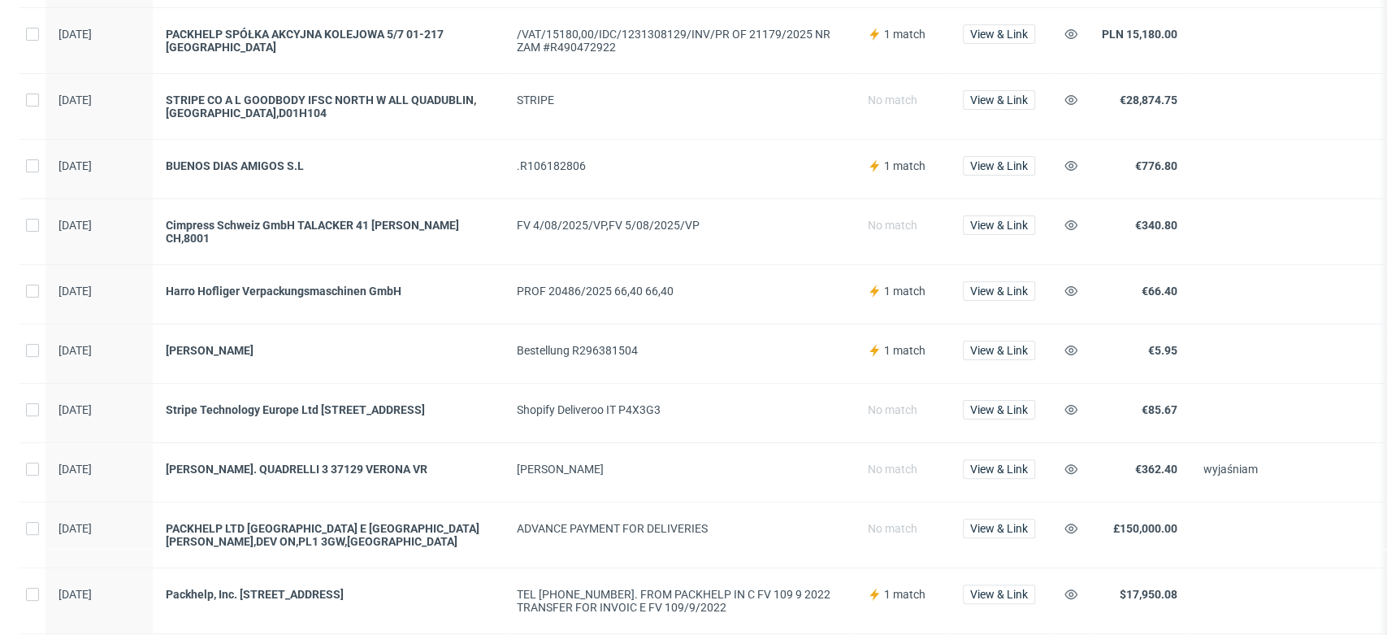
scroll to position [180, 0]
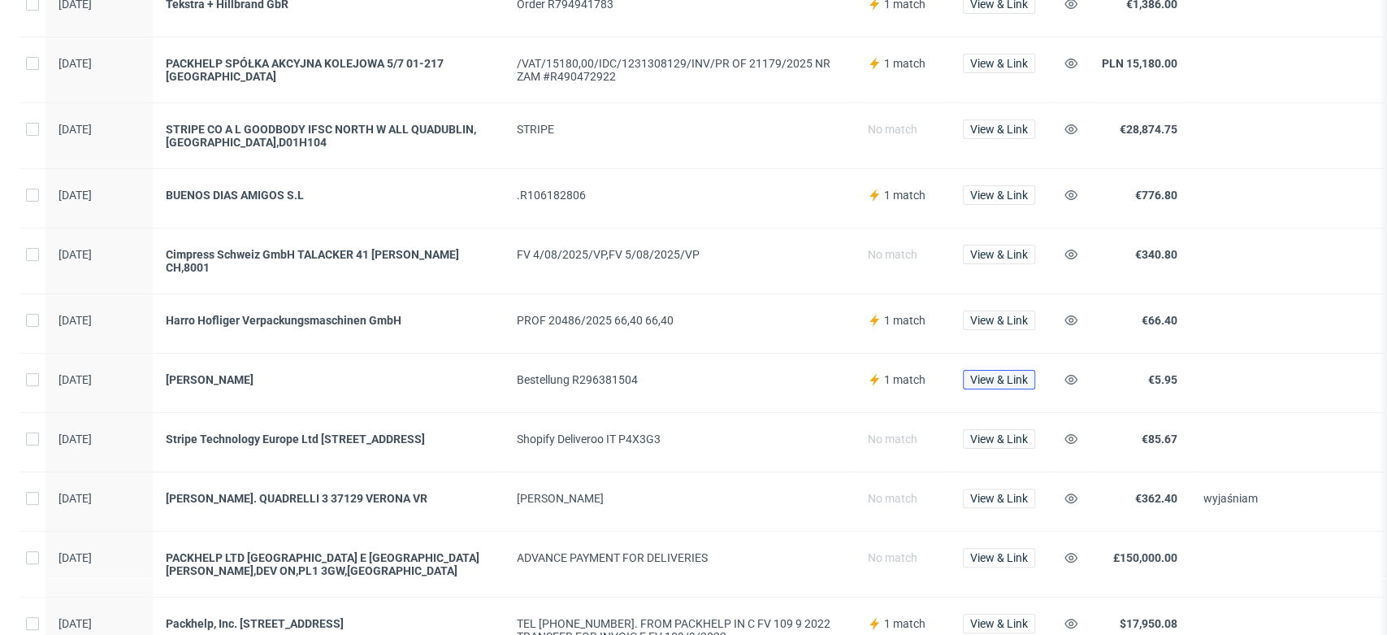
click at [1027, 374] on span "View & Link" at bounding box center [999, 379] width 58 height 11
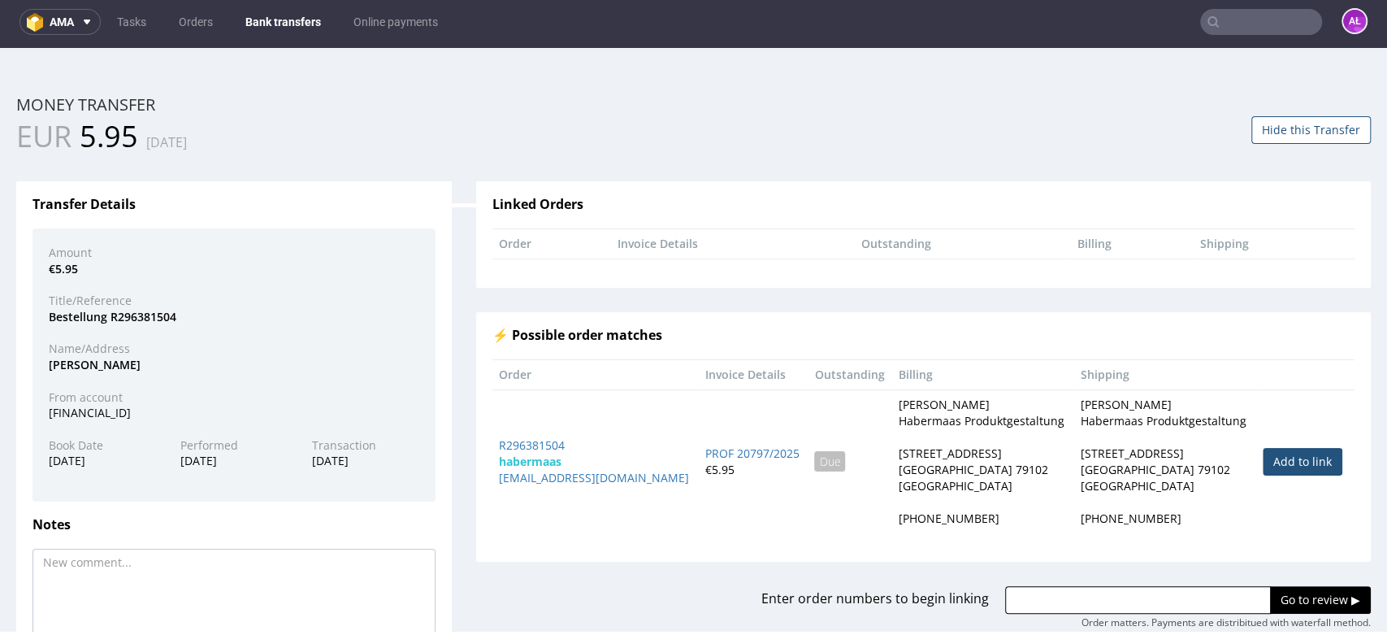
click at [1263, 458] on link "Add to link" at bounding box center [1303, 462] width 80 height 28
type input "R296381504"
click at [1286, 614] on input "Go to review ▶" at bounding box center [1320, 600] width 101 height 28
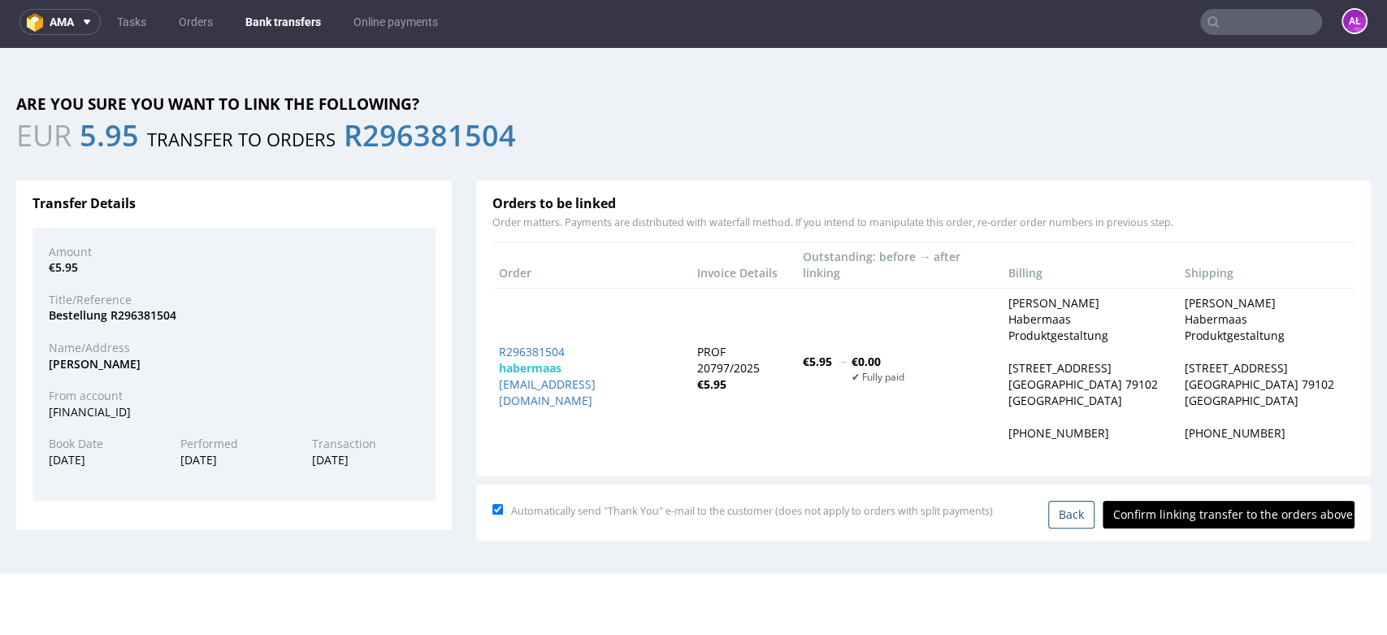
click at [1247, 511] on input "Confirm linking transfer to the orders above" at bounding box center [1229, 515] width 252 height 28
type input "In progress..."
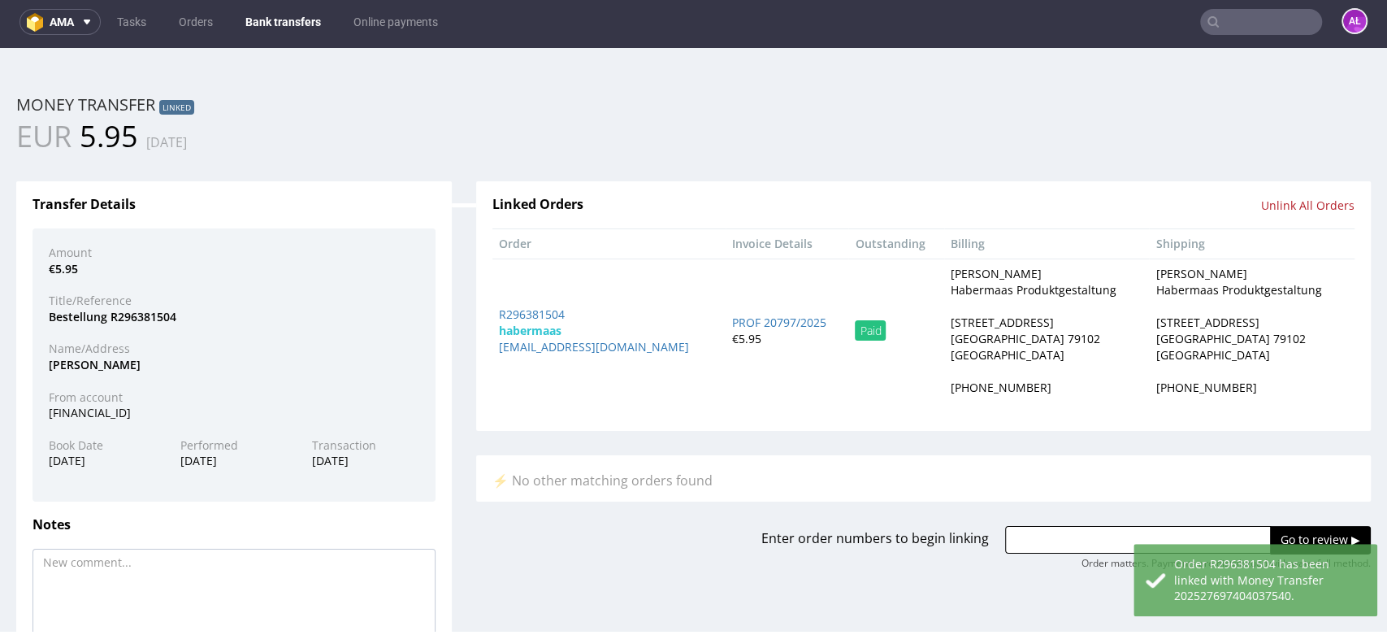
click at [295, 23] on link "Bank transfers" at bounding box center [283, 22] width 95 height 26
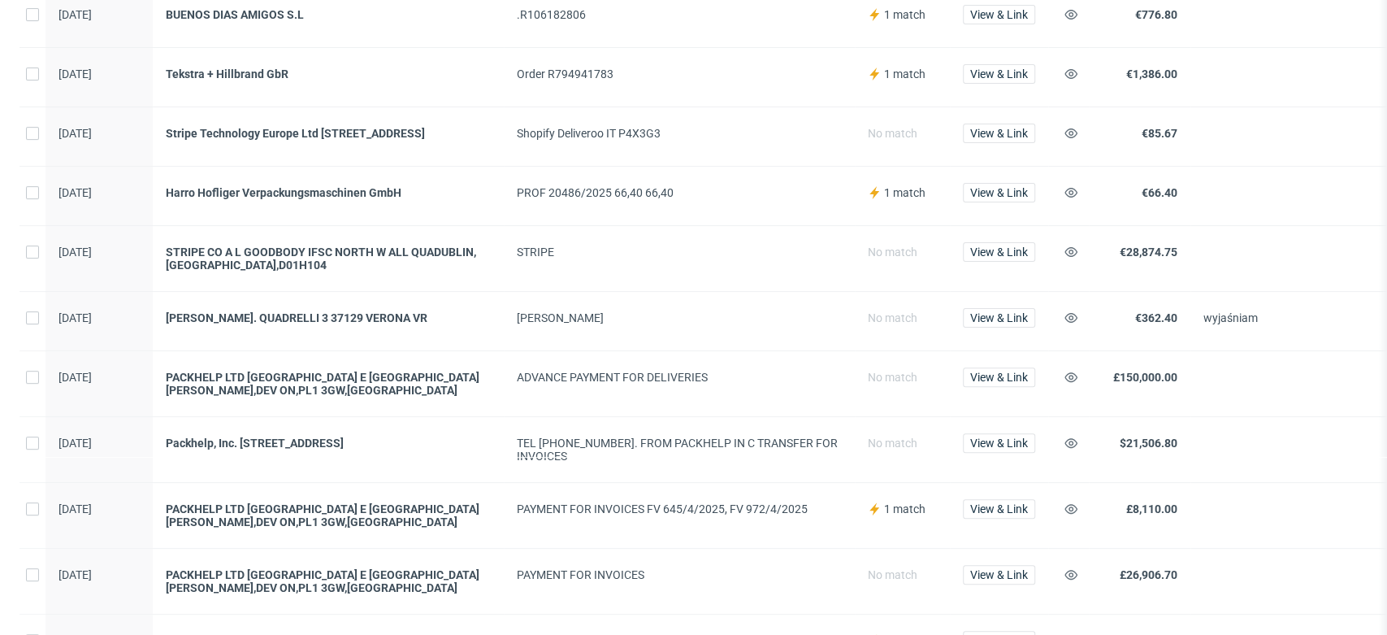
scroll to position [271, 0]
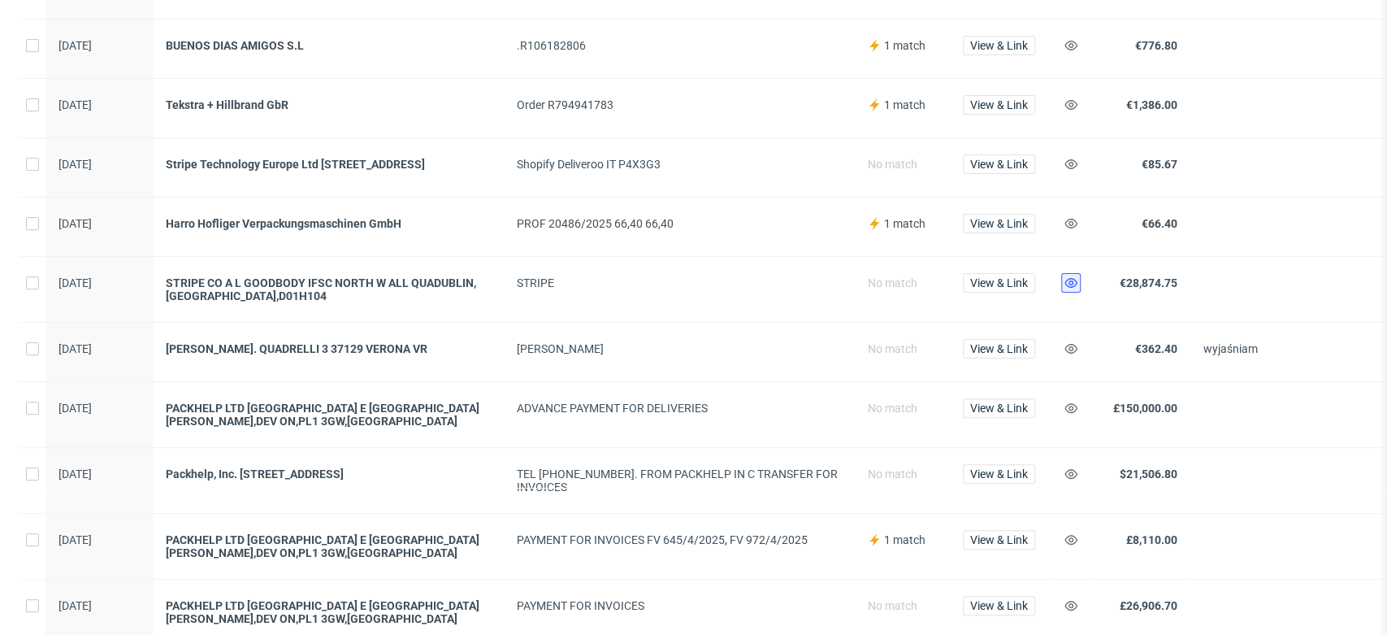
click at [1073, 276] on icon at bounding box center [1070, 282] width 13 height 13
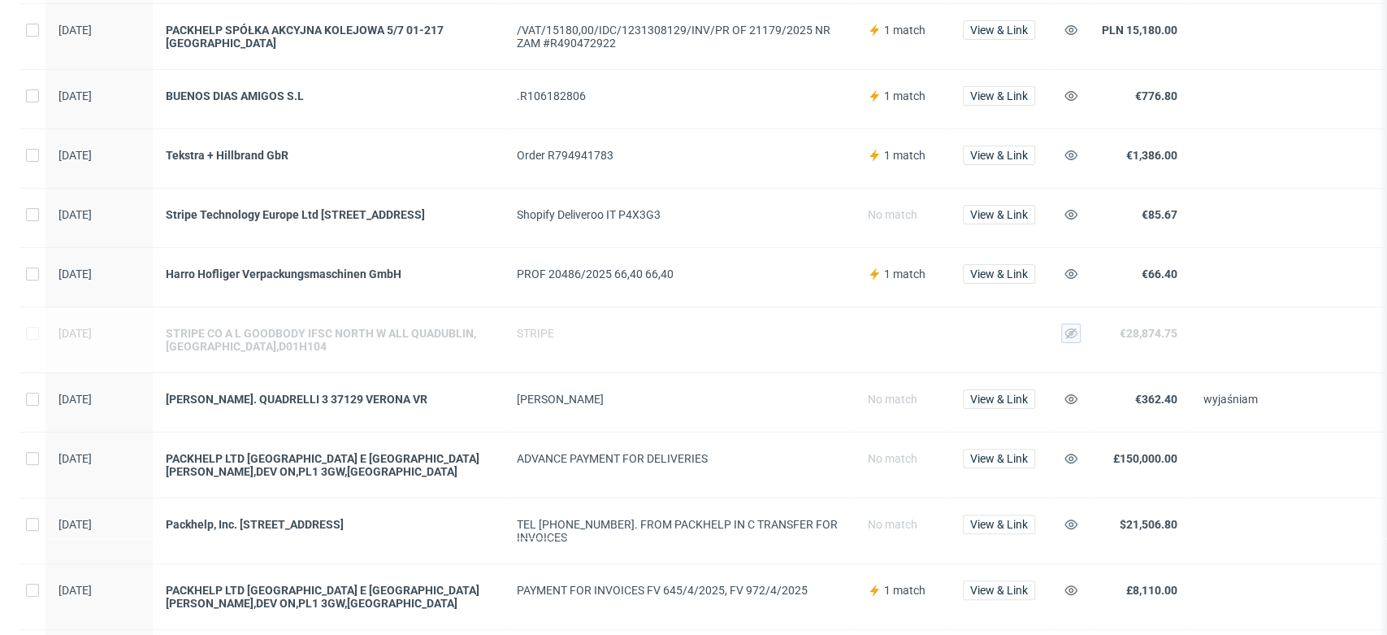
scroll to position [180, 0]
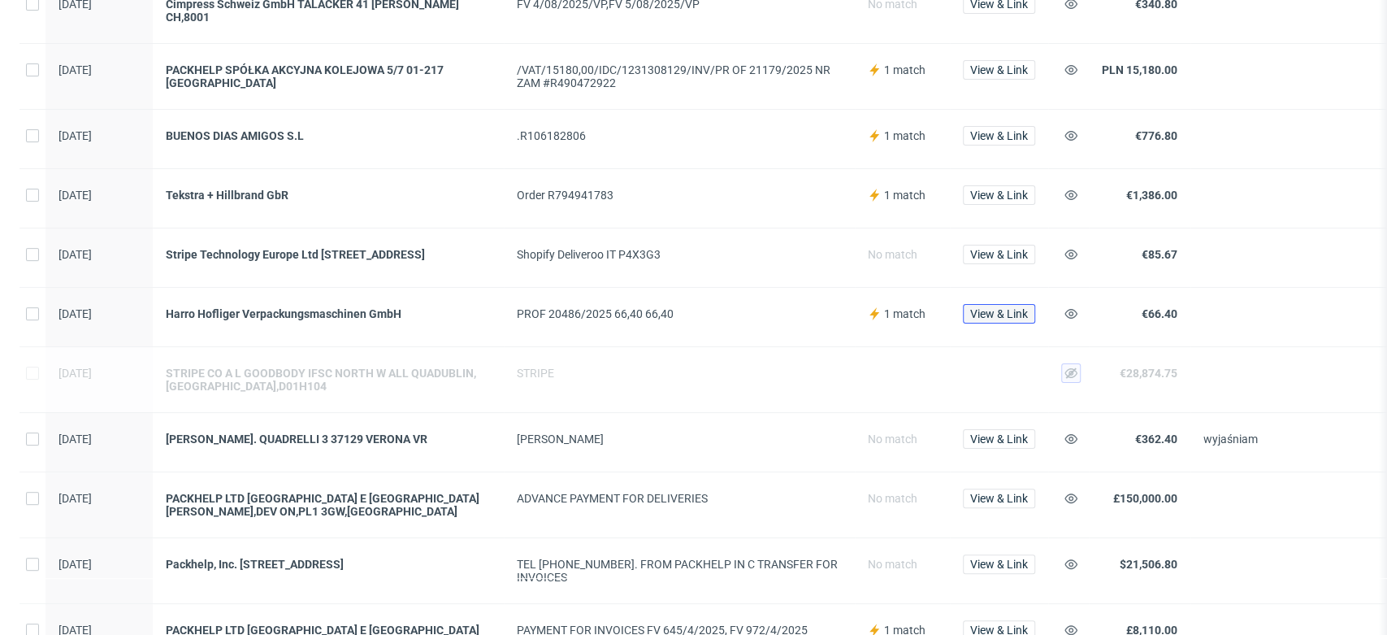
click at [1020, 308] on span "View & Link" at bounding box center [999, 313] width 58 height 11
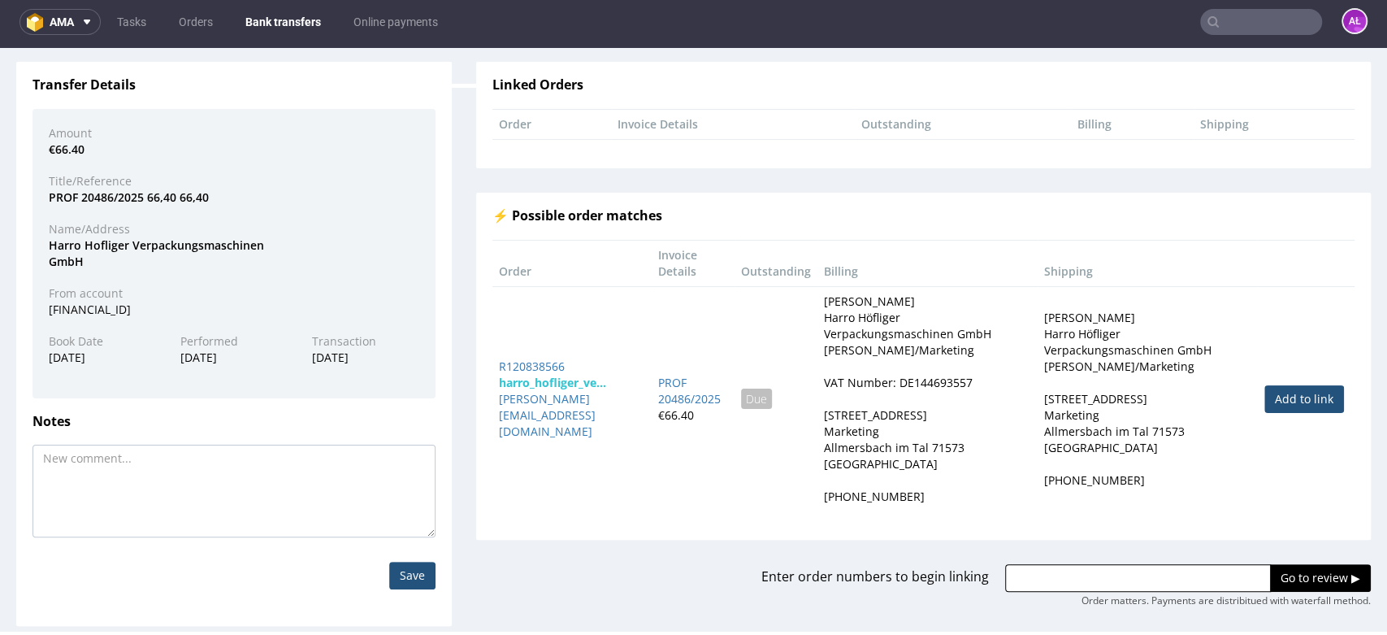
scroll to position [122, 0]
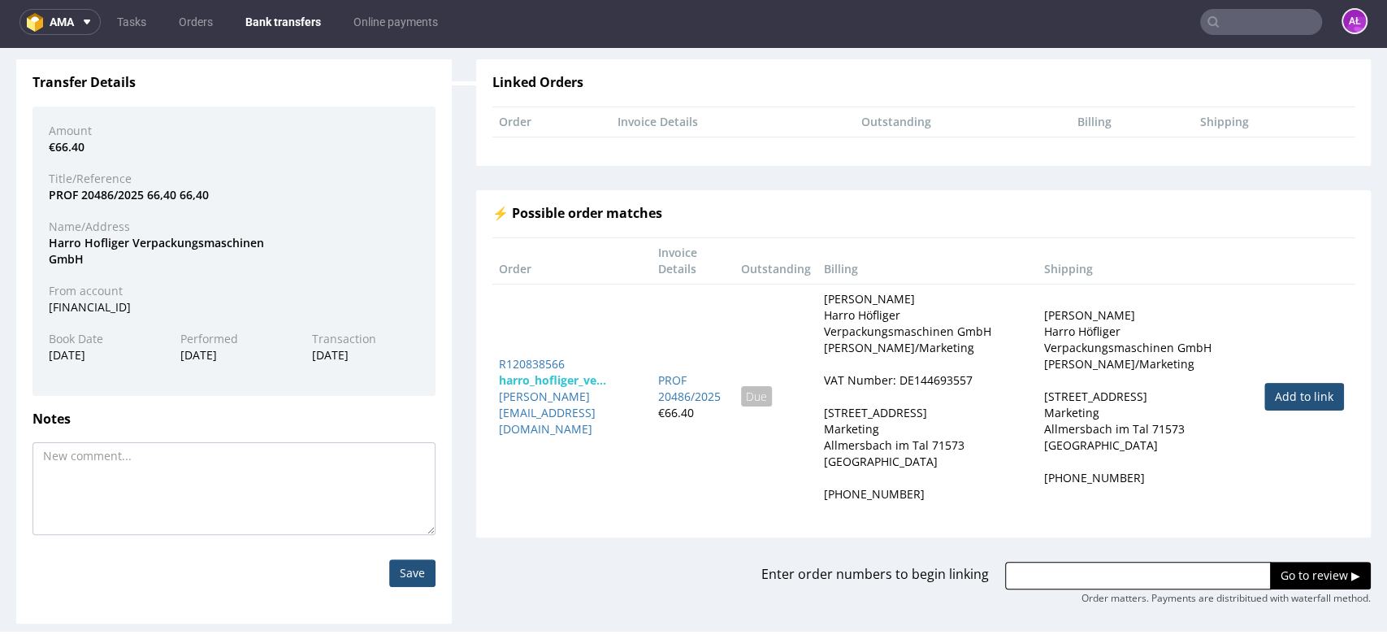
click at [1283, 393] on link "Add to link" at bounding box center [1304, 397] width 80 height 28
type input "R120838566"
click at [1313, 569] on input "Go to review ▶" at bounding box center [1320, 575] width 101 height 28
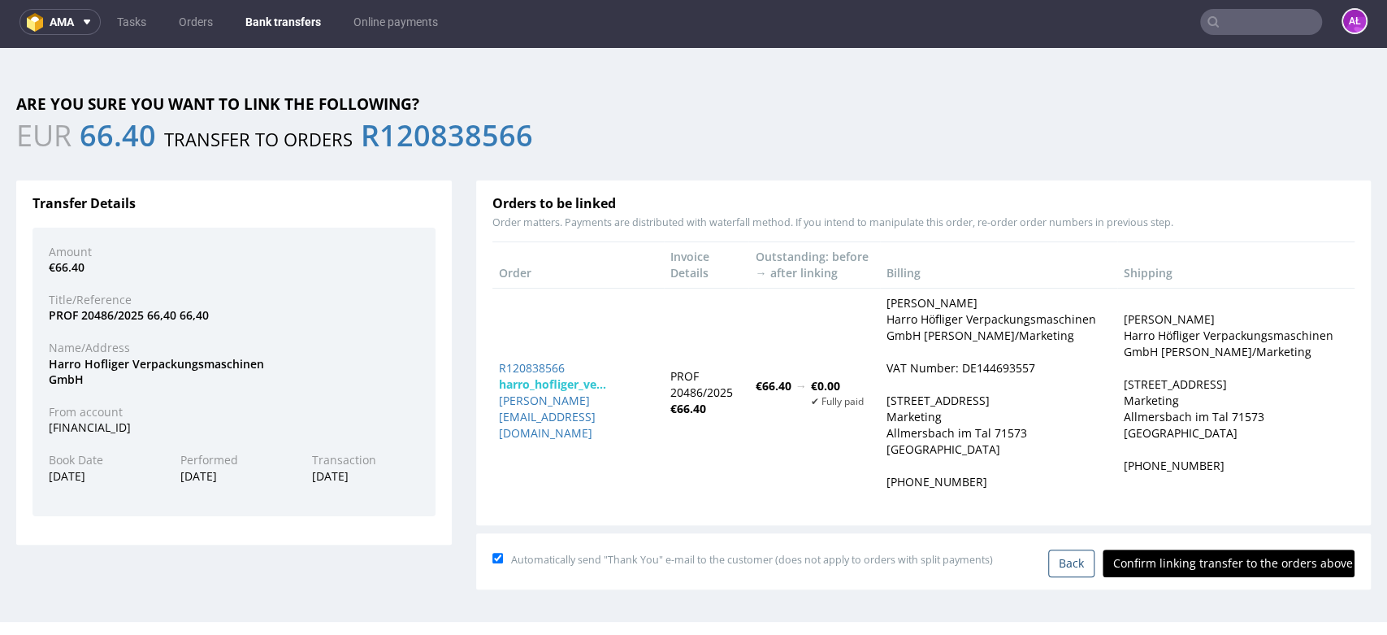
scroll to position [0, 0]
click at [1244, 562] on input "Confirm linking transfer to the orders above" at bounding box center [1229, 563] width 252 height 28
type input "In progress..."
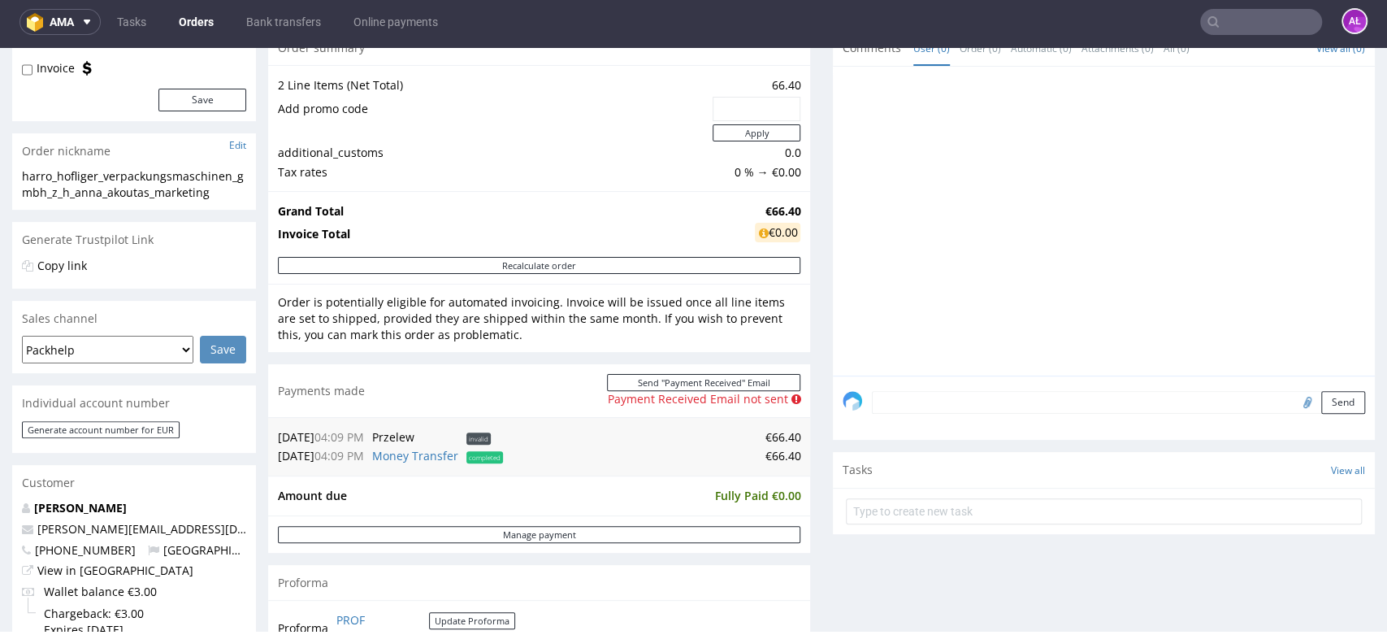
scroll to position [451, 0]
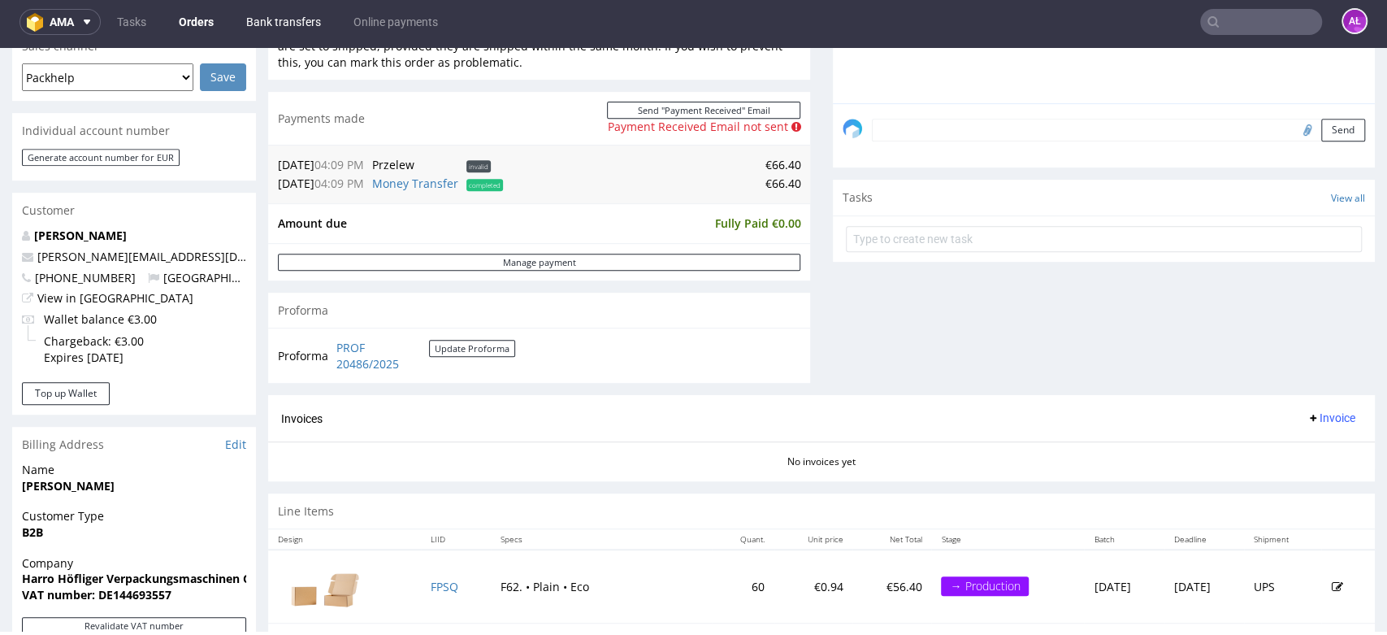
click at [288, 20] on link "Bank transfers" at bounding box center [283, 22] width 94 height 26
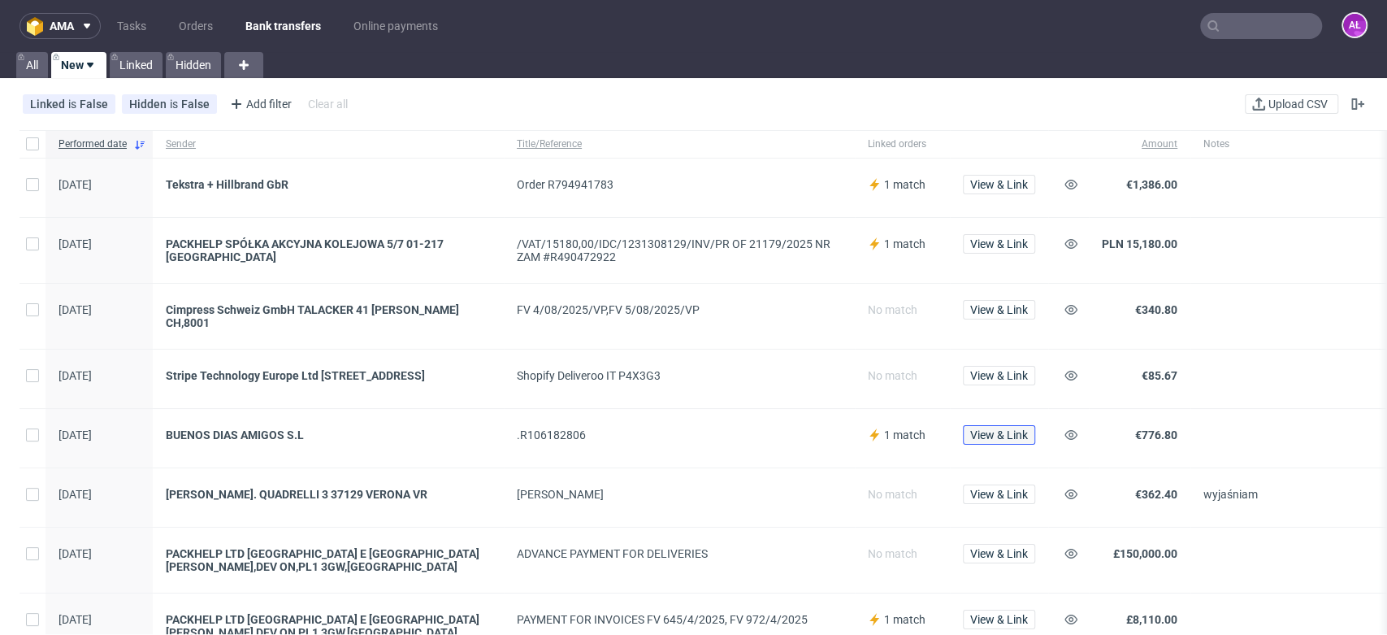
click at [1008, 432] on span "View & Link" at bounding box center [999, 434] width 58 height 11
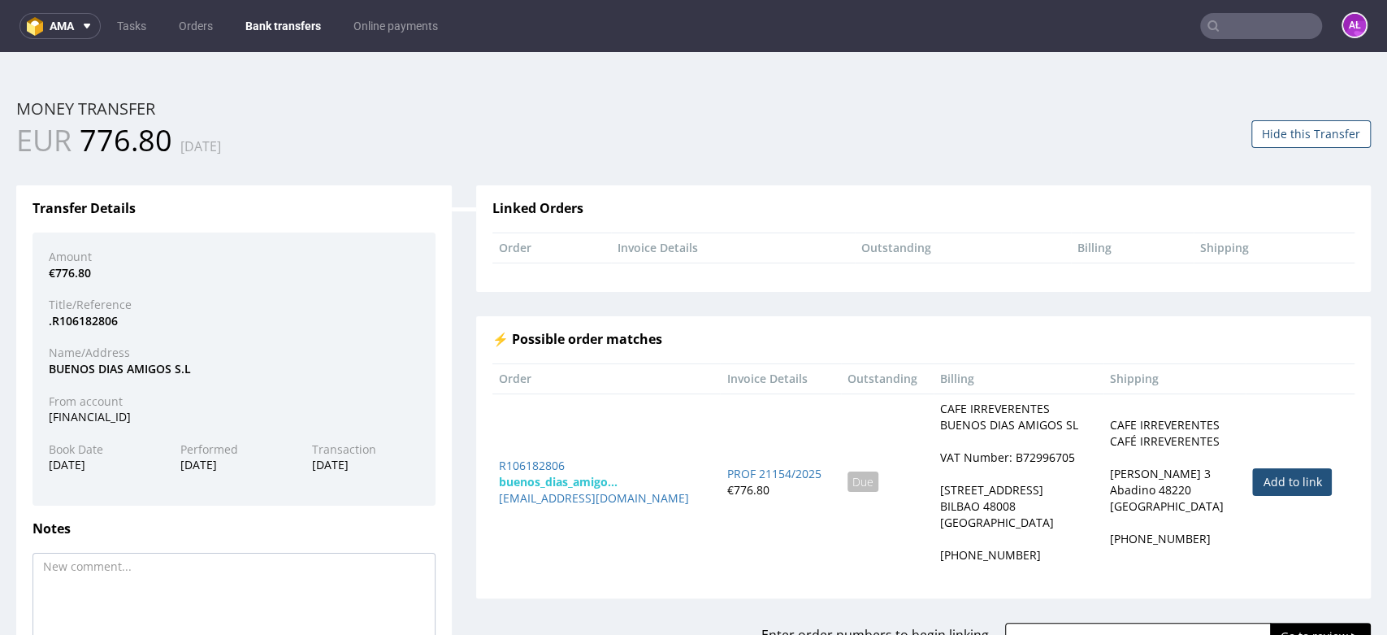
drag, startPoint x: 1268, startPoint y: 479, endPoint x: 1244, endPoint y: 469, distance: 25.5
click at [1267, 479] on link "Add to link" at bounding box center [1292, 482] width 80 height 28
type input "R106182806"
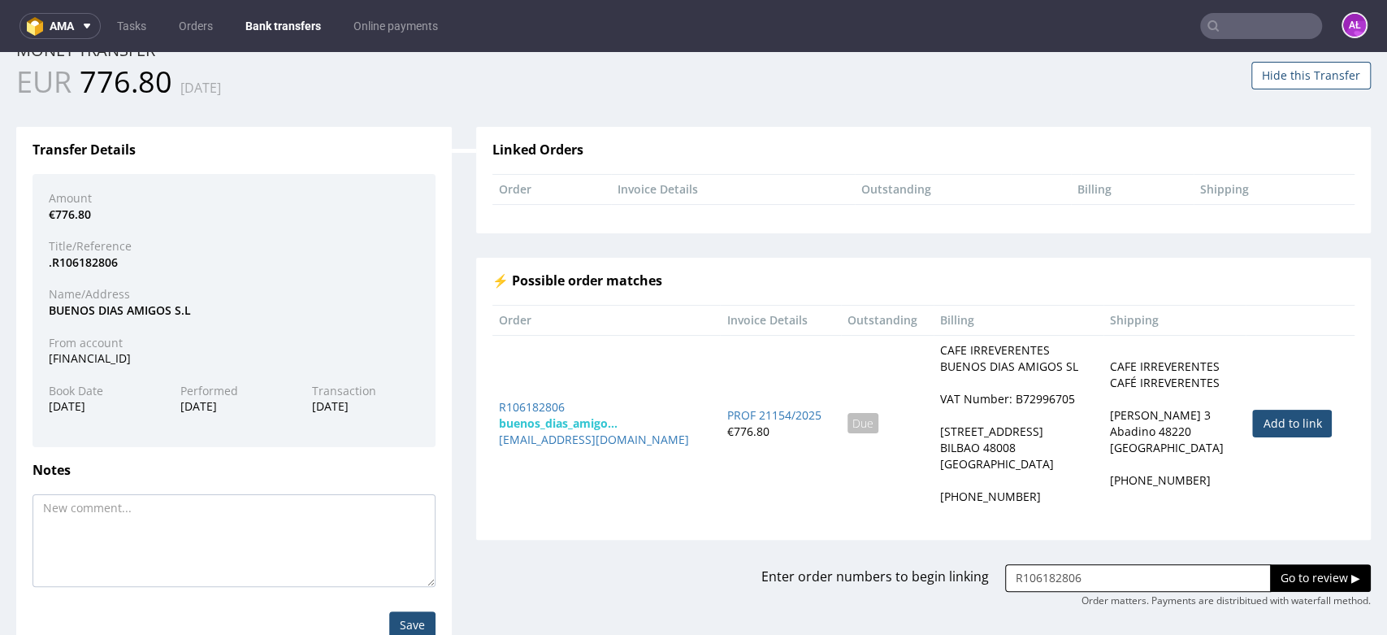
scroll to position [90, 0]
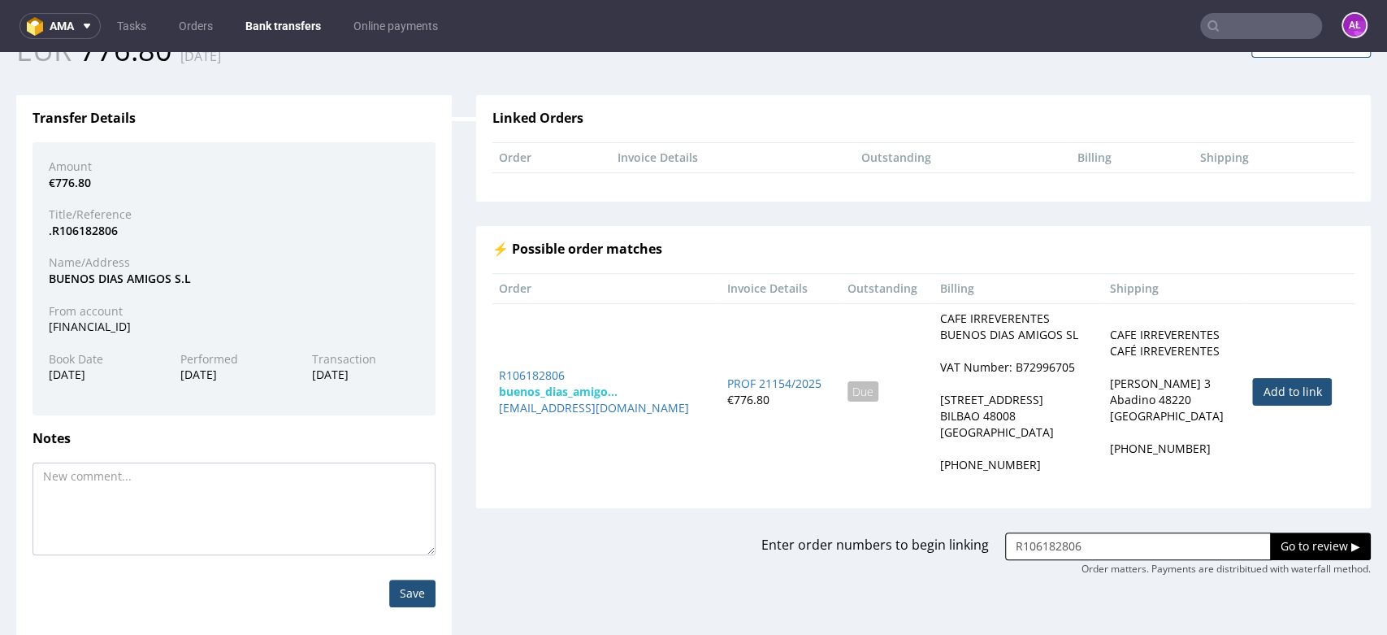
click at [1282, 540] on input "Go to review ▶" at bounding box center [1320, 546] width 101 height 28
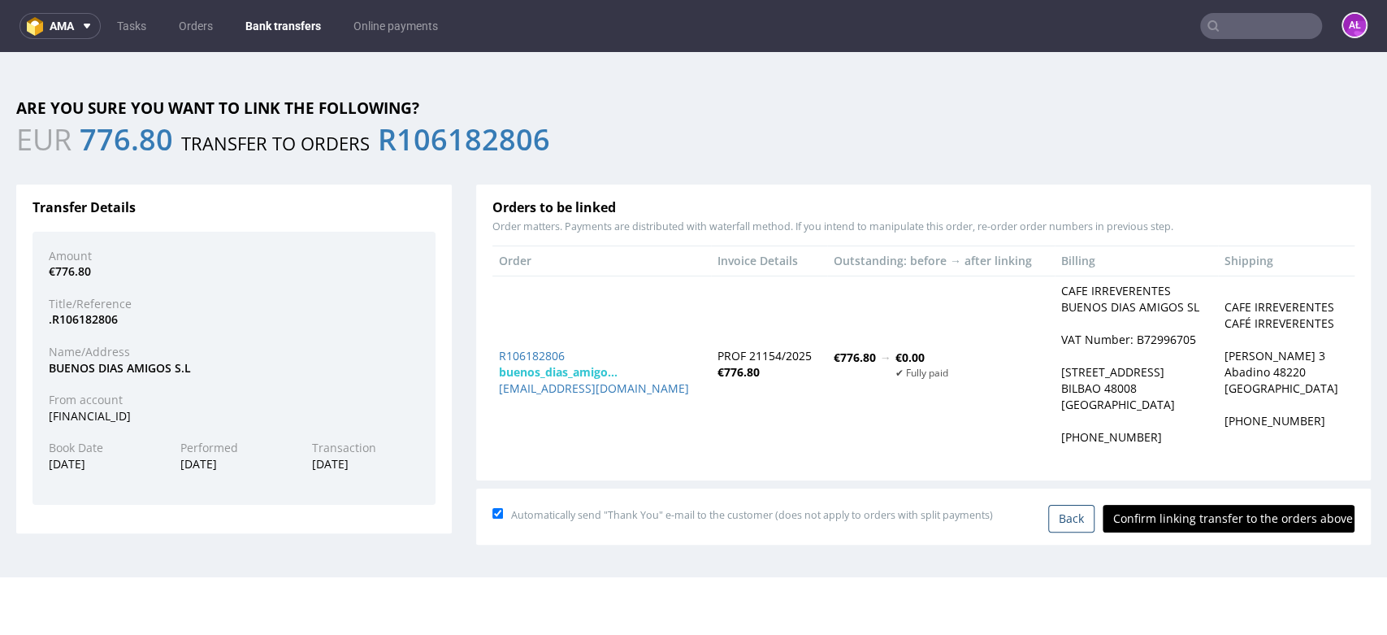
scroll to position [0, 0]
click at [1259, 518] on input "Confirm linking transfer to the orders above" at bounding box center [1229, 519] width 252 height 28
type input "In progress..."
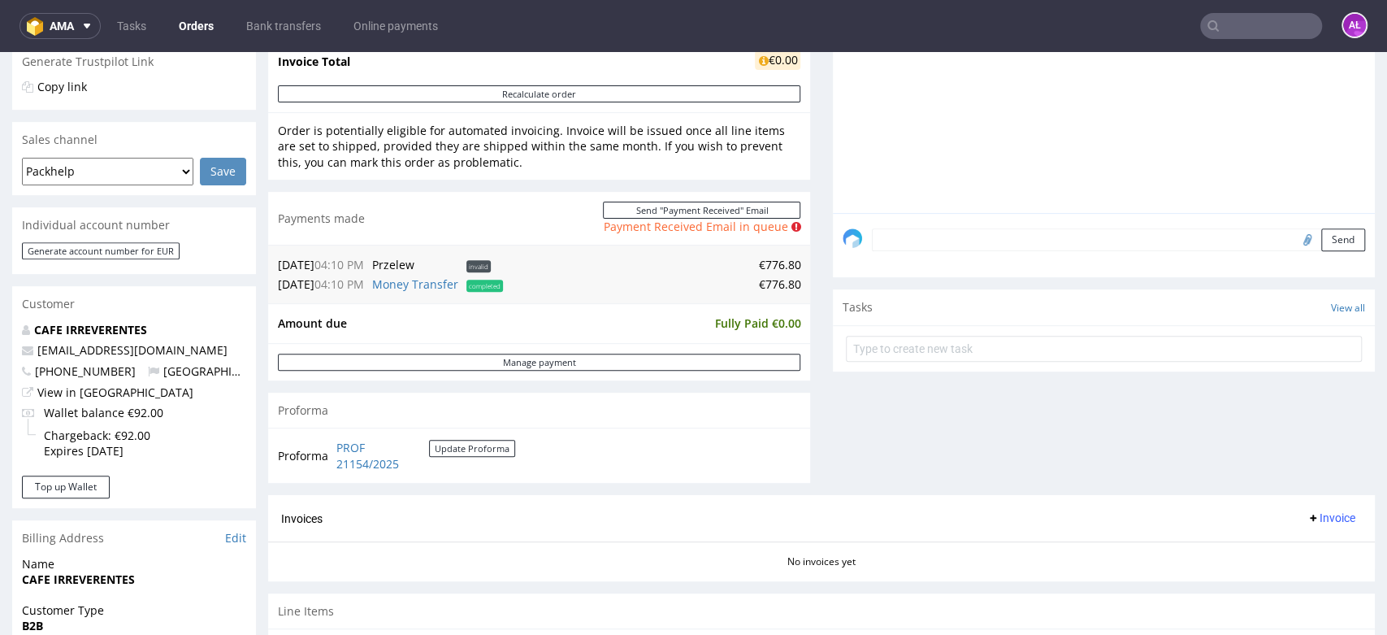
scroll to position [361, 0]
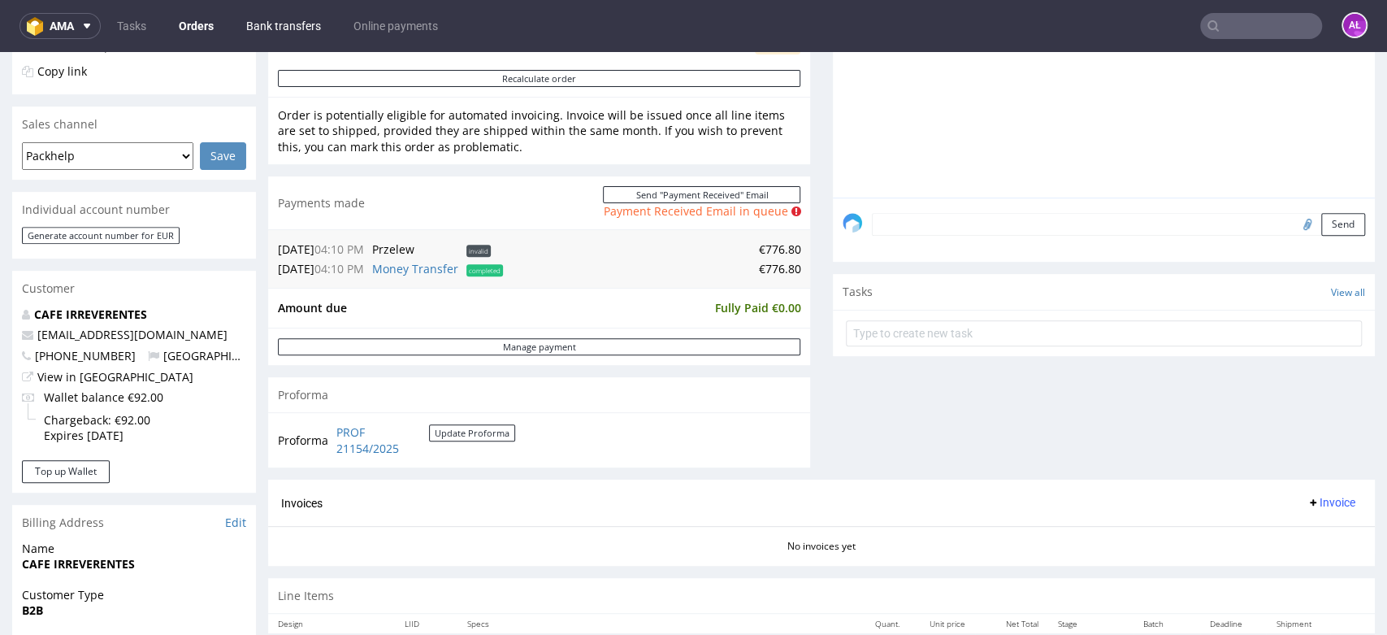
click at [298, 24] on link "Bank transfers" at bounding box center [283, 26] width 94 height 26
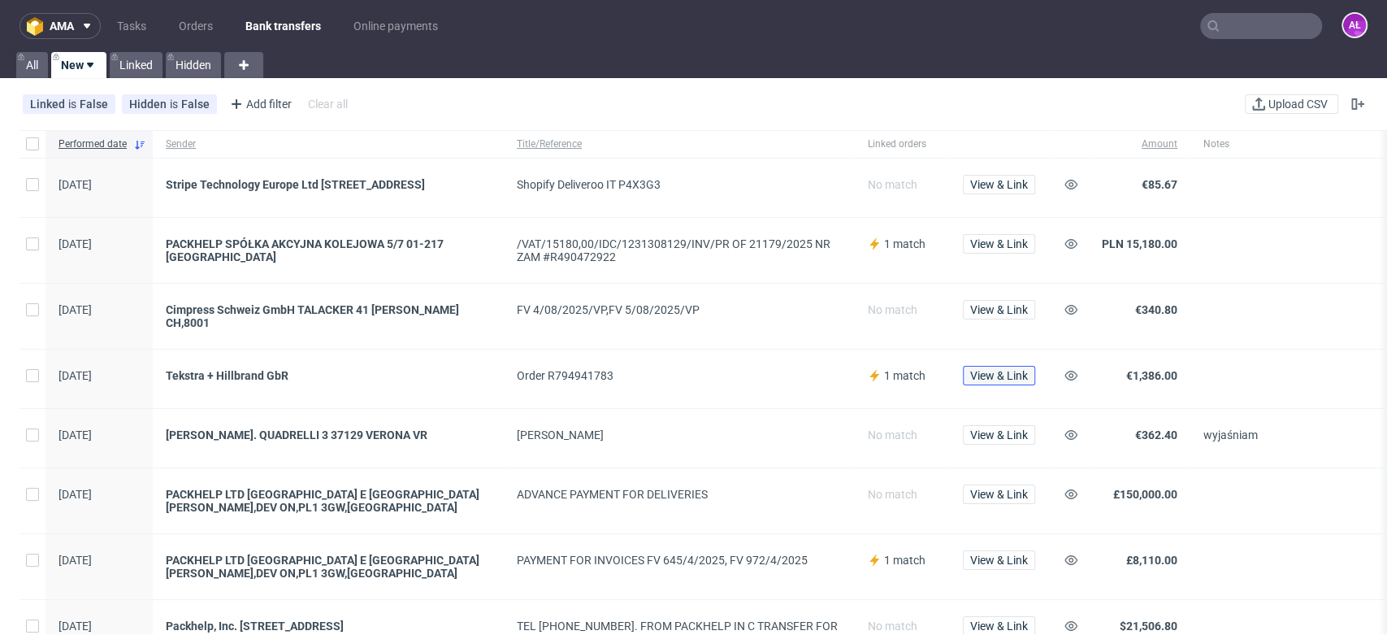
click at [1012, 376] on span "View & Link" at bounding box center [999, 375] width 58 height 11
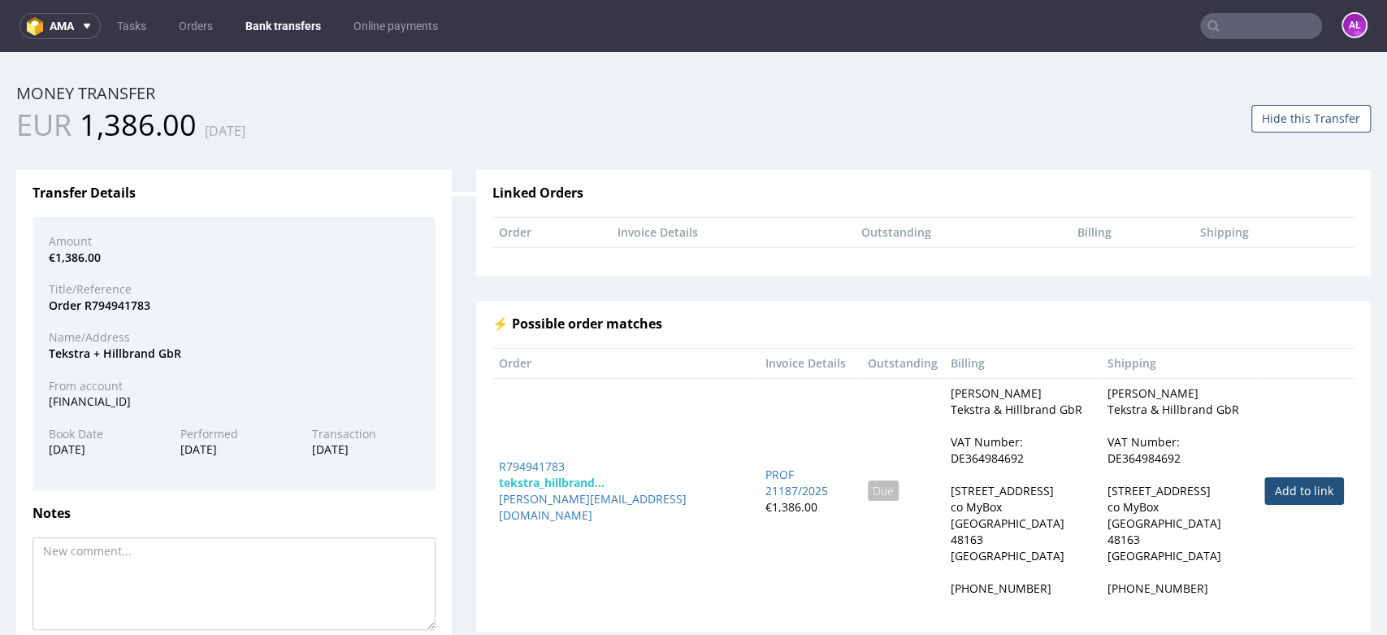
scroll to position [106, 0]
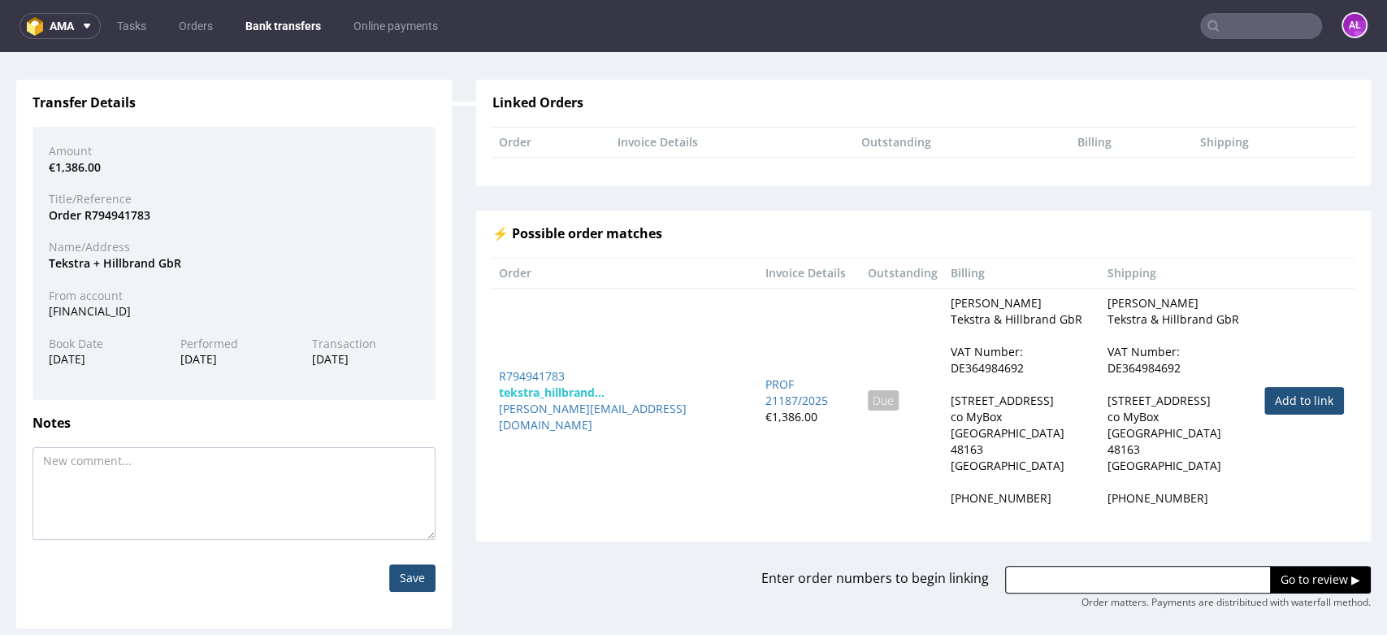
click at [1264, 388] on link "Add to link" at bounding box center [1304, 401] width 80 height 28
type input "R794941783"
click at [1277, 566] on input "Go to review ▶" at bounding box center [1320, 580] width 101 height 28
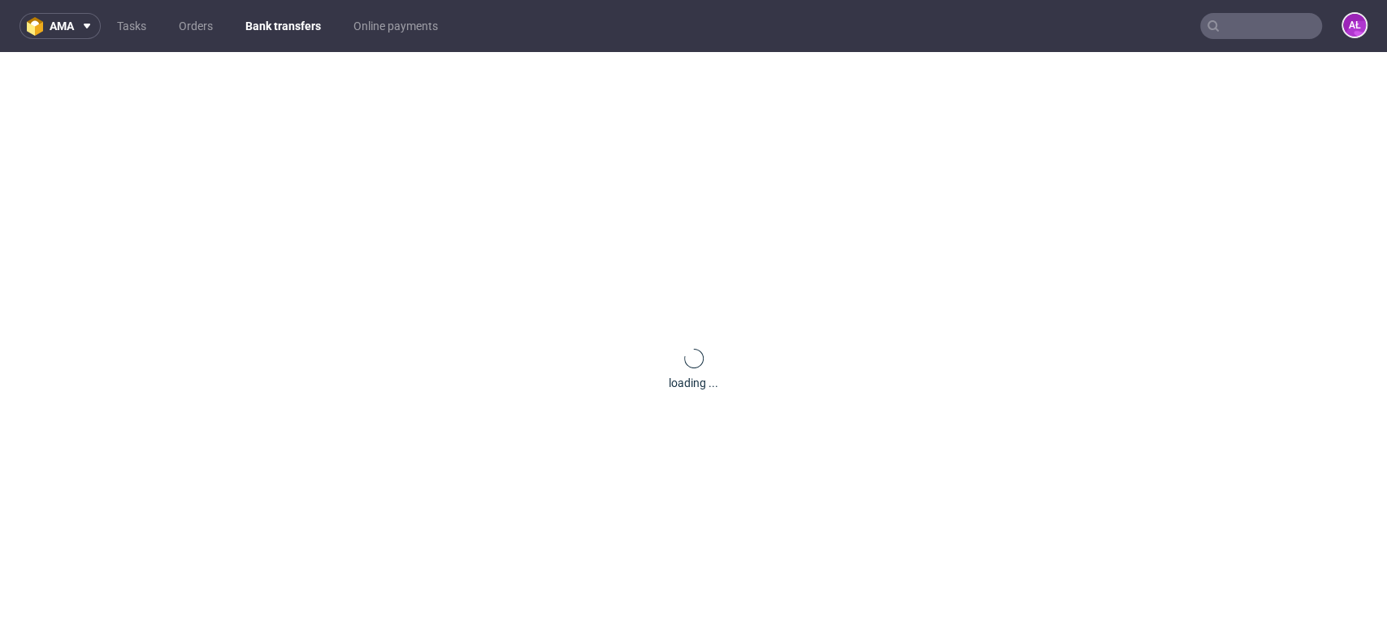
scroll to position [0, 0]
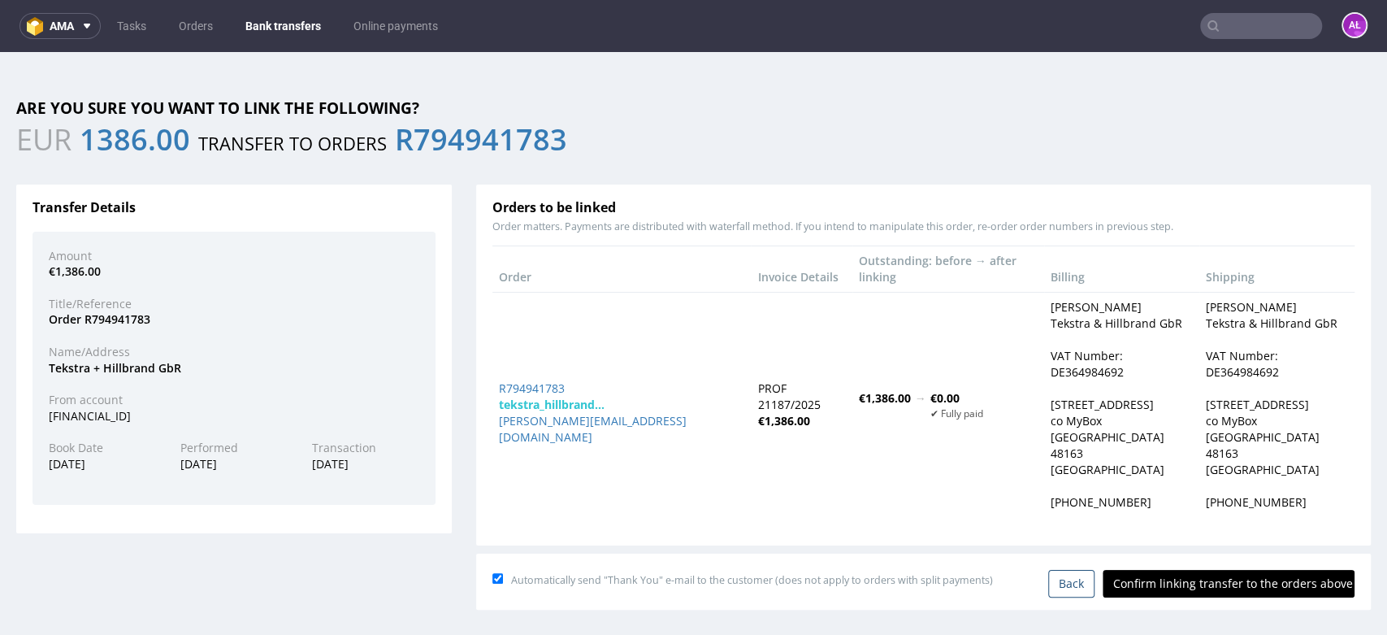
click at [1234, 570] on input "Confirm linking transfer to the orders above" at bounding box center [1229, 584] width 252 height 28
type input "In progress..."
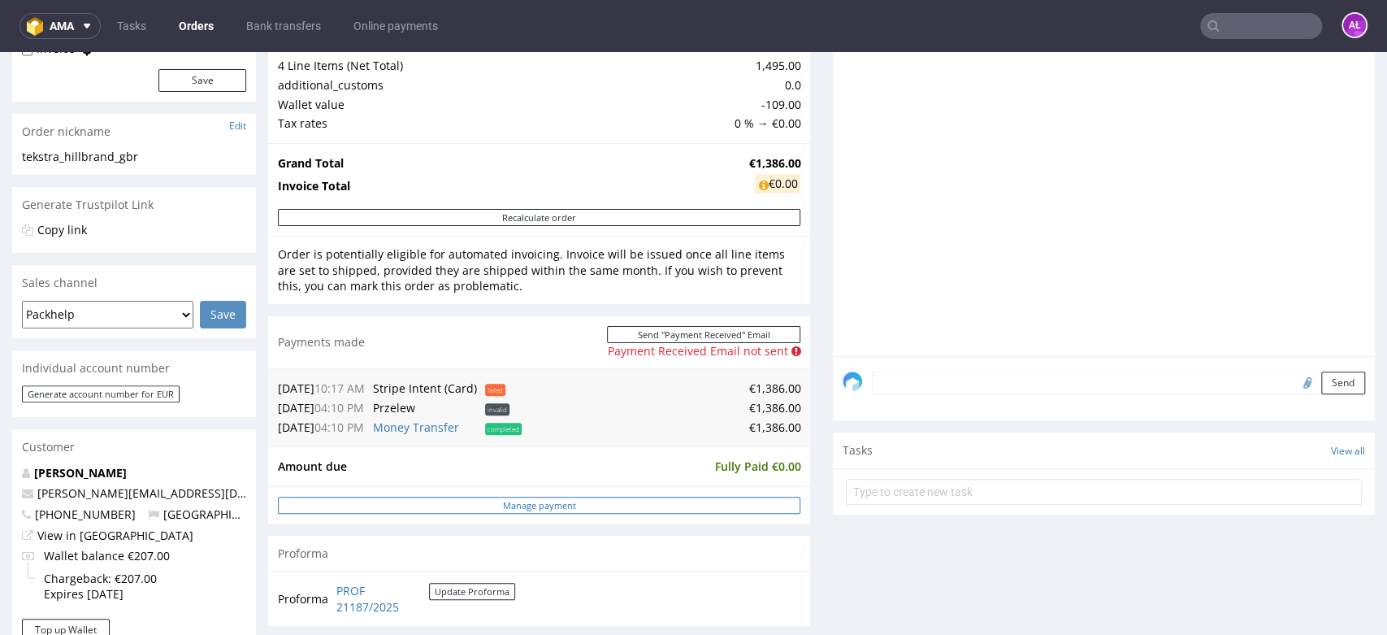
scroll to position [451, 0]
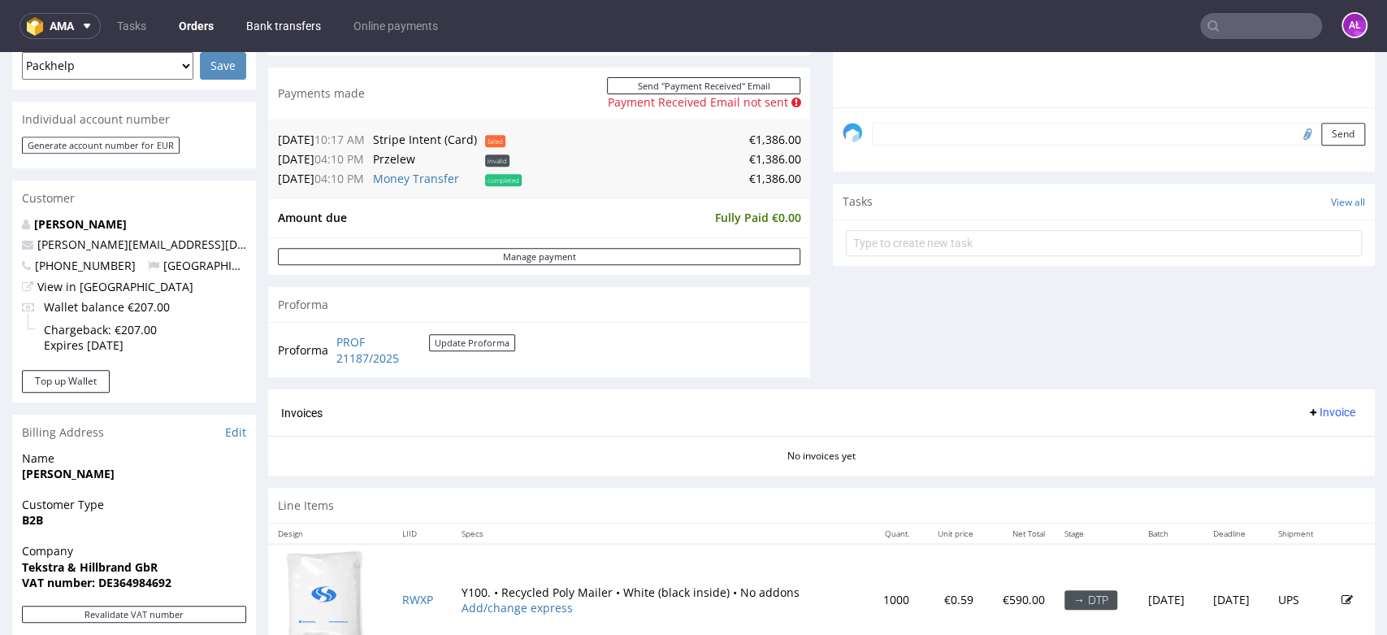
click at [286, 17] on link "Bank transfers" at bounding box center [283, 26] width 94 height 26
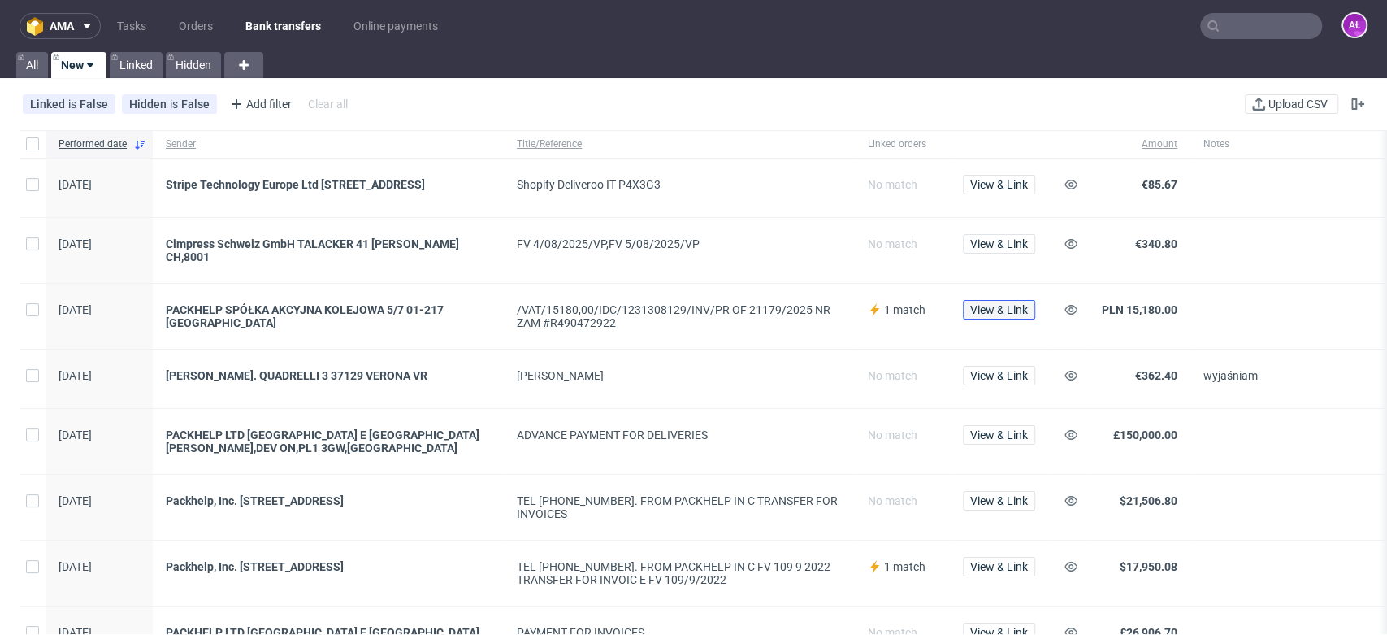
click at [995, 309] on span "View & Link" at bounding box center [999, 309] width 58 height 11
click at [1070, 310] on use at bounding box center [1070, 310] width 13 height 10
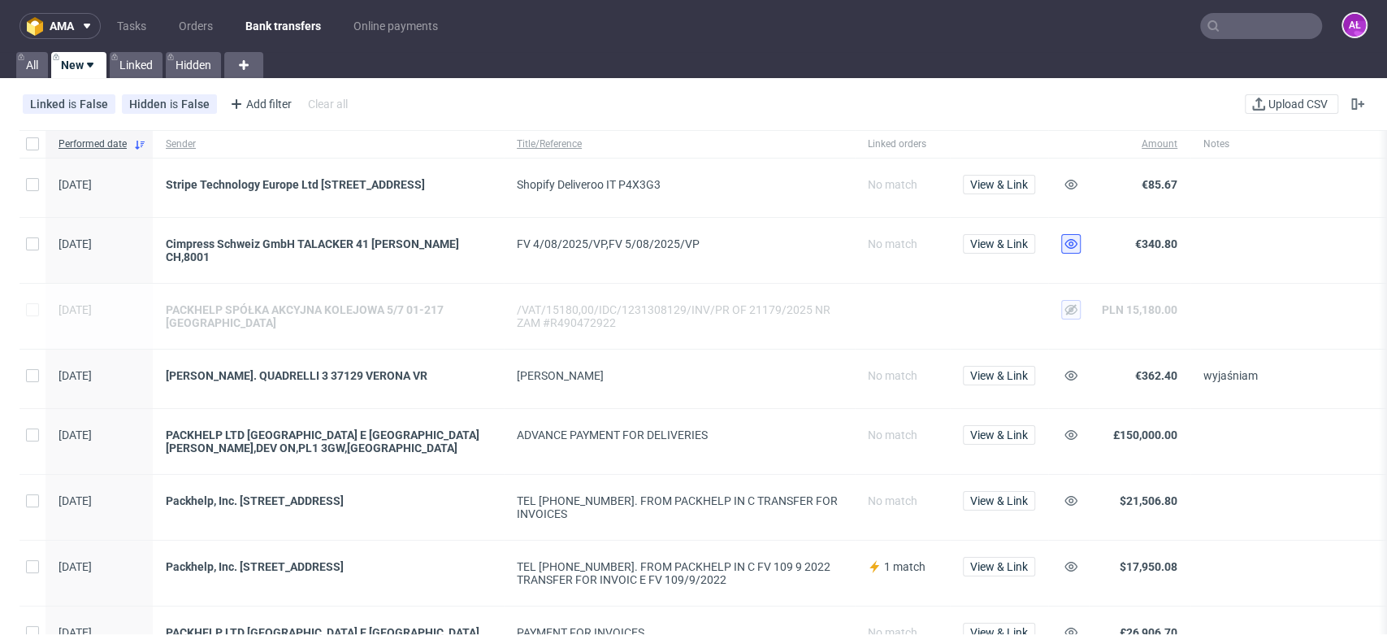
click at [1066, 249] on use at bounding box center [1070, 244] width 13 height 10
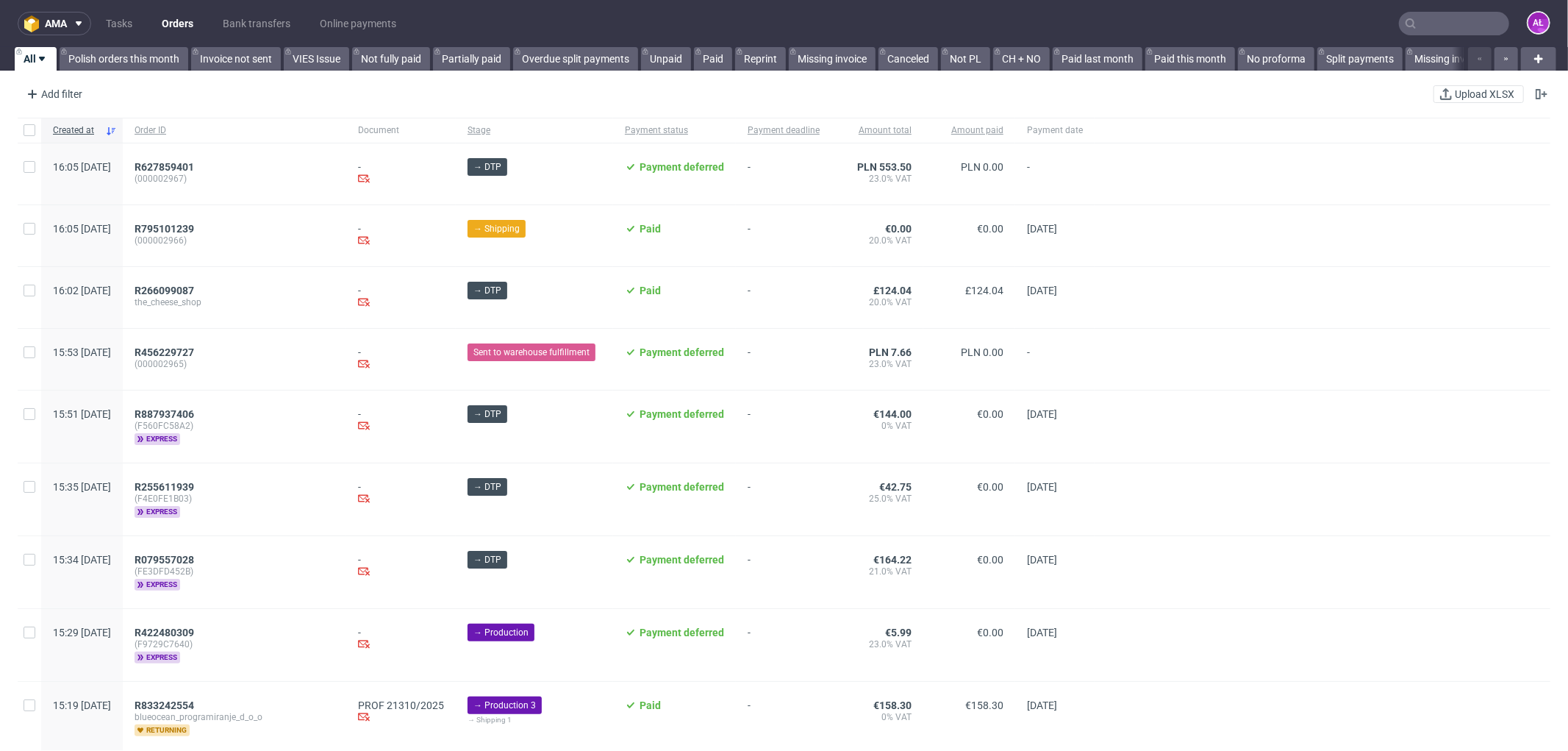
click at [1430, 19] on input "text" at bounding box center [1454, 24] width 110 height 24
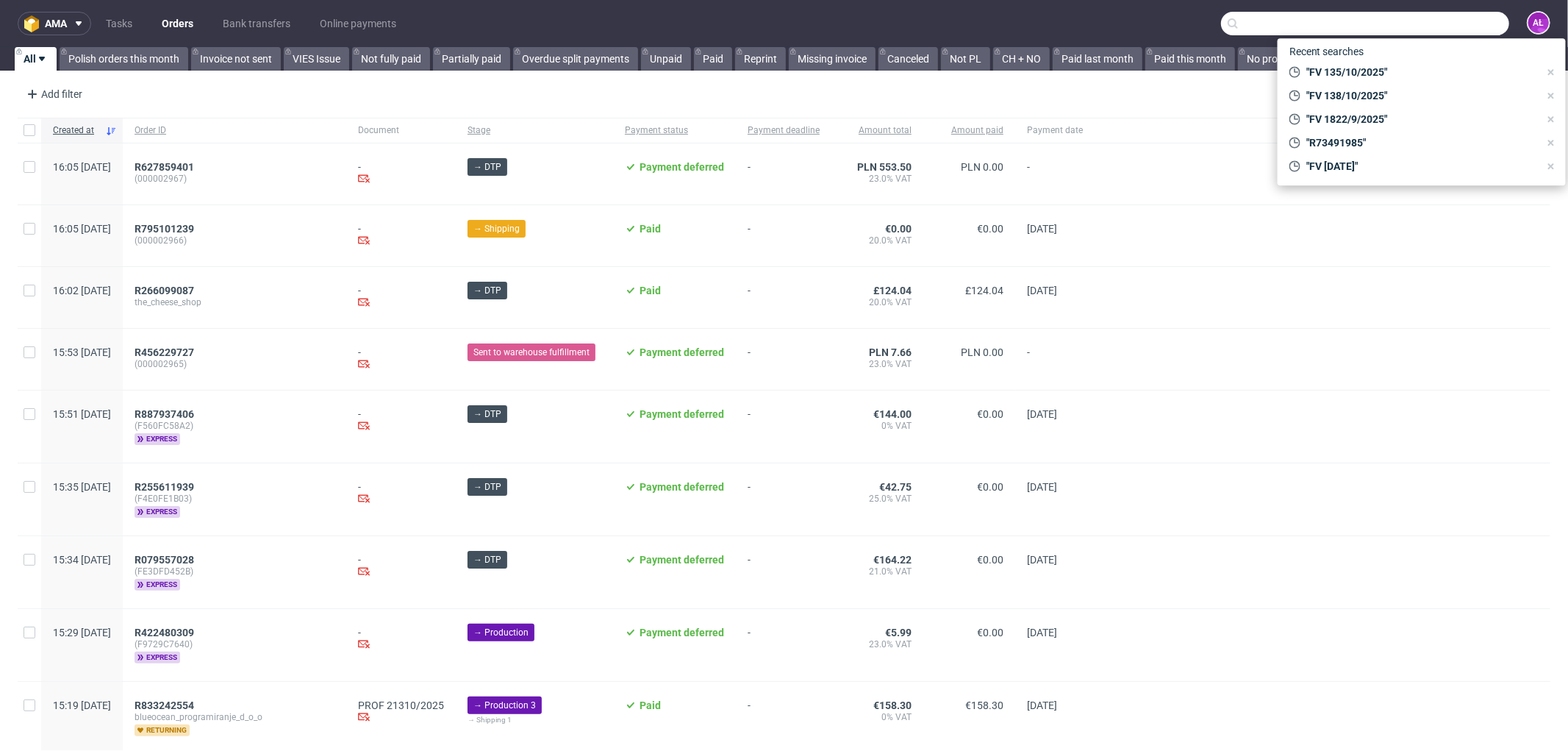
paste input "[PERSON_NAME]"
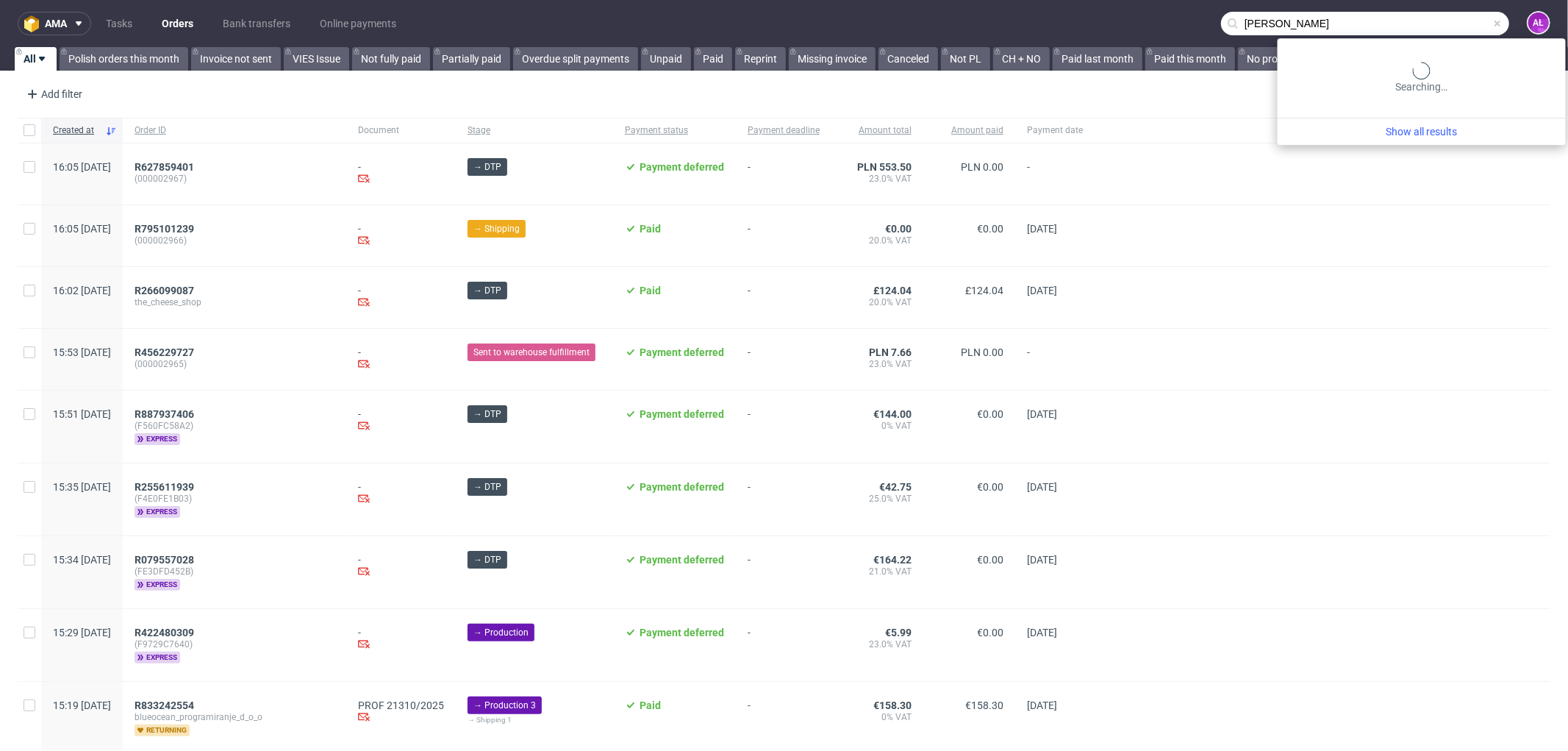
type input "[PERSON_NAME]"
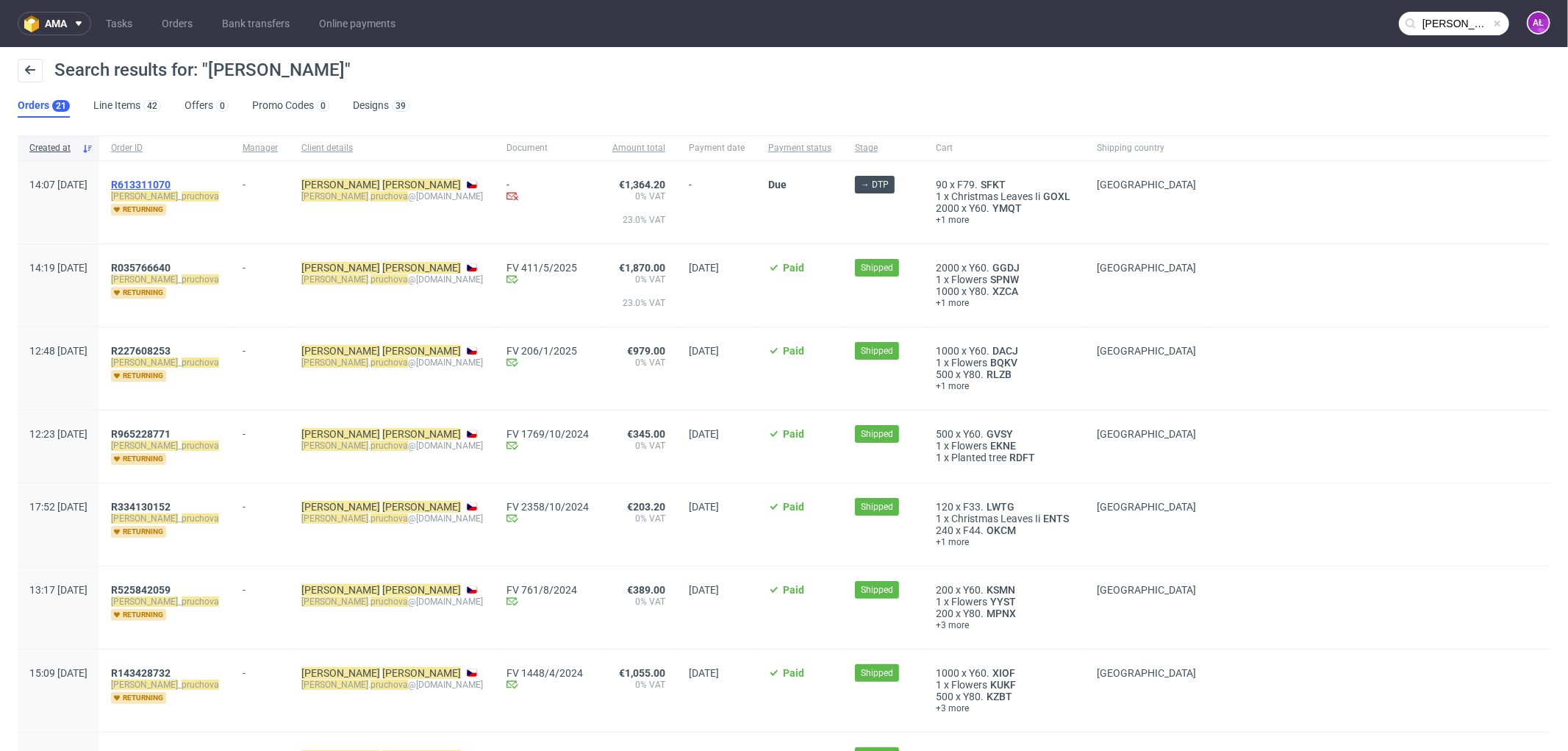
click at [171, 178] on span "R613311070" at bounding box center [141, 184] width 60 height 12
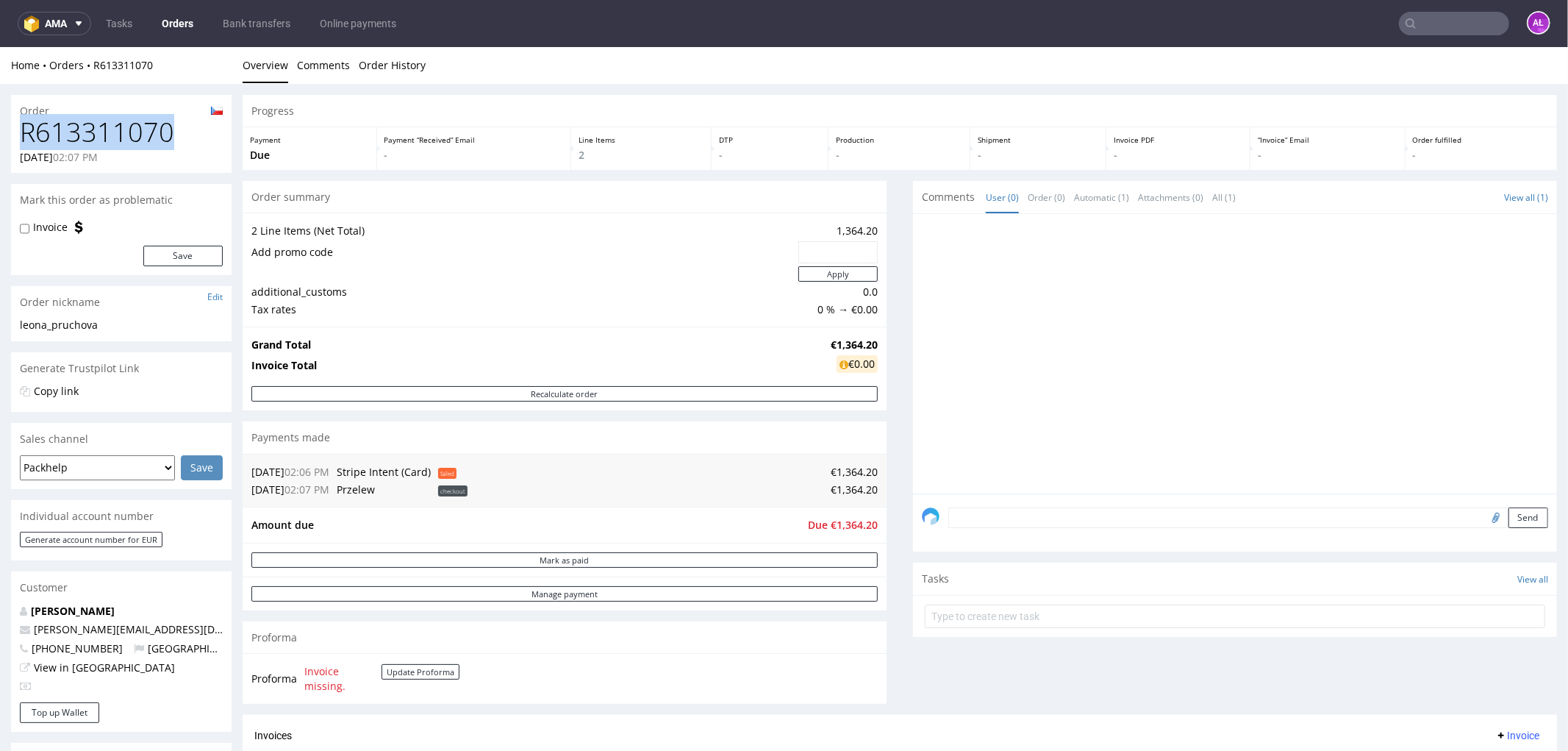
drag, startPoint x: 180, startPoint y: 131, endPoint x: 14, endPoint y: 139, distance: 166.2
click at [14, 139] on div "R613311070 [DATE] 02:07 PM" at bounding box center [121, 144] width 221 height 55
copy h1 "R613311070"
